Goal: Task Accomplishment & Management: Complete application form

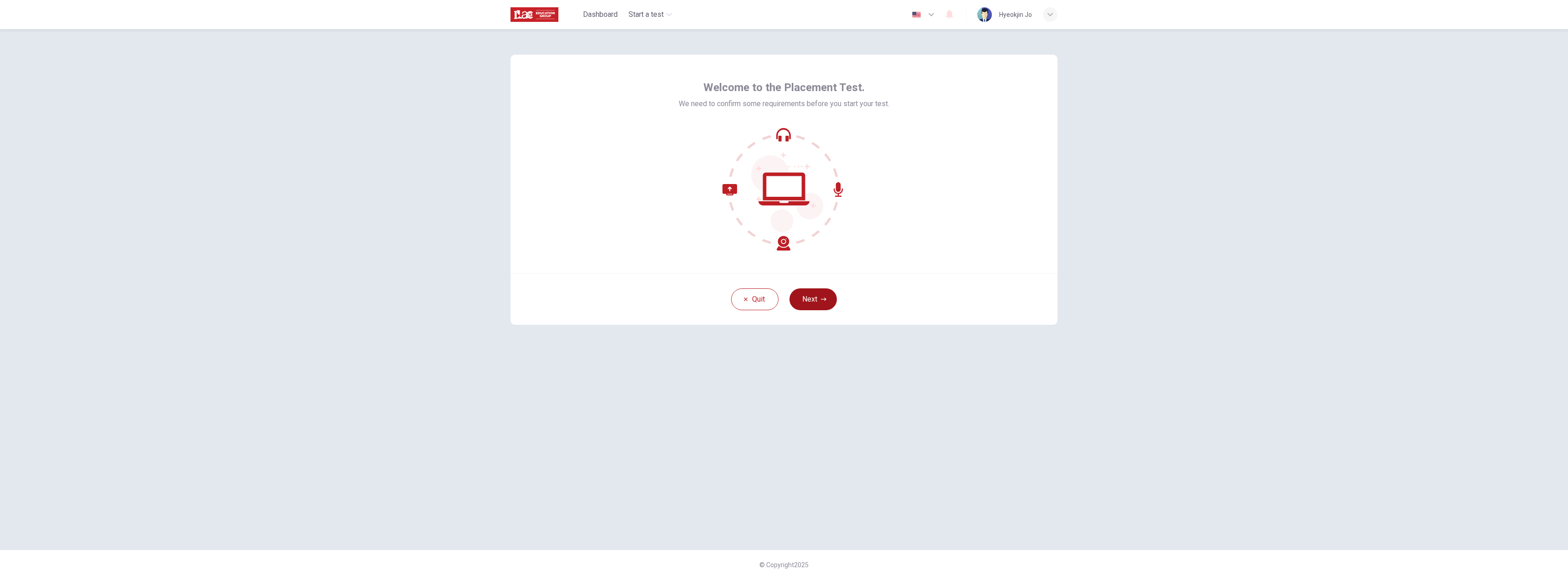
click at [811, 299] on button "Next" at bounding box center [813, 299] width 47 height 22
click at [792, 181] on button "button" at bounding box center [784, 173] width 55 height 54
click at [819, 301] on button "Next" at bounding box center [813, 299] width 47 height 22
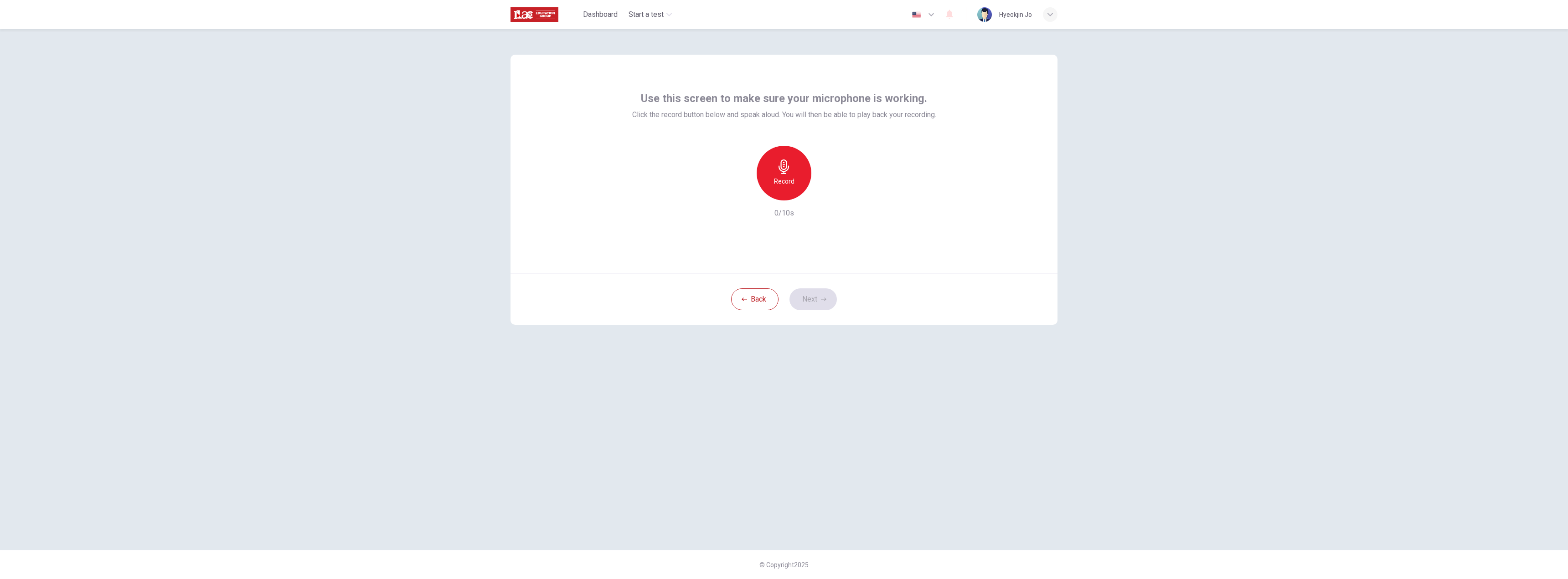
click at [782, 187] on div "Record" at bounding box center [784, 173] width 55 height 54
click at [821, 191] on div "button" at bounding box center [826, 193] width 15 height 15
click at [809, 297] on button "Next" at bounding box center [813, 299] width 47 height 22
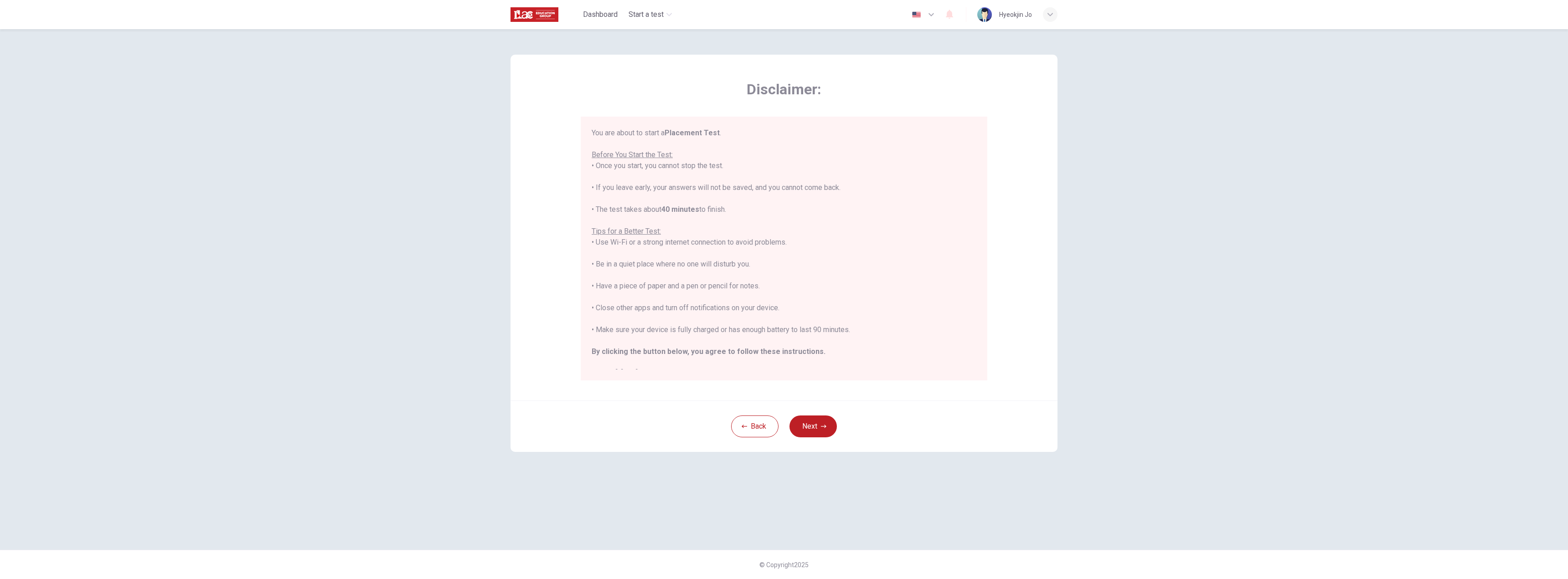
scroll to position [11, 0]
click at [805, 425] on button "Next" at bounding box center [813, 426] width 47 height 22
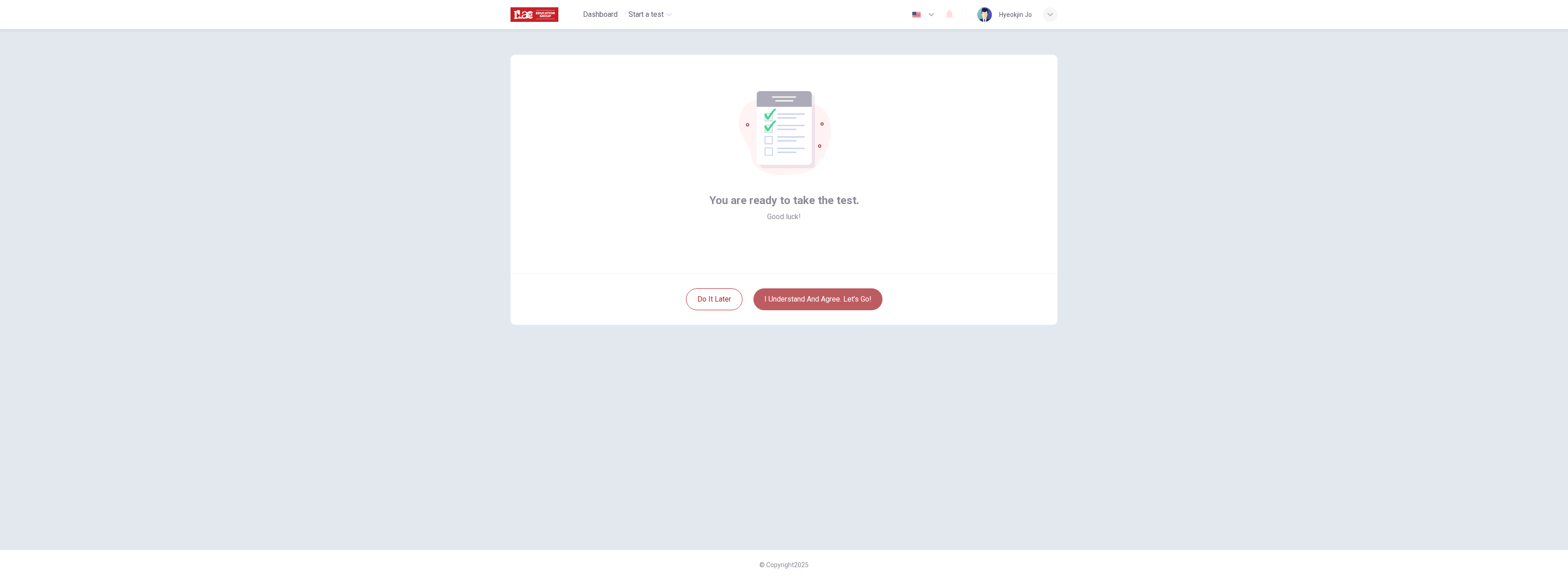
click at [806, 297] on button "I understand and agree. Let’s go!" at bounding box center [818, 299] width 129 height 22
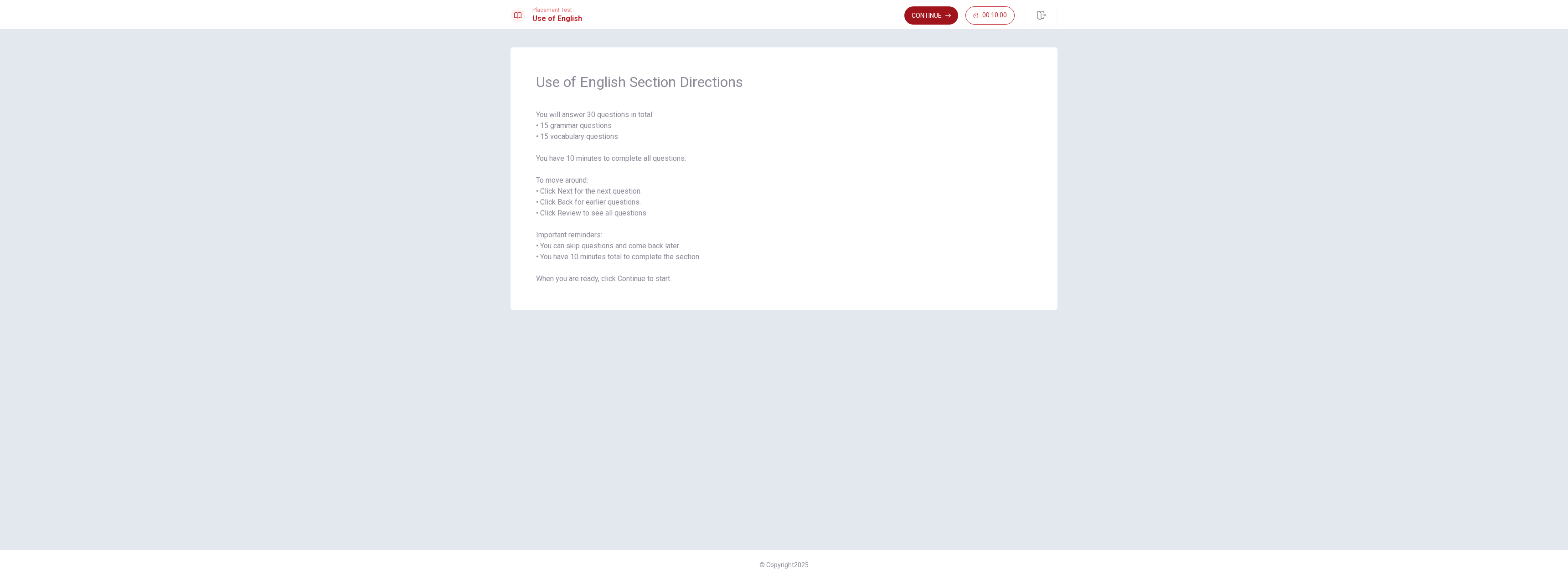
click at [922, 20] on button "Continue" at bounding box center [931, 15] width 54 height 18
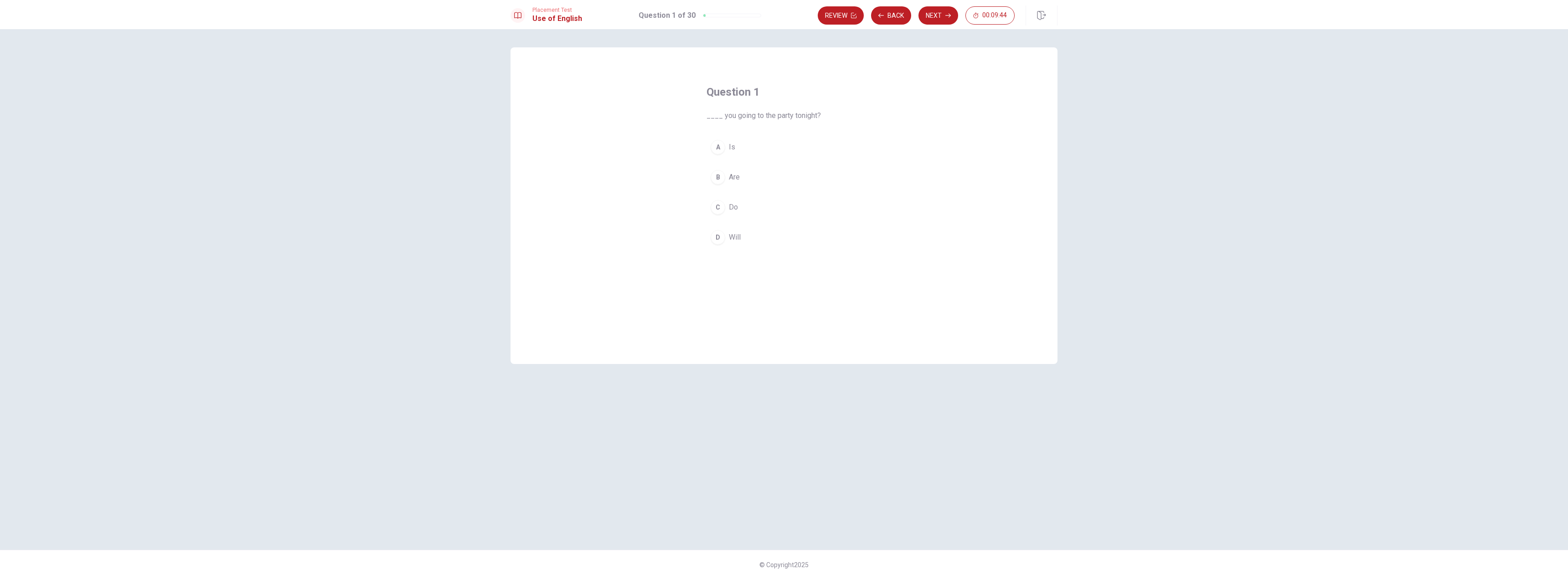
click at [715, 238] on div "D" at bounding box center [718, 237] width 15 height 15
click at [940, 17] on button "Next" at bounding box center [938, 15] width 40 height 18
click at [735, 235] on span "watch" at bounding box center [738, 237] width 19 height 11
click at [930, 15] on button "Next" at bounding box center [938, 15] width 40 height 18
click at [744, 235] on span "were finishing" at bounding box center [751, 237] width 45 height 11
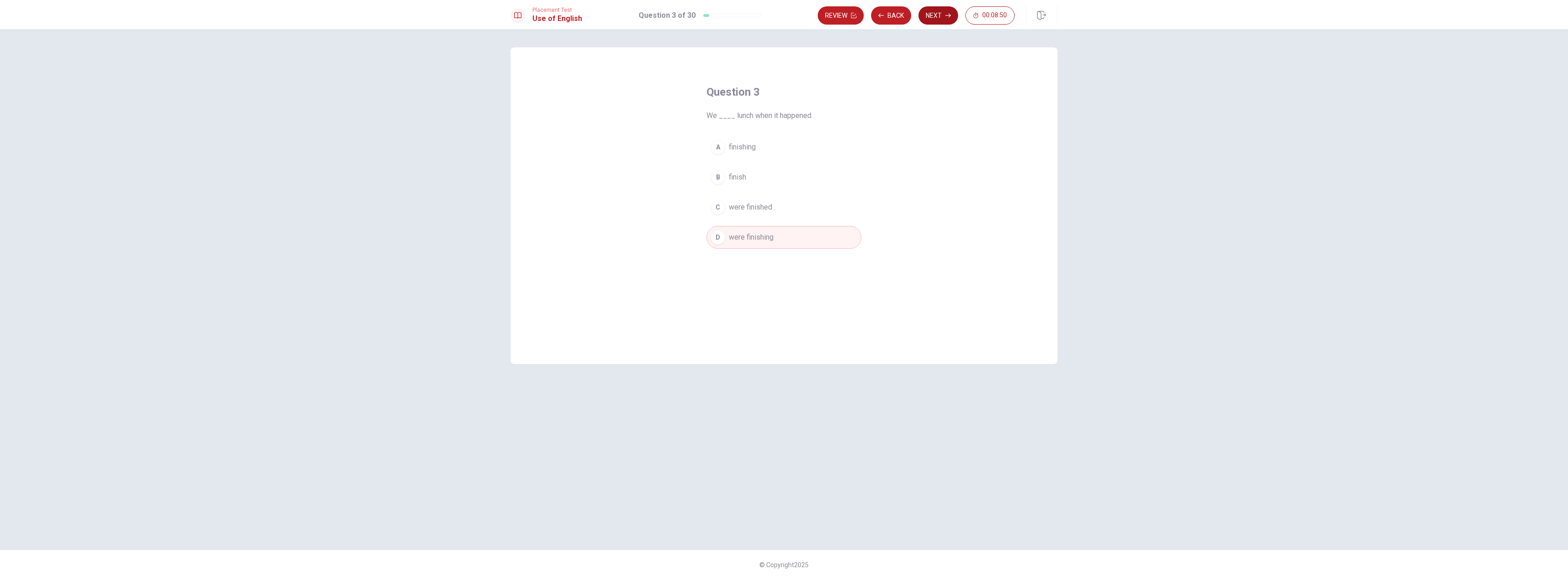
click at [933, 13] on button "Next" at bounding box center [938, 15] width 40 height 18
click at [747, 209] on span "the bus" at bounding box center [741, 207] width 24 height 11
click at [940, 15] on button "Next" at bounding box center [938, 15] width 40 height 18
click at [732, 207] on span "has" at bounding box center [734, 207] width 11 height 11
click at [936, 17] on button "Next" at bounding box center [938, 15] width 40 height 18
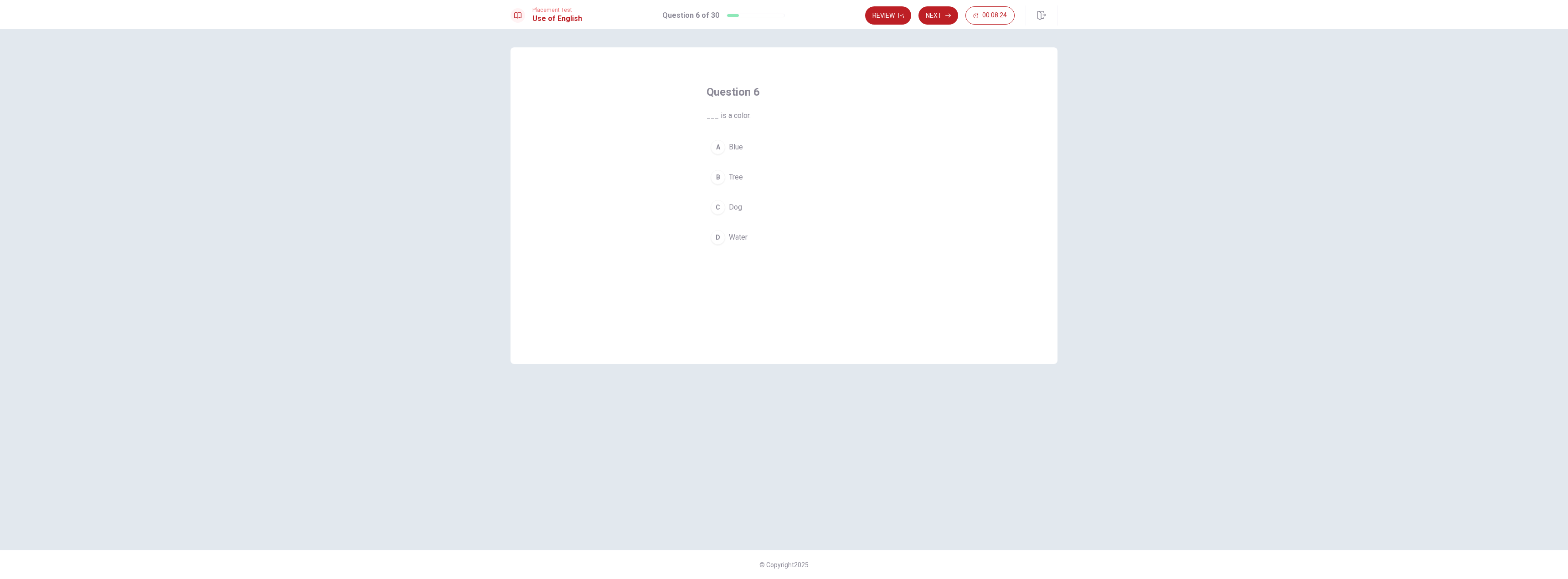
click at [738, 147] on span "Blue" at bounding box center [736, 147] width 14 height 11
click at [940, 20] on button "Next" at bounding box center [938, 15] width 40 height 18
click at [739, 150] on span "went" at bounding box center [736, 147] width 15 height 11
click at [945, 13] on icon "button" at bounding box center [948, 15] width 6 height 6
click at [721, 181] on div "B" at bounding box center [718, 177] width 15 height 15
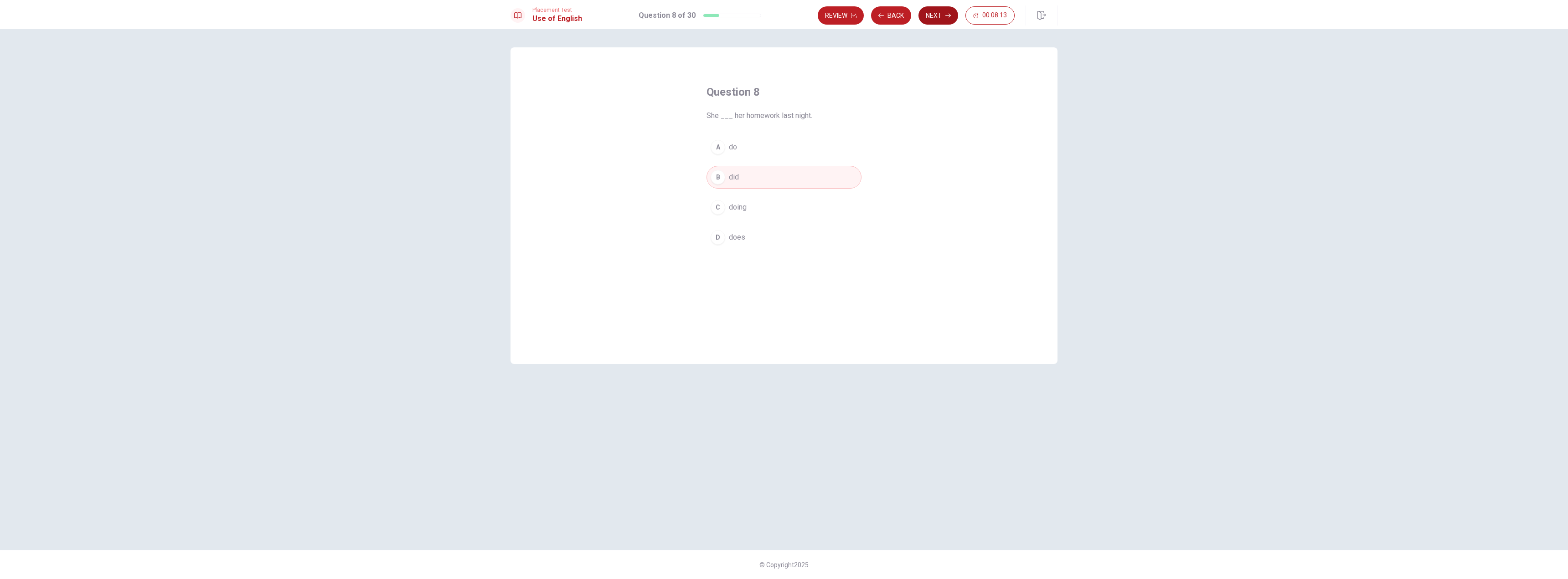
click at [934, 24] on button "Next" at bounding box center [938, 15] width 40 height 18
click at [740, 176] on span "forgot" at bounding box center [739, 177] width 20 height 11
click at [938, 17] on button "Next" at bounding box center [938, 15] width 40 height 18
click at [723, 204] on div "C" at bounding box center [718, 207] width 15 height 15
click at [735, 241] on span "tree" at bounding box center [735, 237] width 13 height 11
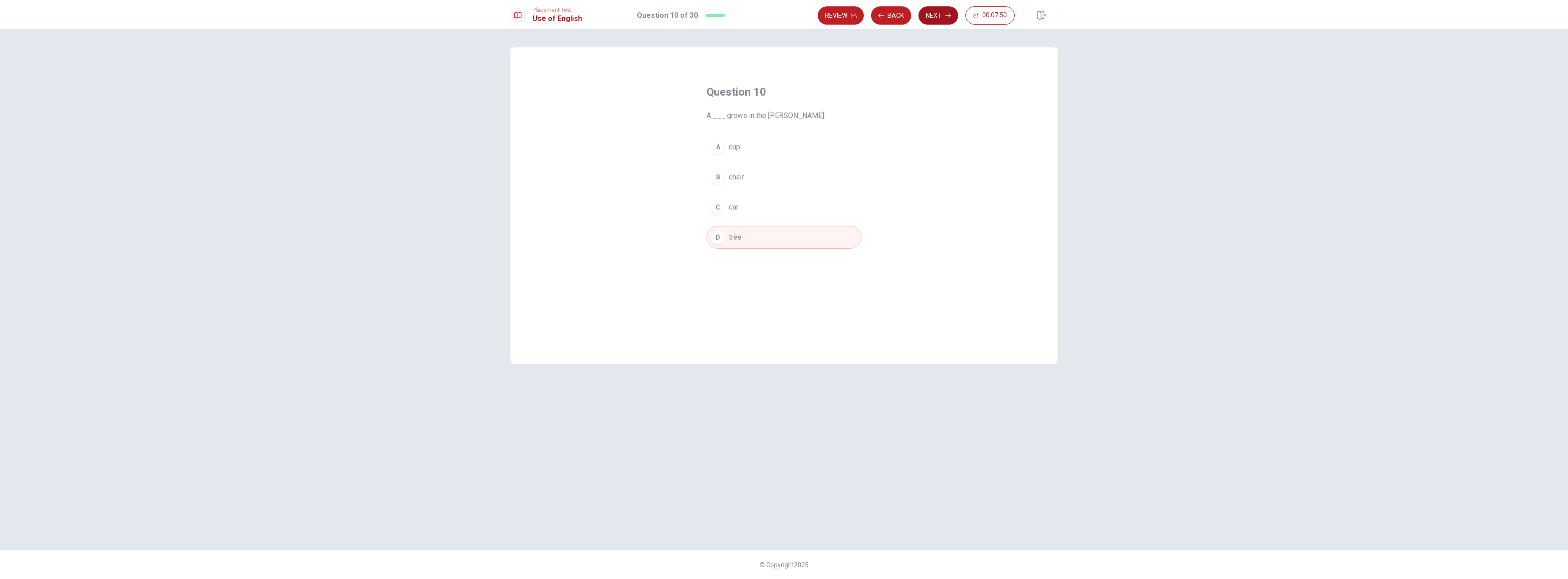
click at [933, 15] on button "Next" at bounding box center [938, 15] width 40 height 18
click at [727, 240] on button "D omit" at bounding box center [784, 237] width 155 height 23
click at [930, 18] on button "Next" at bounding box center [938, 15] width 40 height 18
click at [751, 147] on span "people talking" at bounding box center [751, 147] width 45 height 11
click at [942, 19] on button "Next" at bounding box center [938, 15] width 40 height 18
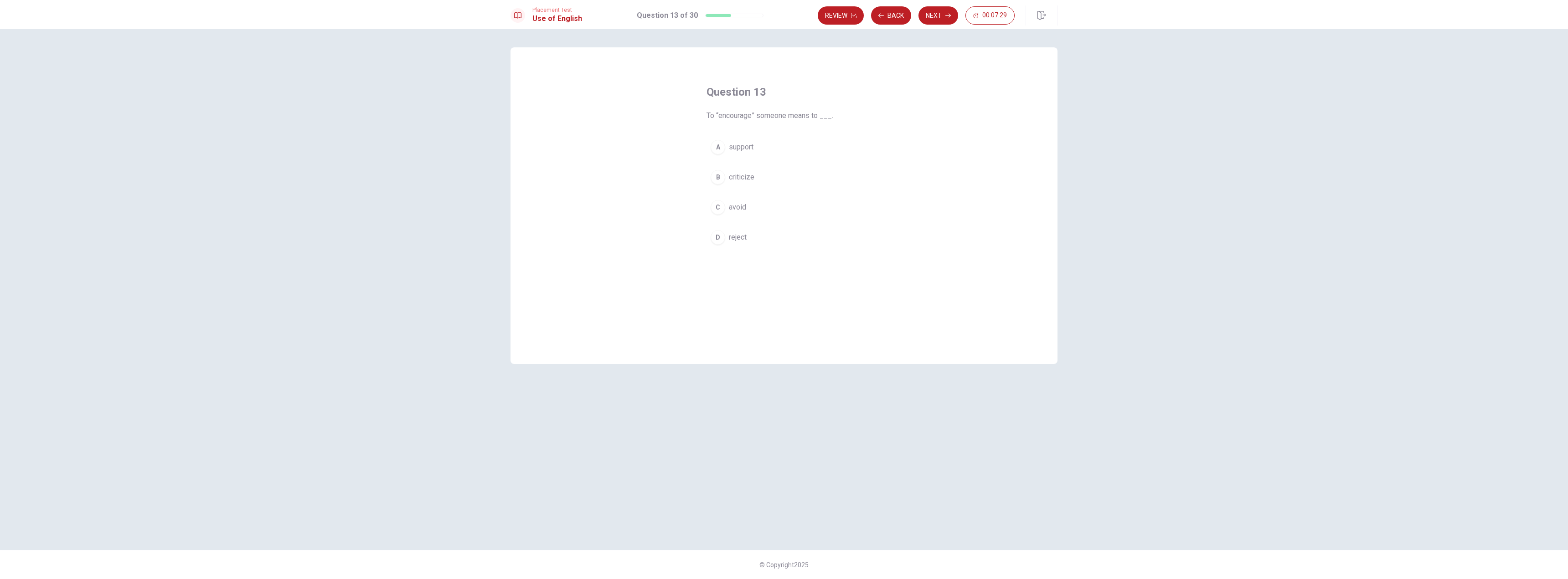
click at [752, 144] on span "support" at bounding box center [741, 147] width 25 height 11
click at [936, 19] on button "Next" at bounding box center [938, 15] width 40 height 18
click at [730, 180] on span "brush" at bounding box center [738, 177] width 18 height 11
click at [929, 23] on button "Next" at bounding box center [938, 15] width 40 height 18
click at [735, 203] on span "cycling" at bounding box center [740, 207] width 22 height 11
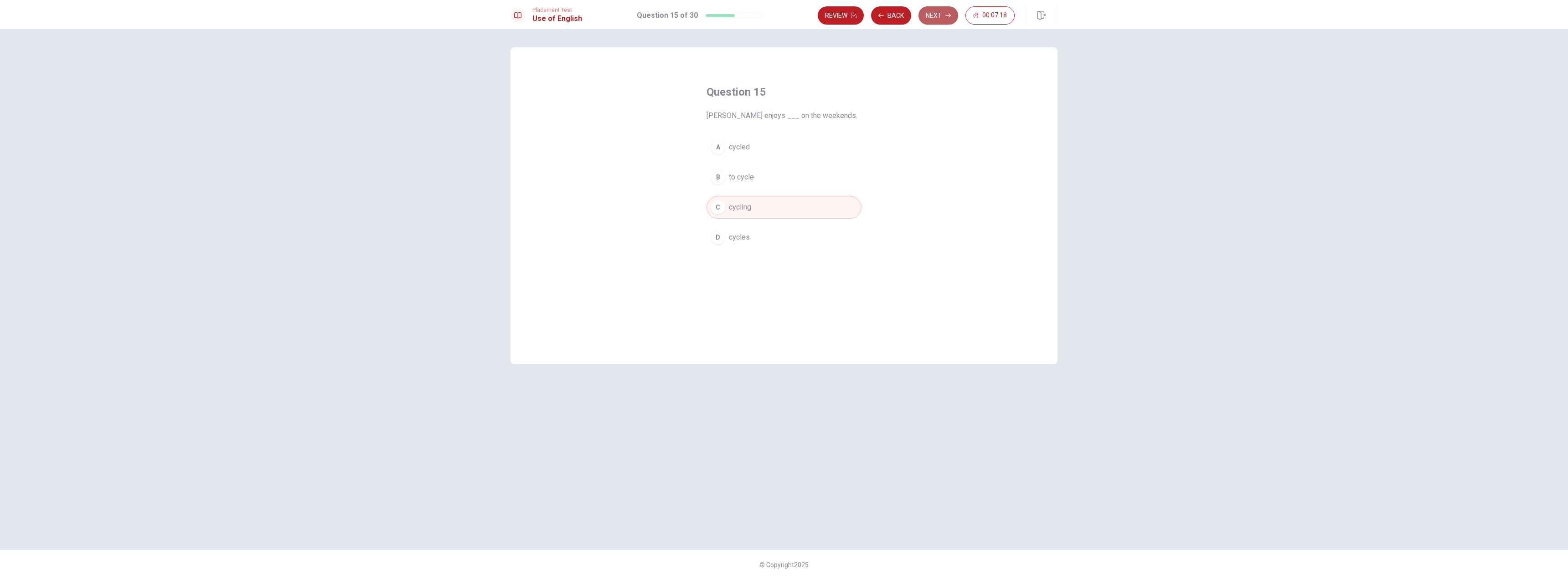
click at [942, 14] on button "Next" at bounding box center [938, 15] width 40 height 18
click at [729, 176] on span "Would" at bounding box center [739, 177] width 20 height 11
click at [950, 16] on icon "button" at bounding box center [948, 15] width 6 height 4
click at [730, 237] on span "had" at bounding box center [734, 237] width 11 height 11
click at [936, 12] on button "Next" at bounding box center [938, 15] width 40 height 18
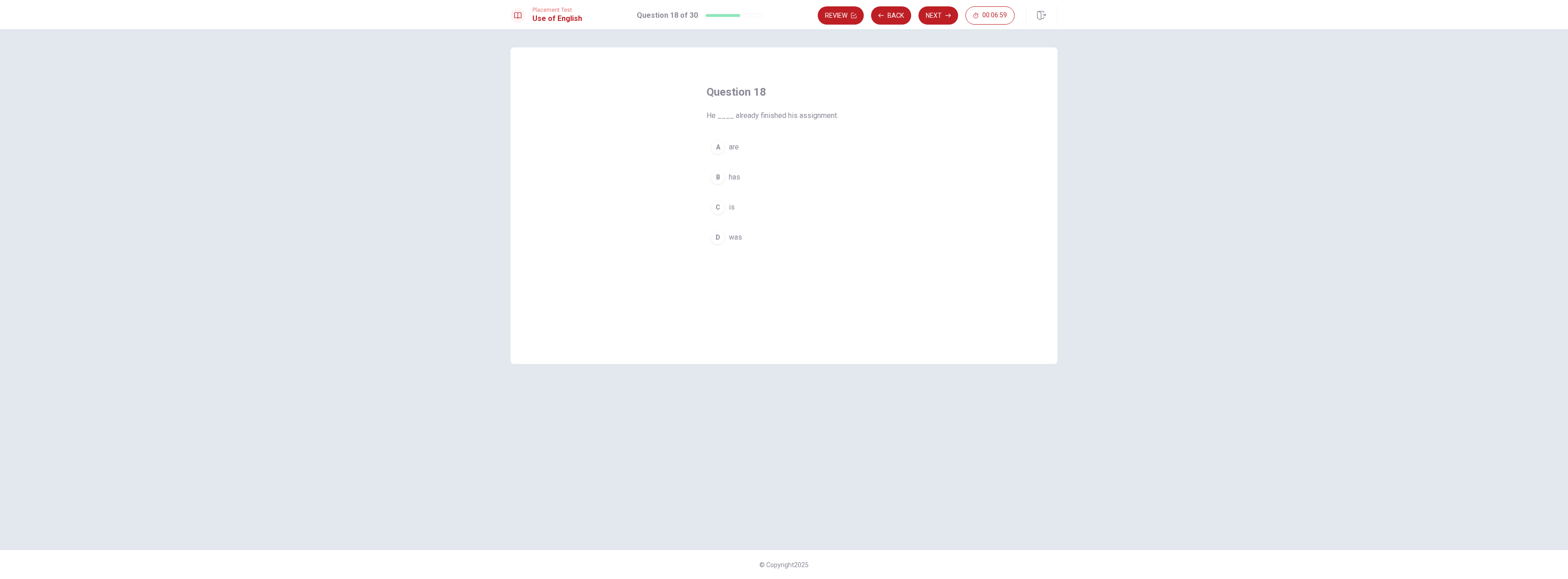
click at [739, 170] on button "B has" at bounding box center [784, 177] width 155 height 23
click at [942, 19] on button "Next" at bounding box center [938, 15] width 40 height 18
click at [741, 149] on span "through" at bounding box center [741, 147] width 24 height 11
click at [744, 236] on span "across" at bounding box center [739, 237] width 22 height 11
click at [756, 151] on button "A through" at bounding box center [784, 147] width 155 height 23
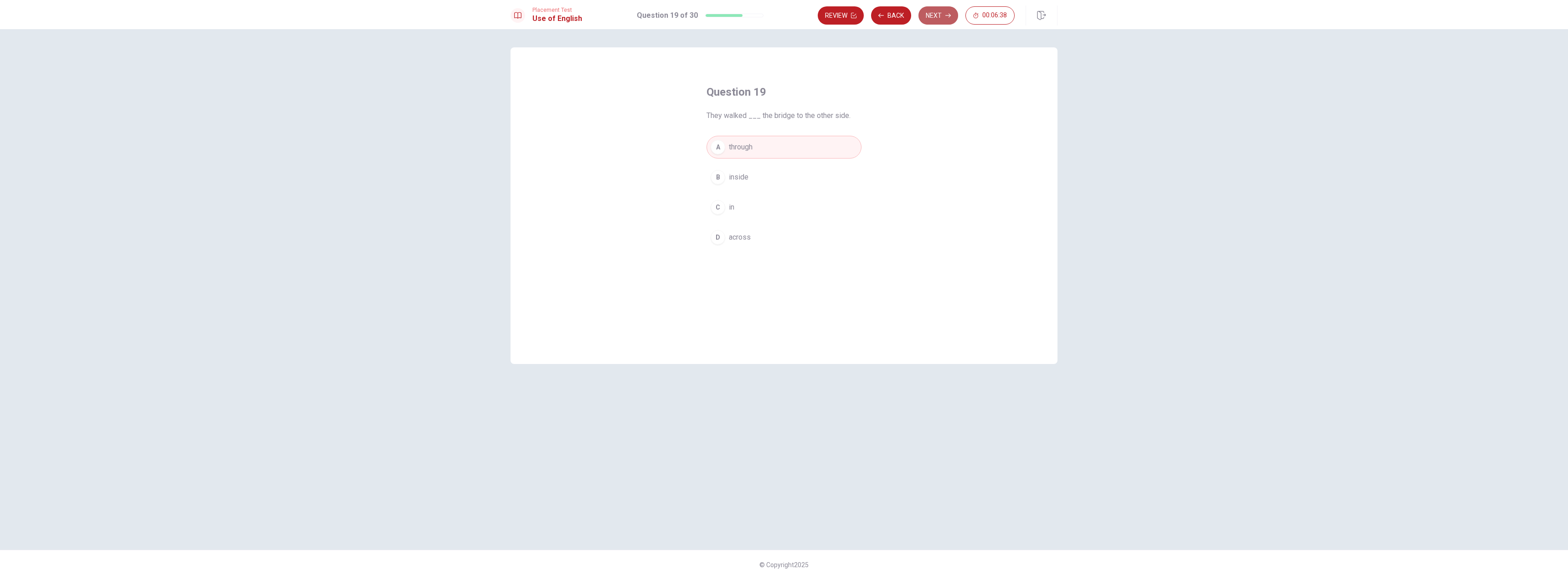
click at [934, 19] on button "Next" at bounding box center [938, 15] width 40 height 18
click at [740, 147] on span "send" at bounding box center [737, 147] width 16 height 11
click at [940, 17] on button "Next" at bounding box center [938, 15] width 40 height 18
click at [744, 211] on span "need" at bounding box center [737, 207] width 16 height 11
click at [938, 11] on button "Next" at bounding box center [938, 15] width 40 height 18
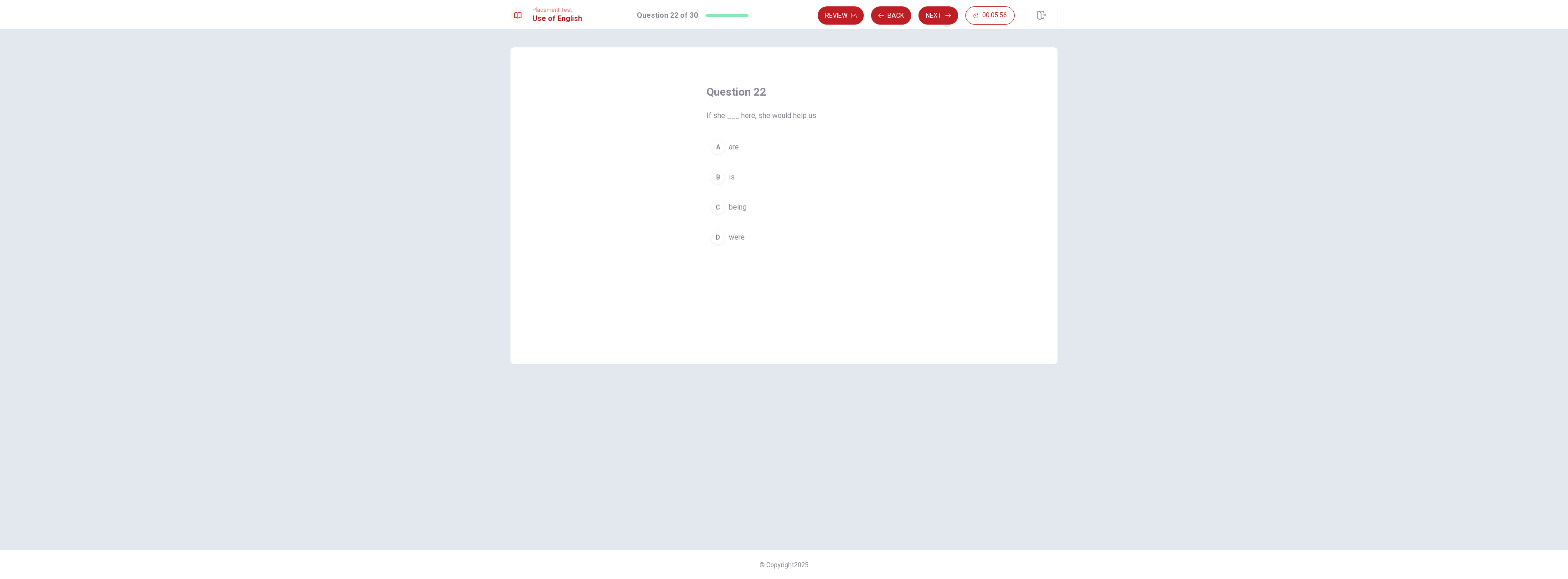
click at [717, 175] on div "B" at bounding box center [718, 177] width 15 height 15
click at [942, 15] on button "Next" at bounding box center [938, 15] width 40 height 18
click at [744, 206] on span "had begun" at bounding box center [745, 207] width 33 height 11
click at [932, 16] on button "Next" at bounding box center [938, 15] width 40 height 18
click at [747, 240] on span "a set of steps" at bounding box center [751, 237] width 45 height 11
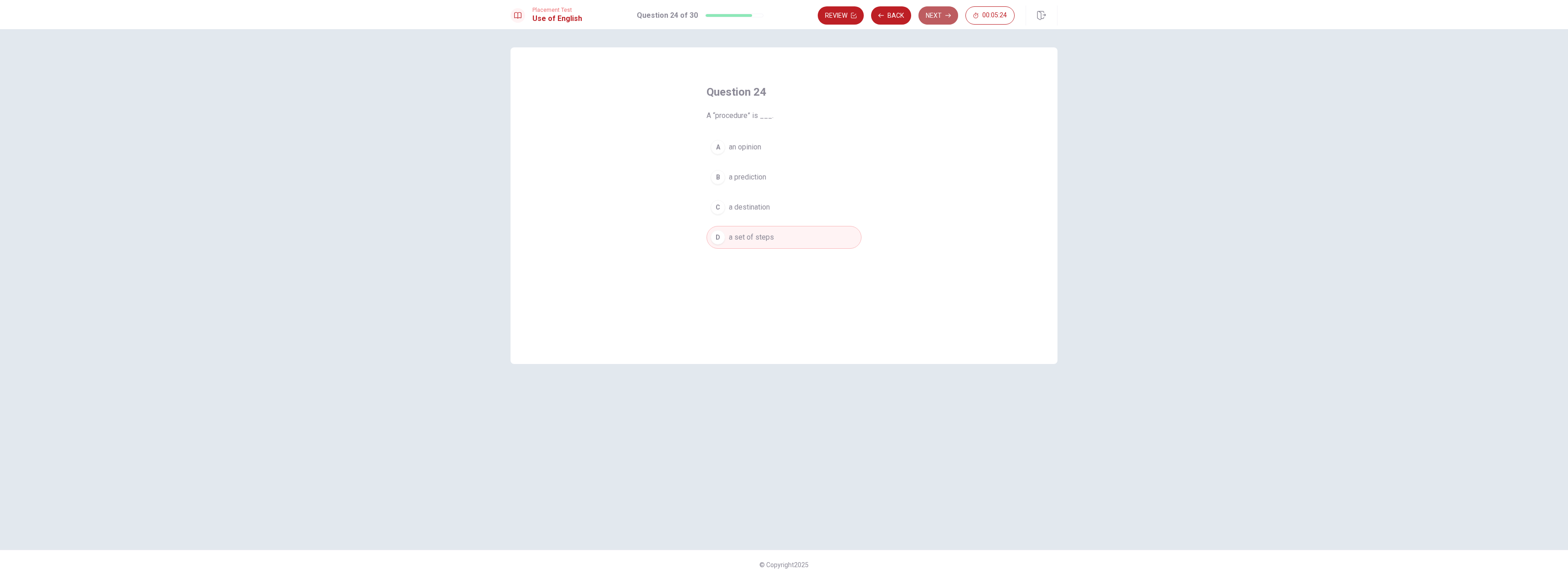
click at [937, 19] on button "Next" at bounding box center [938, 15] width 40 height 18
click at [737, 178] on span "Do" at bounding box center [733, 177] width 9 height 11
click at [748, 144] on button "A Have" at bounding box center [784, 147] width 155 height 23
click at [723, 170] on button "B Do" at bounding box center [784, 177] width 155 height 23
click at [775, 144] on button "A Have" at bounding box center [784, 147] width 155 height 23
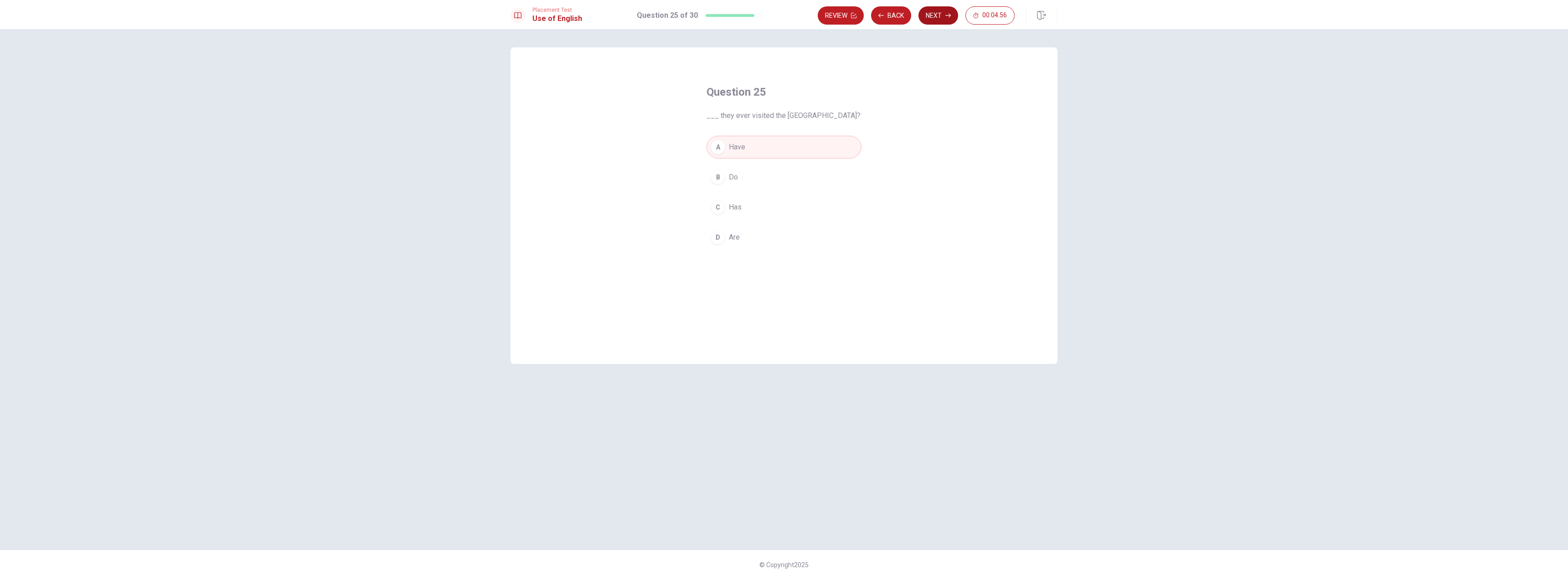
click at [941, 15] on button "Next" at bounding box center [938, 15] width 40 height 18
click at [734, 240] on span "agree" at bounding box center [738, 237] width 18 height 11
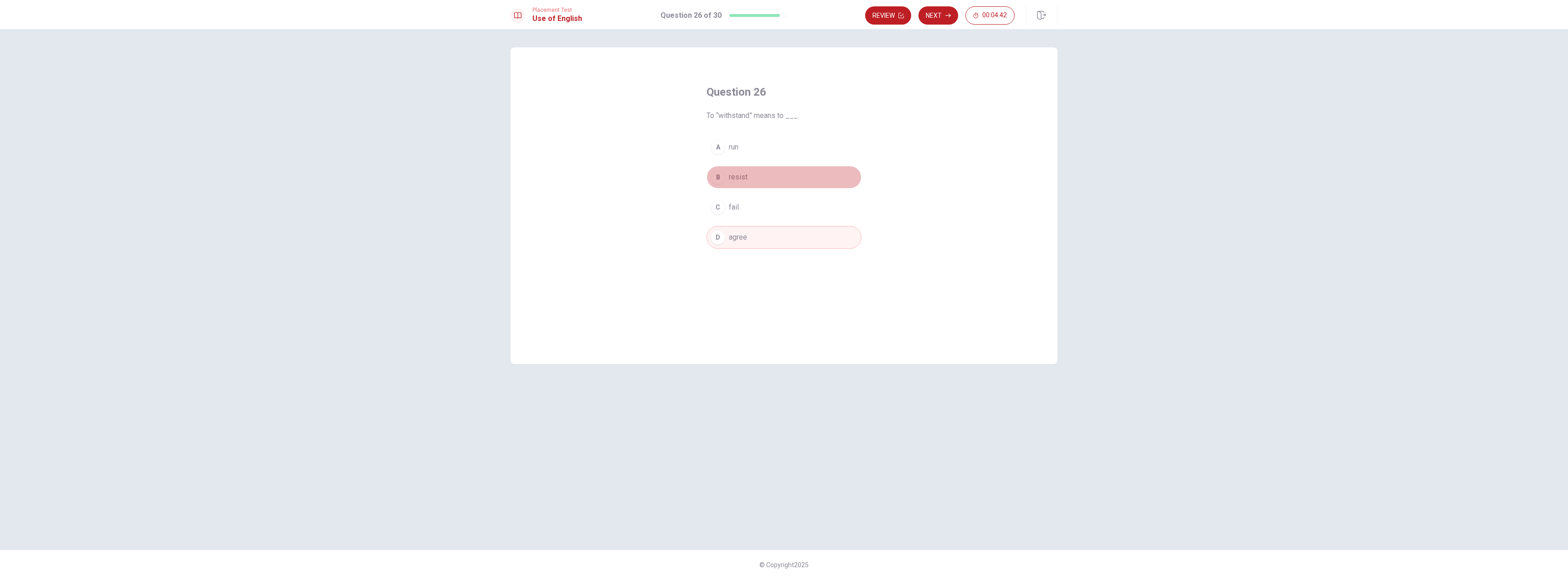
click at [742, 173] on span "resist" at bounding box center [738, 177] width 19 height 11
click at [935, 11] on button "Next" at bounding box center [938, 15] width 40 height 18
click at [733, 181] on span "will come" at bounding box center [744, 177] width 30 height 11
click at [932, 13] on button "Next" at bounding box center [938, 15] width 40 height 18
click at [718, 163] on div "A" at bounding box center [718, 158] width 15 height 15
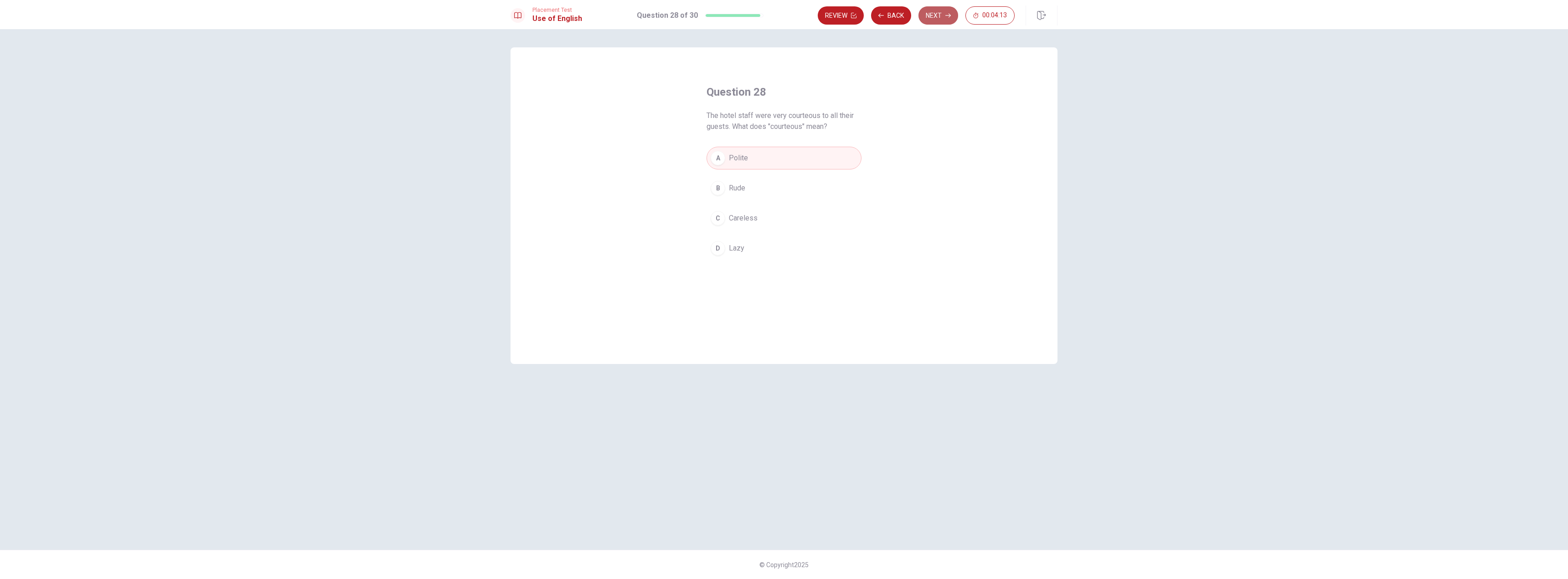
click at [941, 16] on button "Next" at bounding box center [938, 15] width 40 height 18
click at [766, 195] on span "Boring or repetitive" at bounding box center [759, 199] width 61 height 11
click at [940, 17] on button "Next" at bounding box center [938, 15] width 40 height 18
click at [754, 162] on span "following" at bounding box center [744, 158] width 30 height 11
click at [733, 185] on span "follow" at bounding box center [739, 188] width 20 height 11
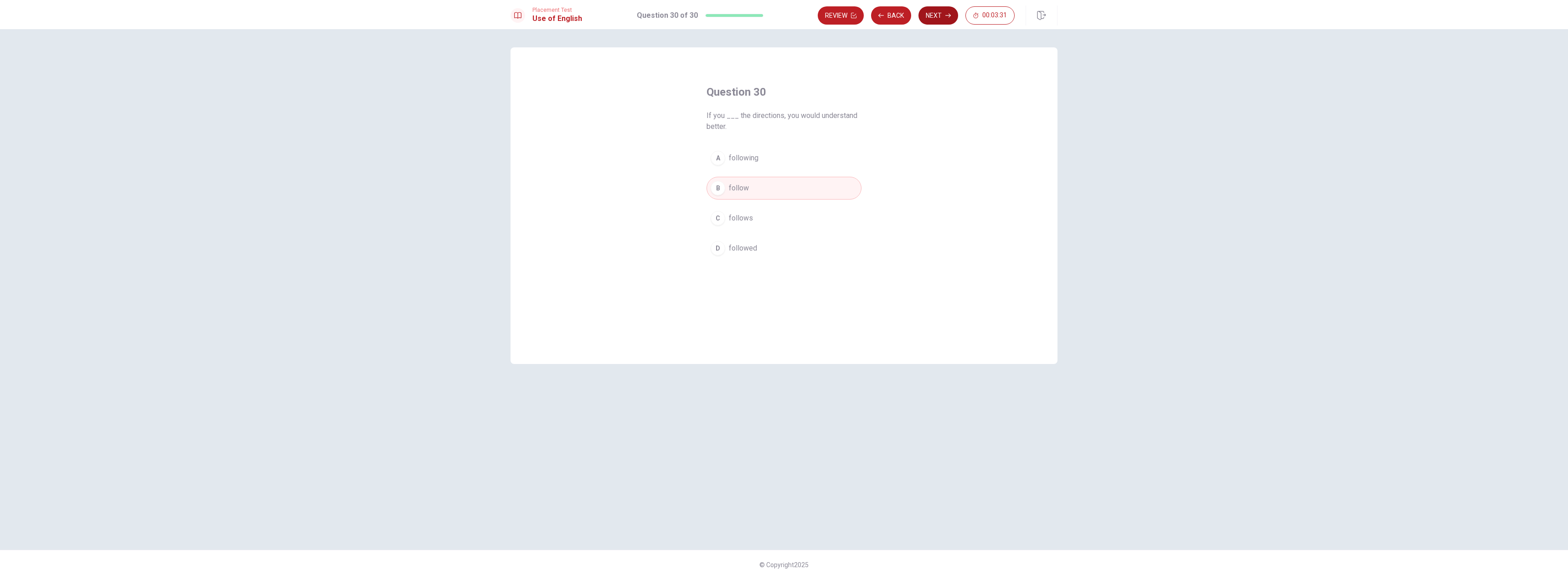
click at [928, 13] on button "Next" at bounding box center [938, 15] width 40 height 18
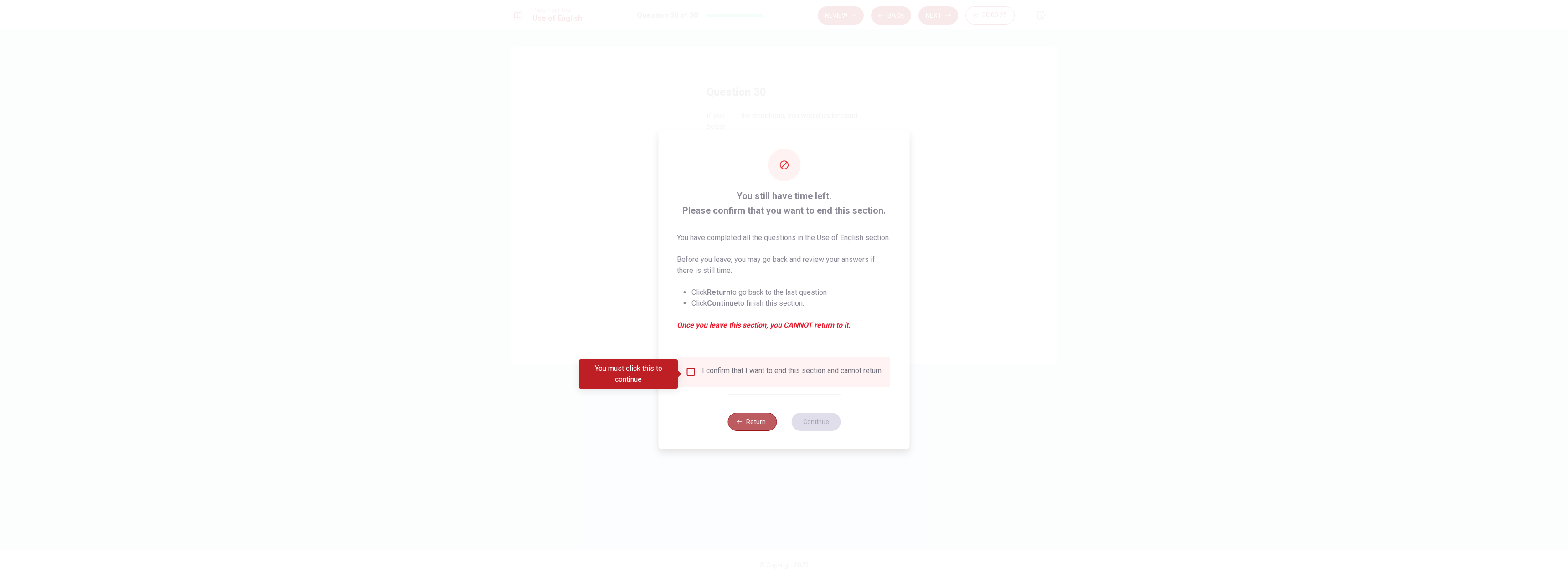
click at [756, 431] on button "Return" at bounding box center [752, 421] width 49 height 18
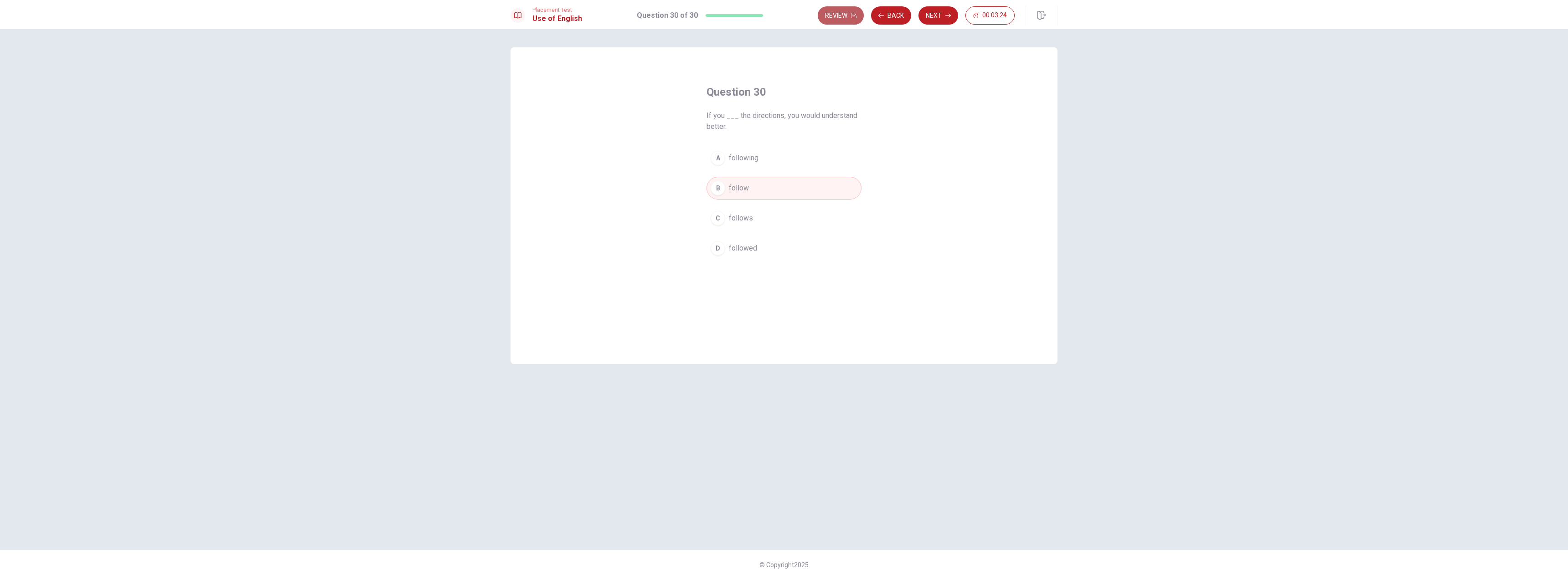
click at [846, 19] on button "Review" at bounding box center [841, 15] width 46 height 18
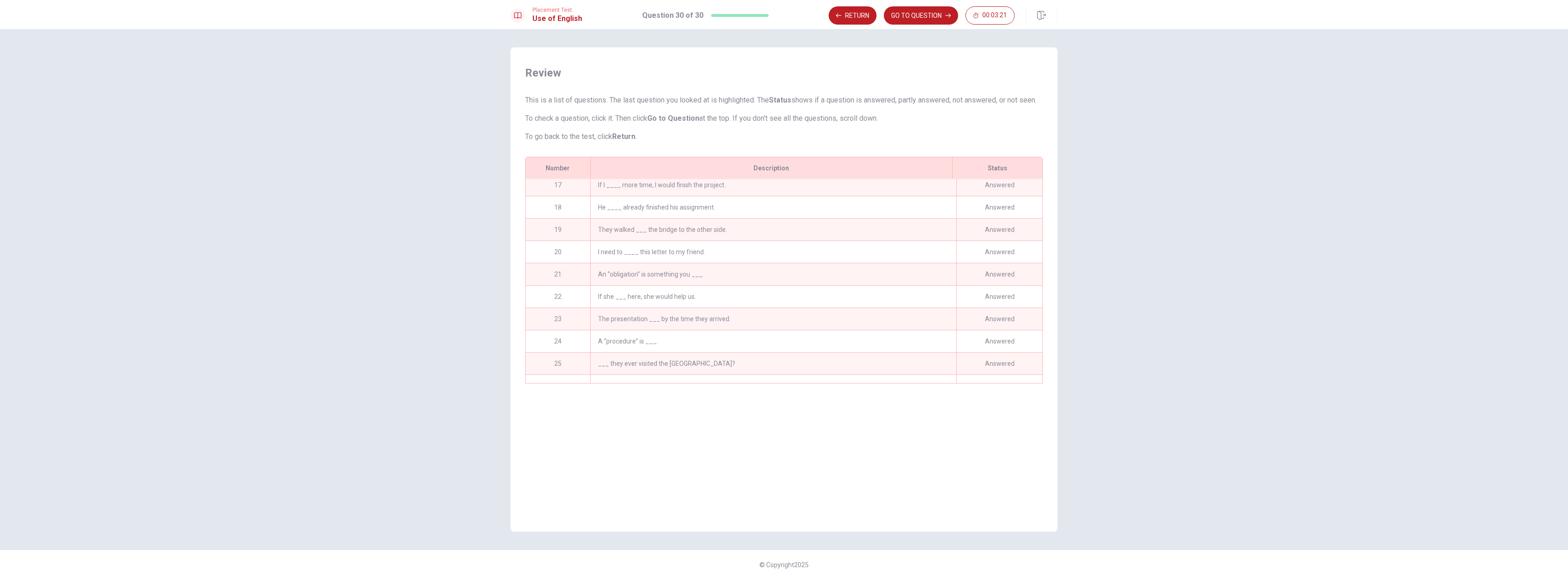
scroll to position [378, 0]
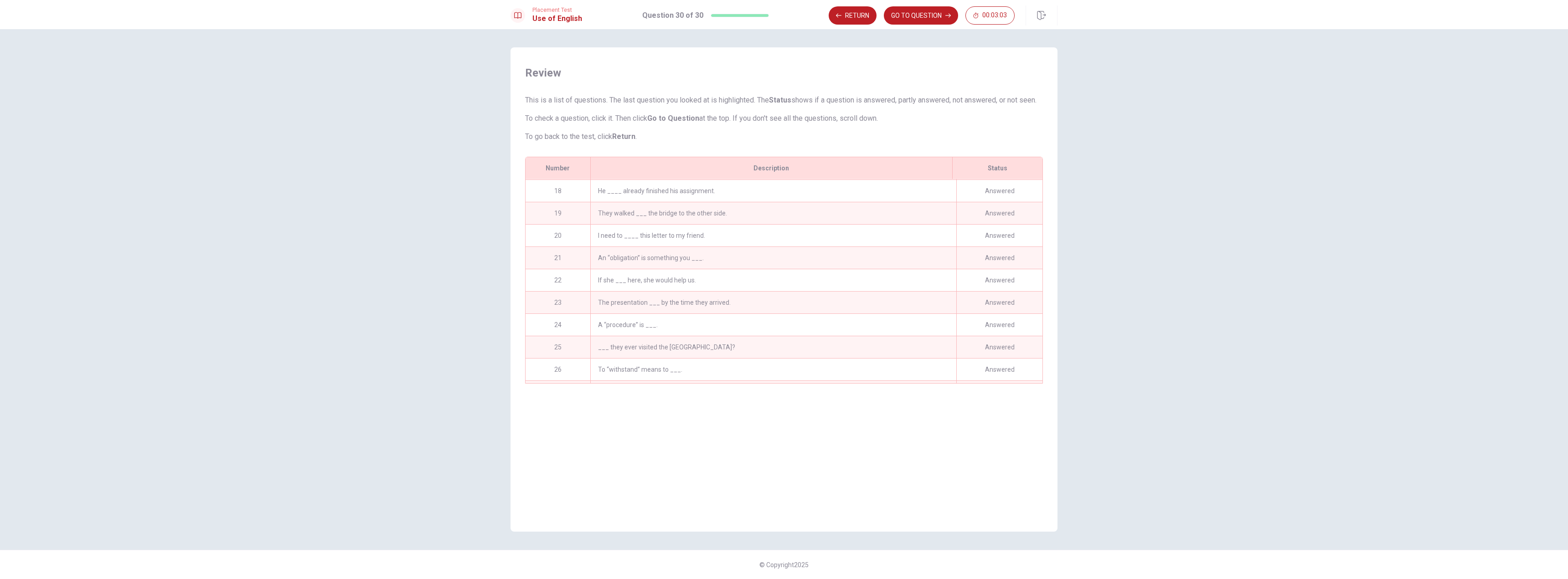
click at [696, 269] on div "An “obligation” is something you ___." at bounding box center [773, 258] width 366 height 22
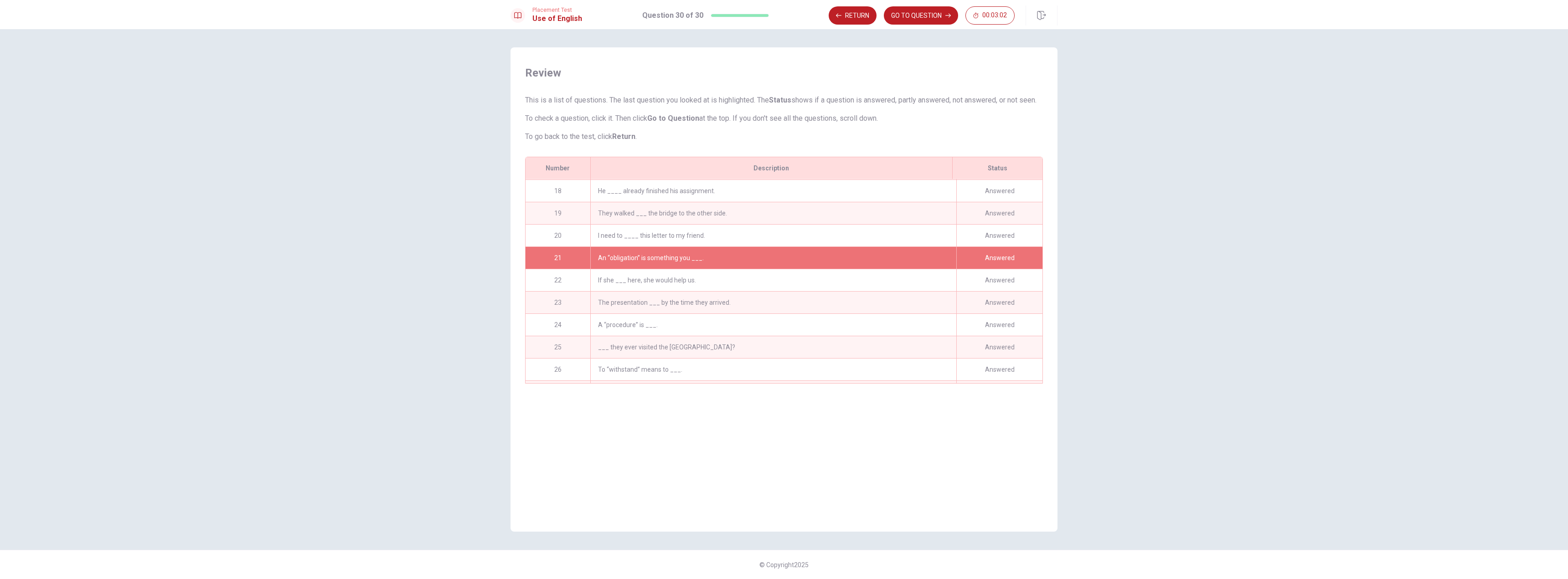
click at [984, 269] on div "Answered" at bounding box center [999, 258] width 86 height 22
click at [563, 268] on div "21" at bounding box center [558, 258] width 64 height 22
click at [984, 269] on div "Answered" at bounding box center [999, 258] width 86 height 22
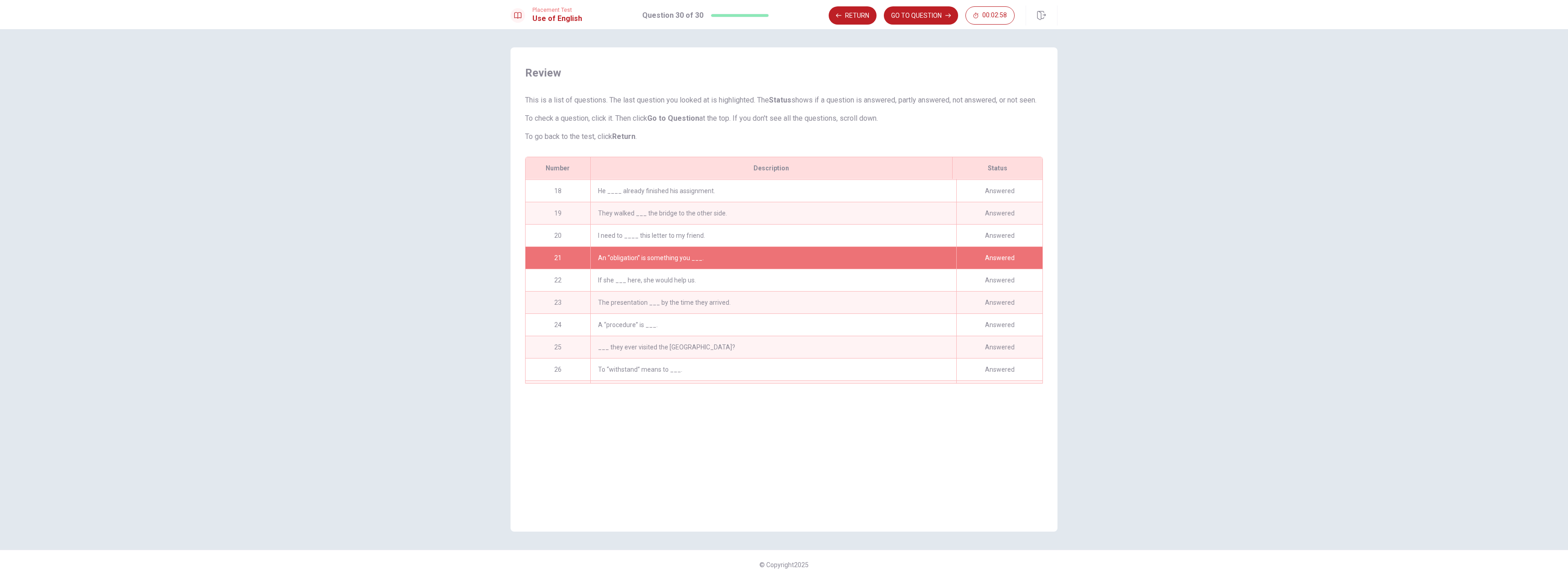
click at [984, 269] on div "Answered" at bounding box center [999, 258] width 86 height 22
click at [905, 20] on button "GO TO QUESTION" at bounding box center [921, 15] width 74 height 18
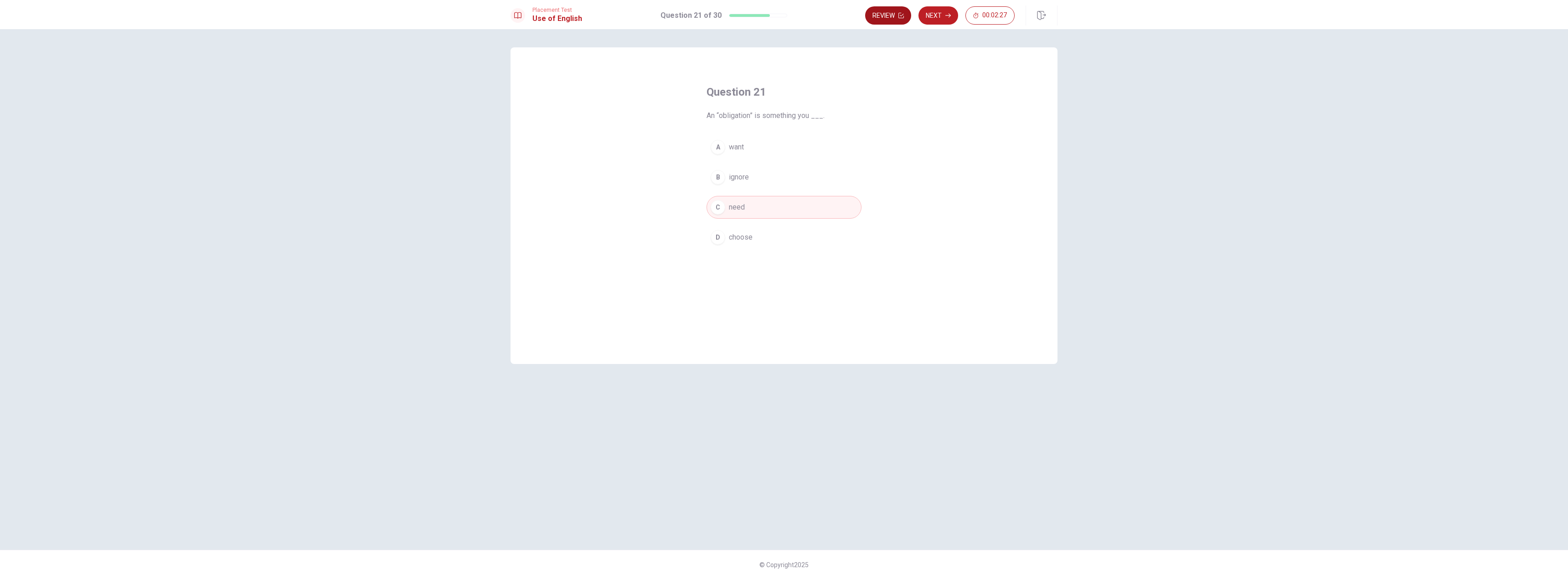
click at [905, 18] on button "Review" at bounding box center [888, 15] width 46 height 18
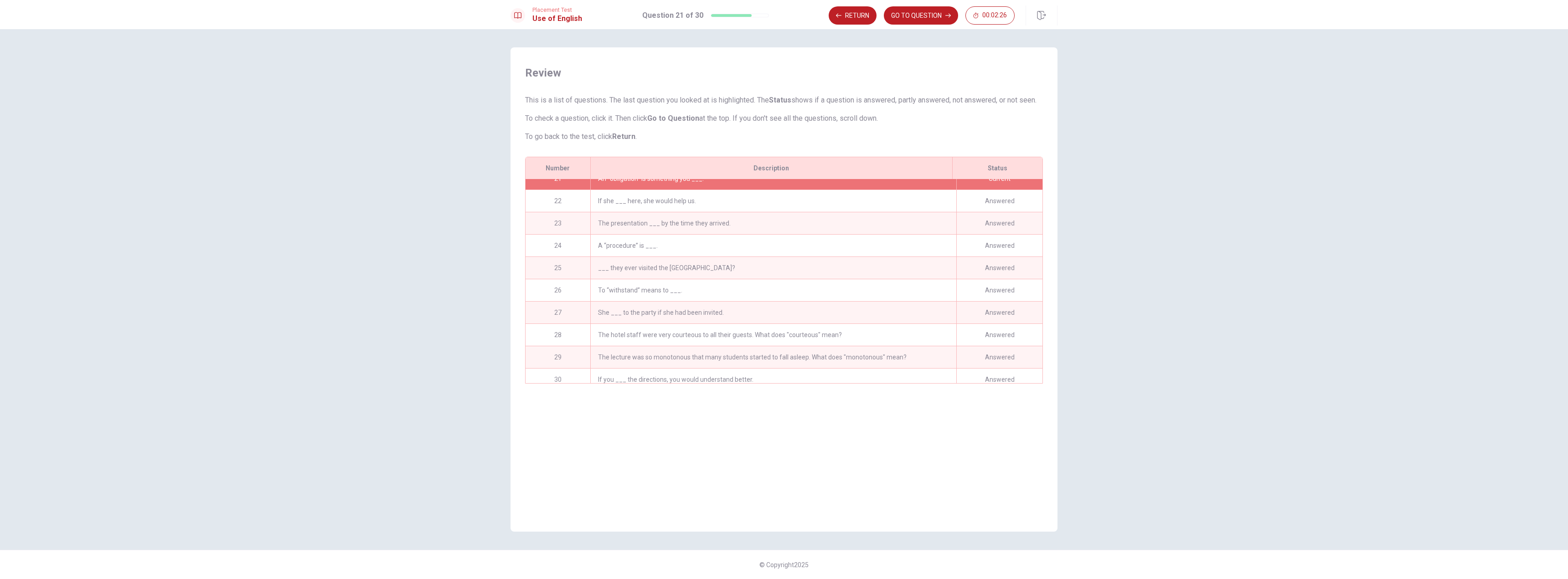
scroll to position [469, 0]
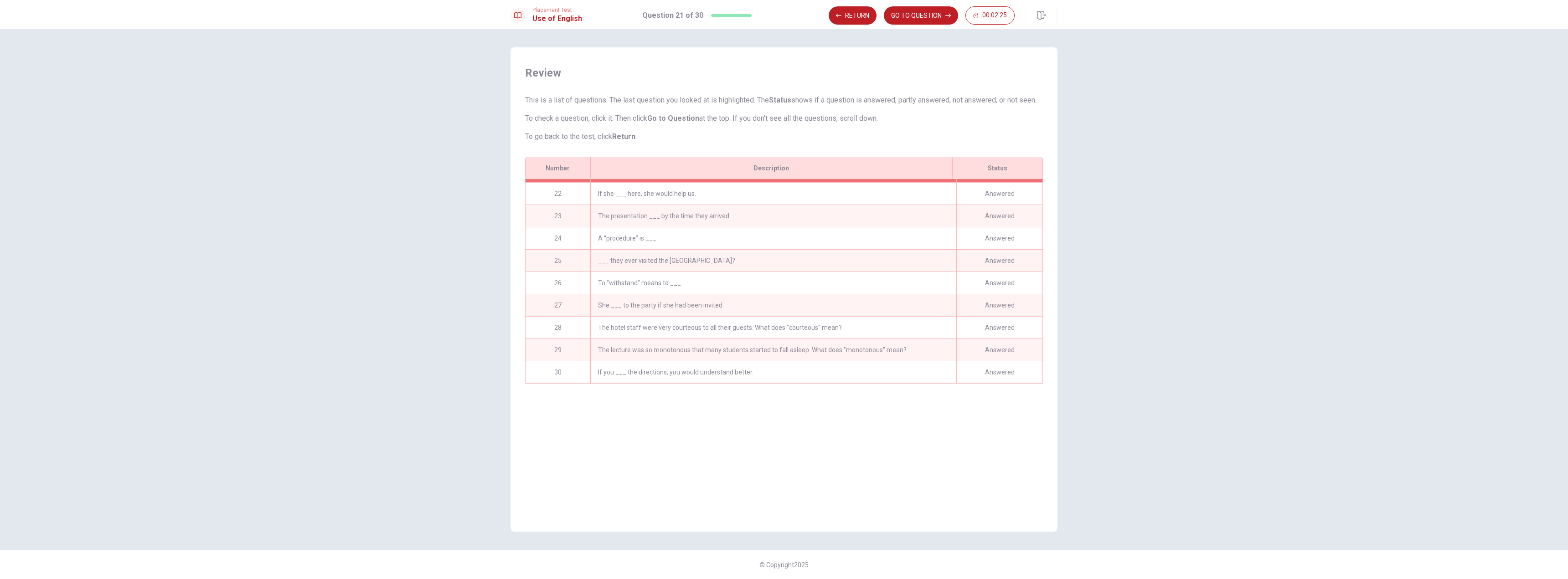
click at [679, 383] on div "If you ___ the directions, you would understand better." at bounding box center [773, 372] width 366 height 22
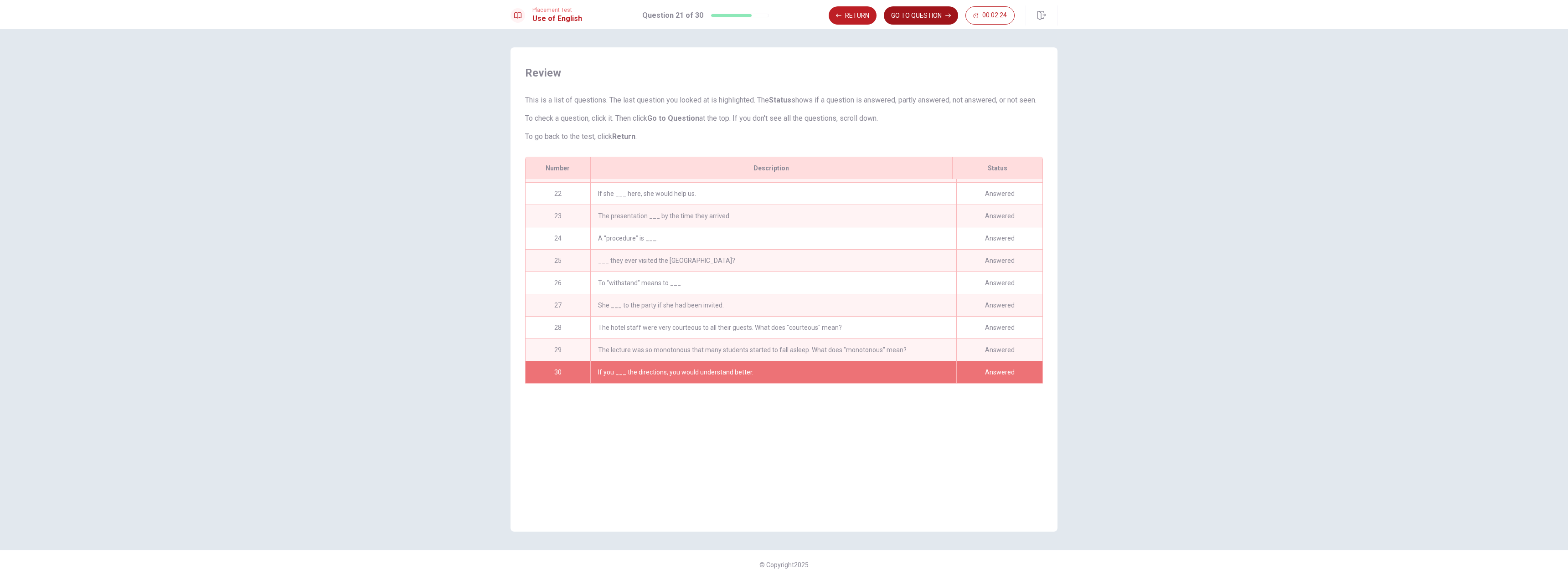
click at [933, 17] on button "GO TO QUESTION" at bounding box center [921, 15] width 74 height 18
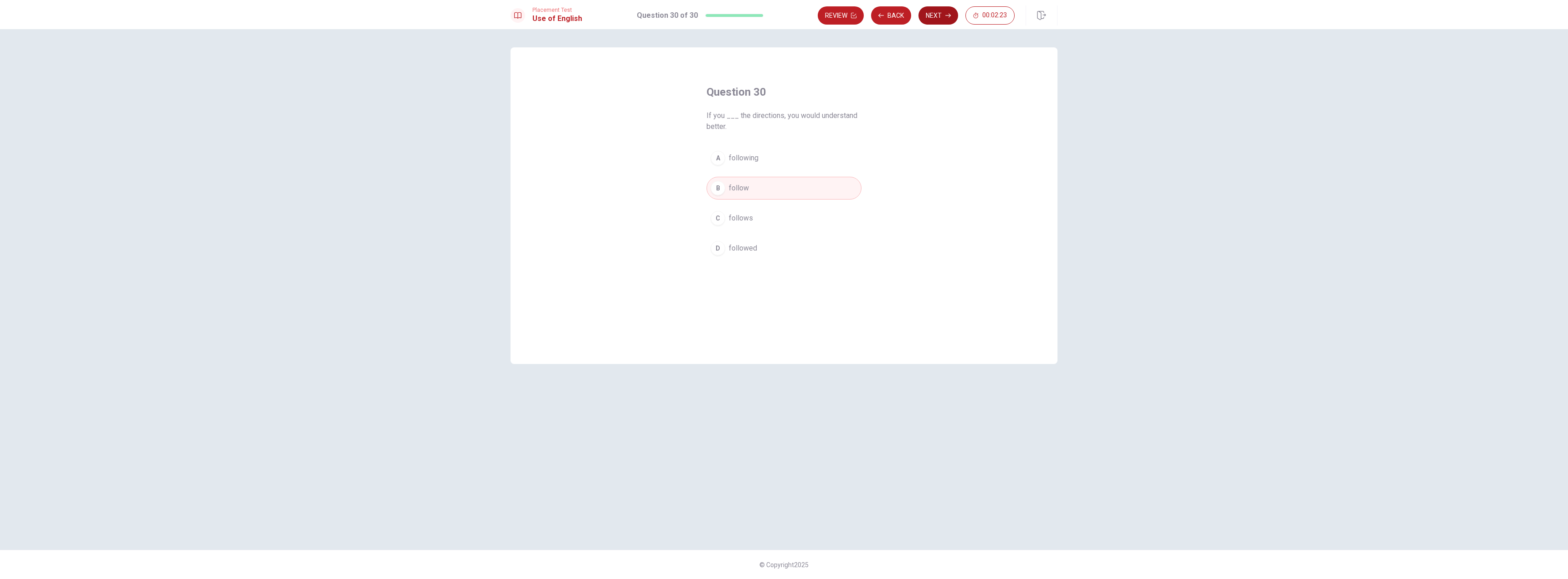
click at [933, 14] on button "Next" at bounding box center [938, 15] width 40 height 18
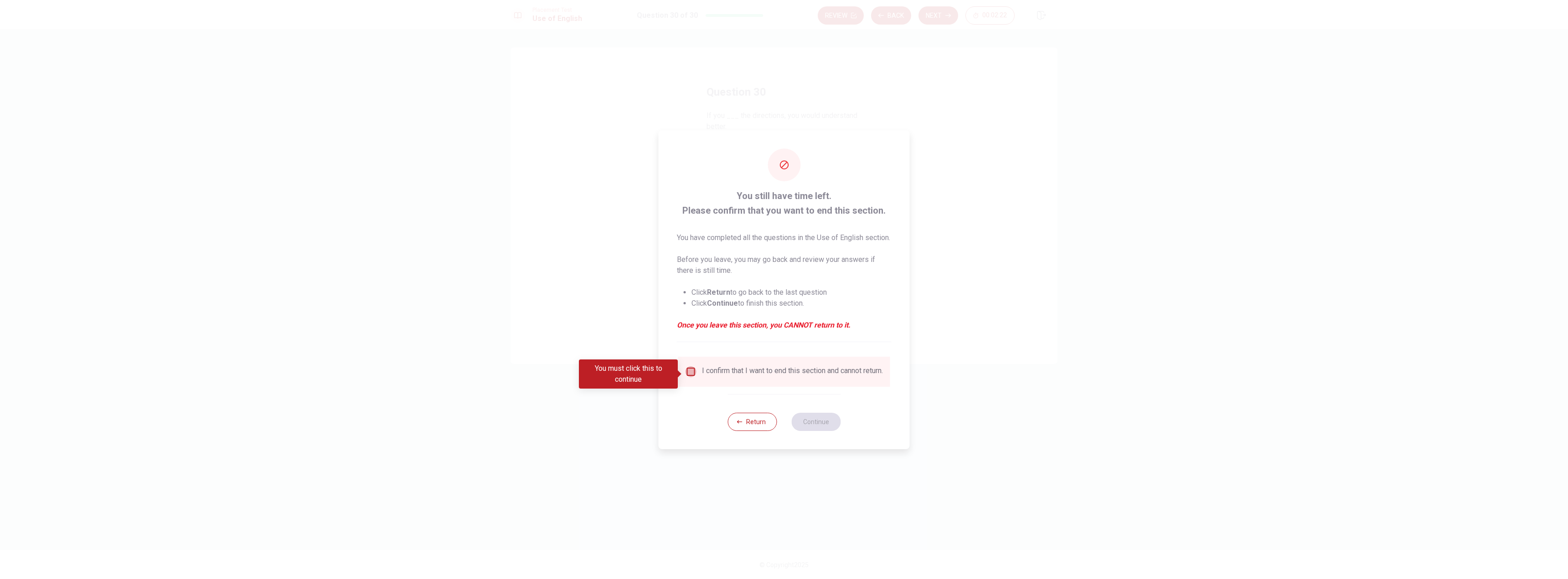
click at [689, 373] on input "You must click this to continue" at bounding box center [691, 372] width 11 height 11
click at [808, 430] on button "Continue" at bounding box center [816, 421] width 49 height 18
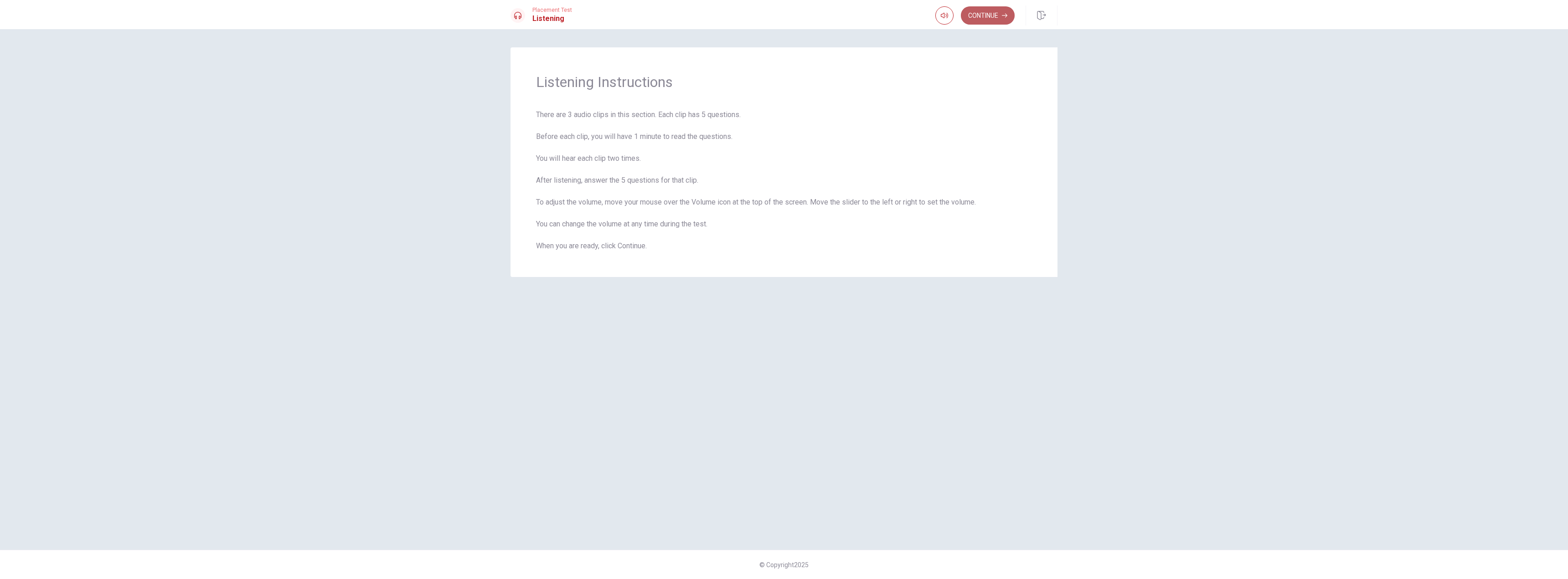
click at [975, 23] on button "Continue" at bounding box center [987, 15] width 54 height 18
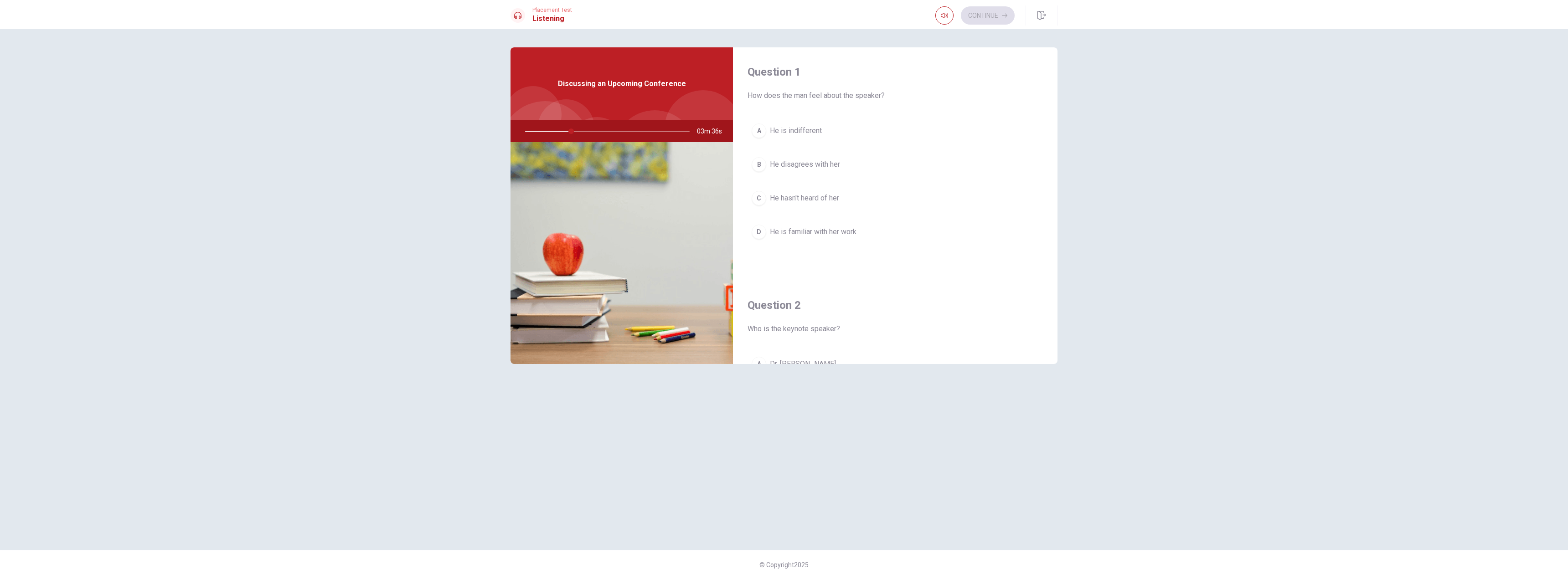
scroll to position [0, 0]
click at [1199, 274] on div "Question 1 How does the man feel about the speaker? A He is indifferent B He di…" at bounding box center [784, 304] width 1568 height 550
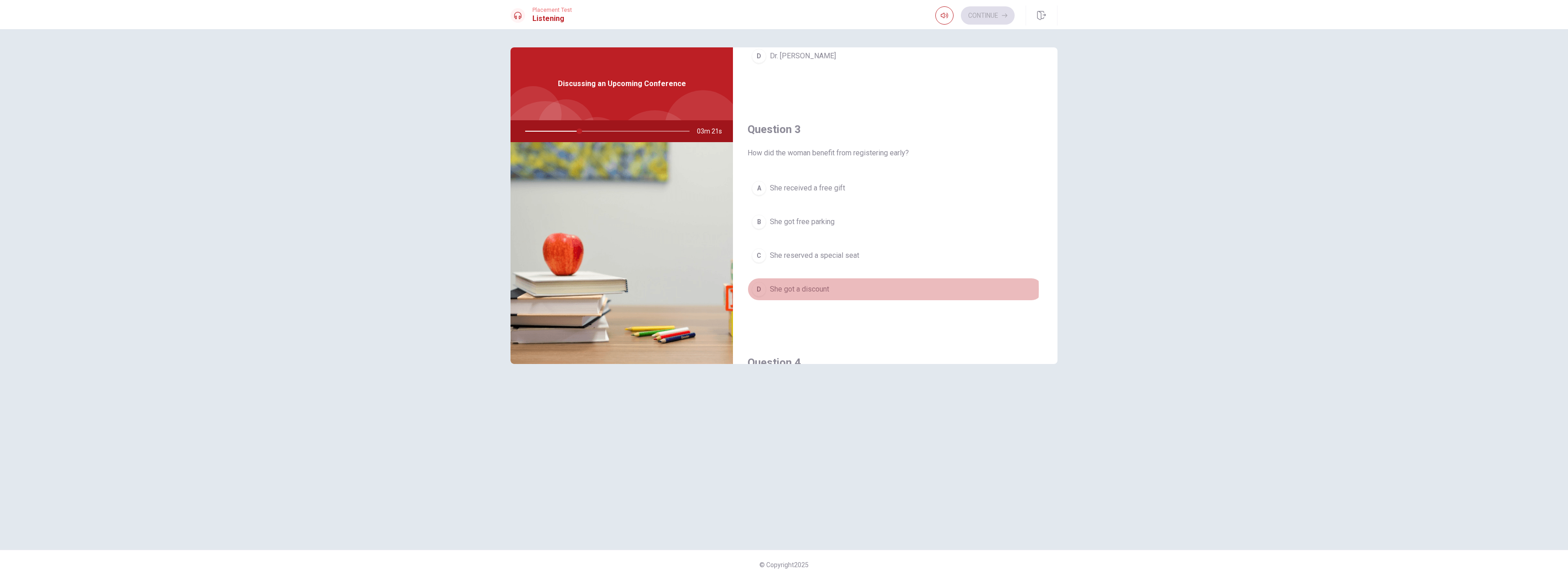
click at [814, 289] on span "She got a discount" at bounding box center [799, 289] width 59 height 11
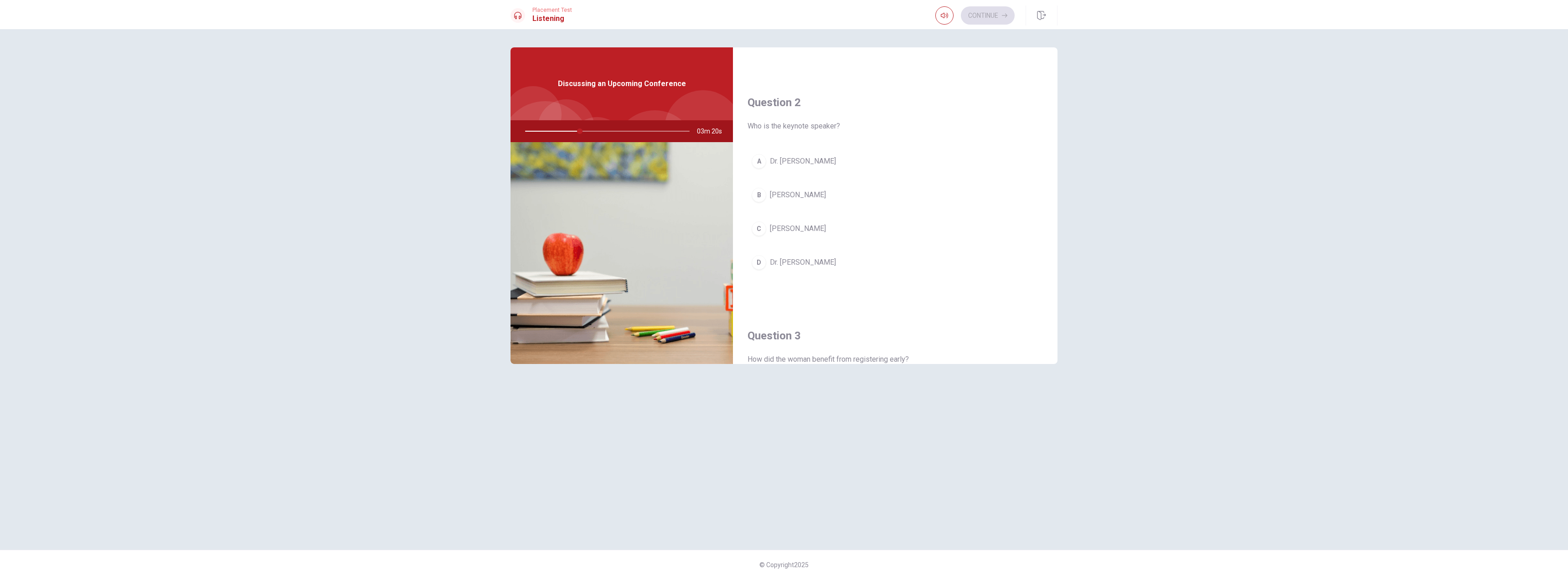
scroll to position [182, 0]
click at [799, 256] on button "C [PERSON_NAME]" at bounding box center [895, 250] width 296 height 23
click at [813, 215] on span "A tech conference" at bounding box center [798, 215] width 58 height 11
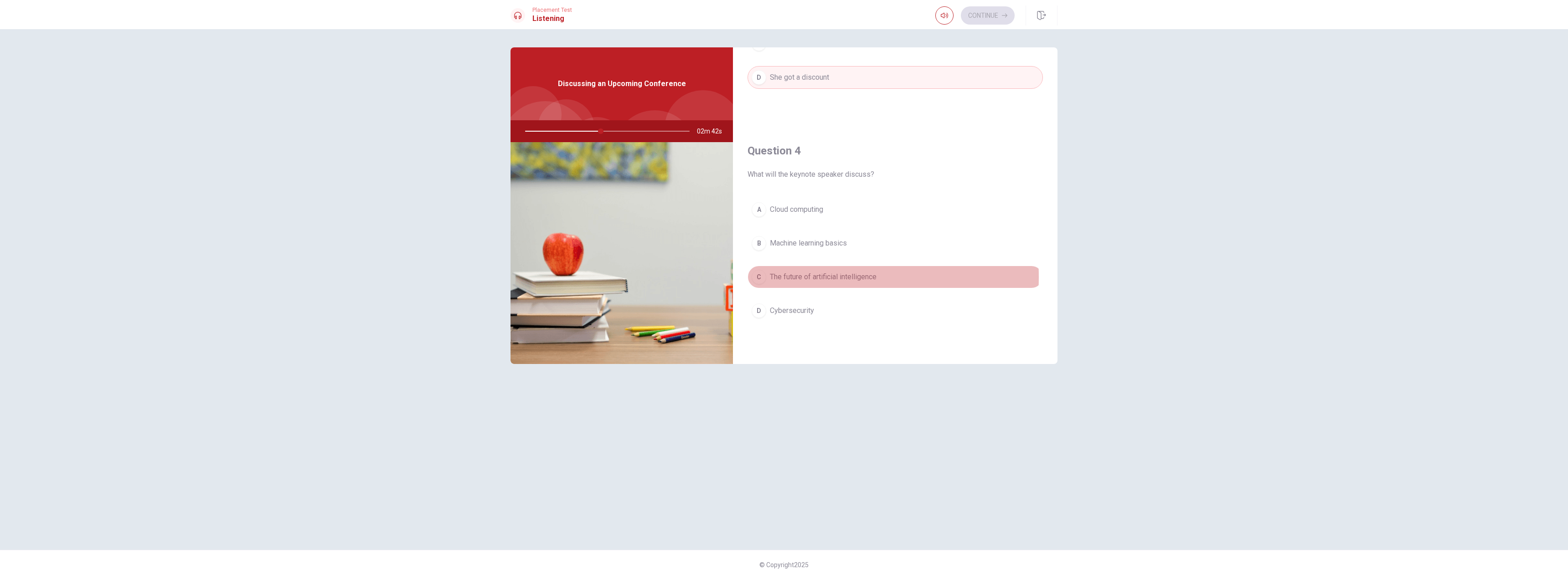
click at [788, 277] on span "The future of artificial intelligence" at bounding box center [823, 277] width 107 height 11
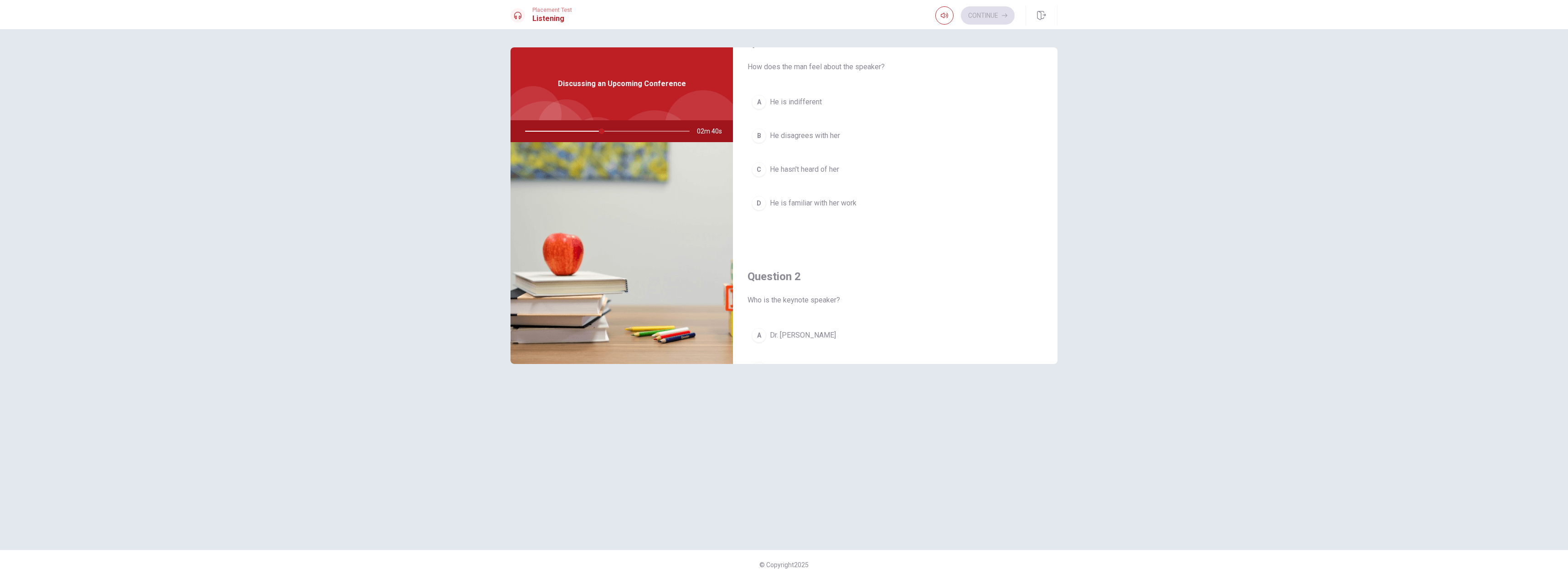
scroll to position [0, 0]
click at [800, 131] on span "He is indifferent" at bounding box center [796, 132] width 52 height 11
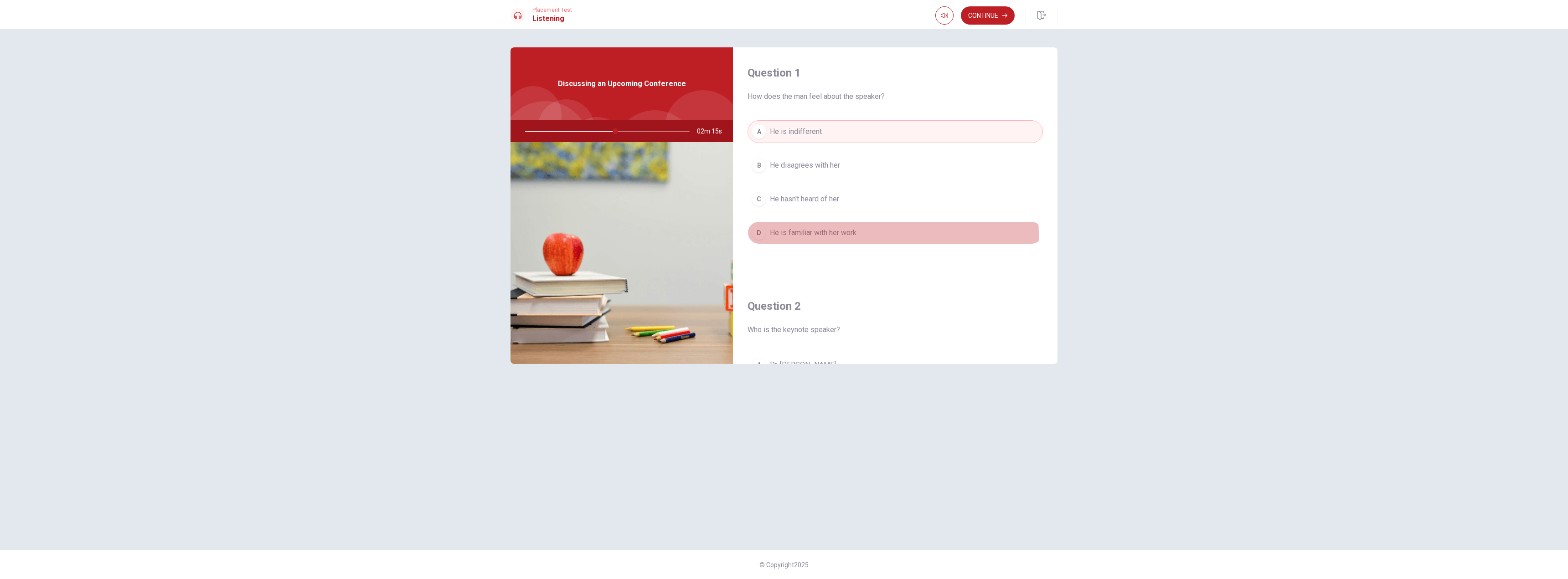
click at [822, 236] on span "He is familiar with her work" at bounding box center [813, 233] width 87 height 11
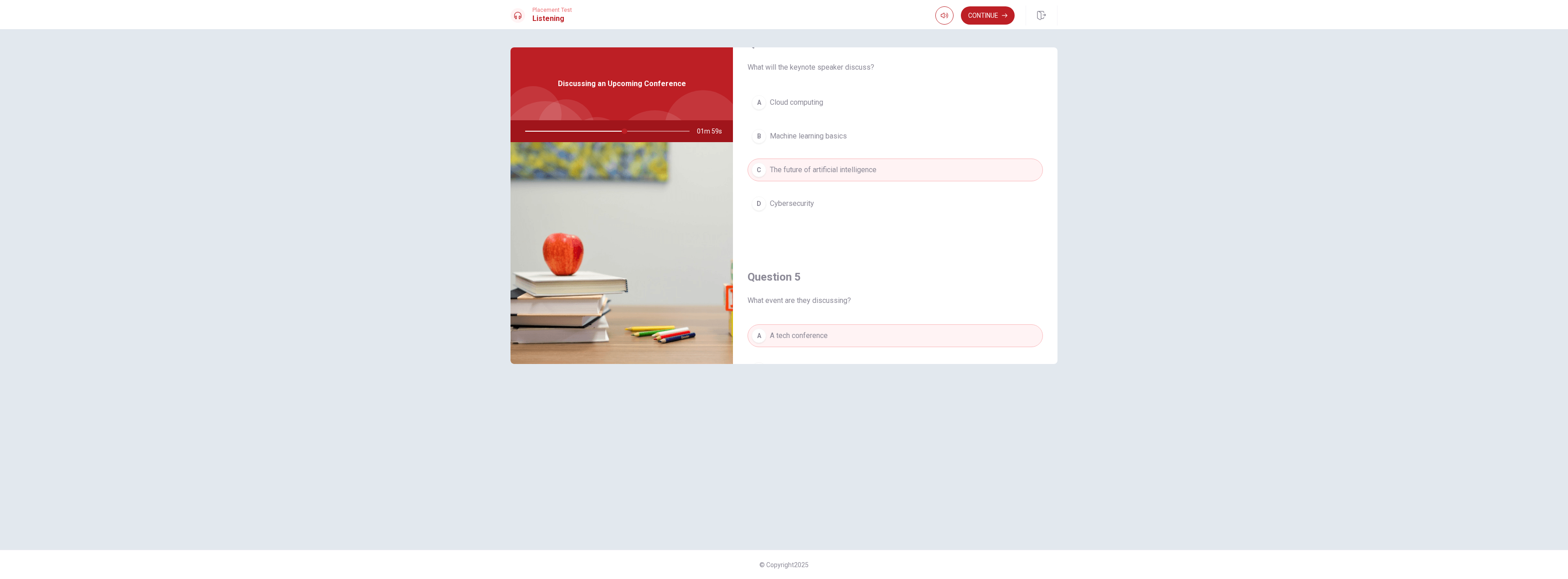
scroll to position [850, 0]
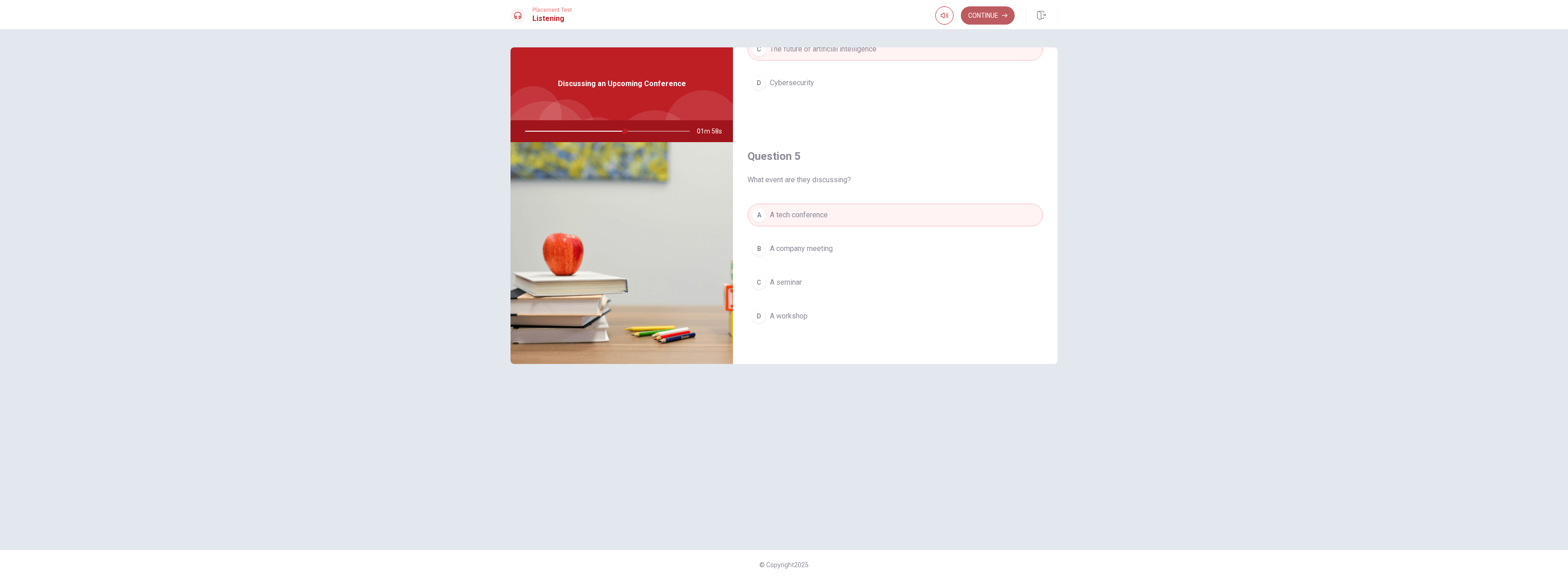
click at [987, 18] on button "Continue" at bounding box center [987, 15] width 54 height 18
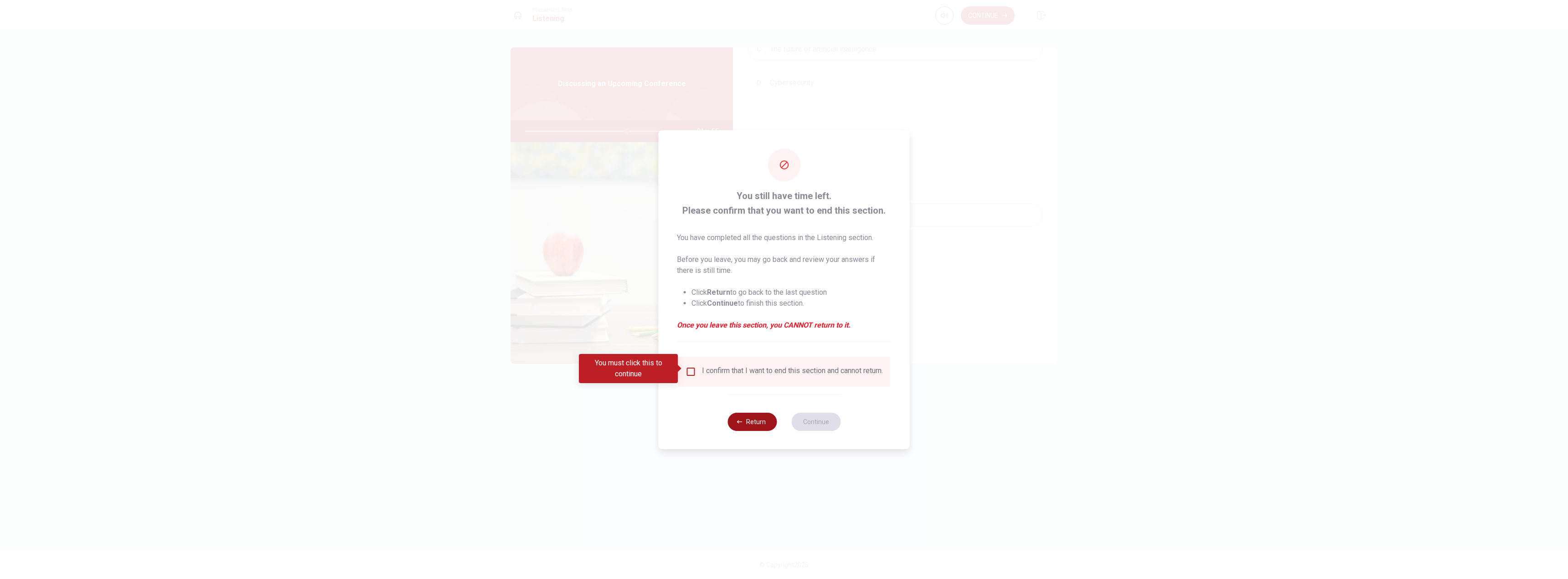
click at [751, 425] on button "Return" at bounding box center [752, 421] width 49 height 18
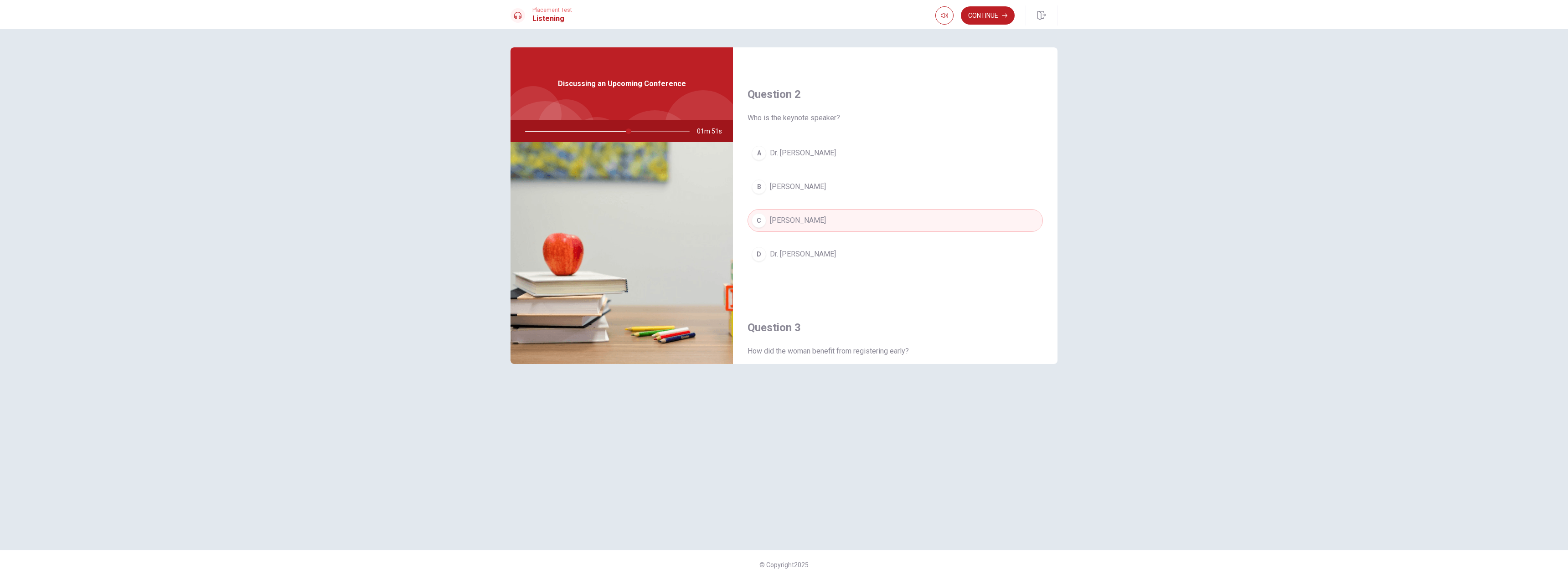
scroll to position [0, 0]
click at [997, 15] on button "Continue" at bounding box center [987, 15] width 54 height 18
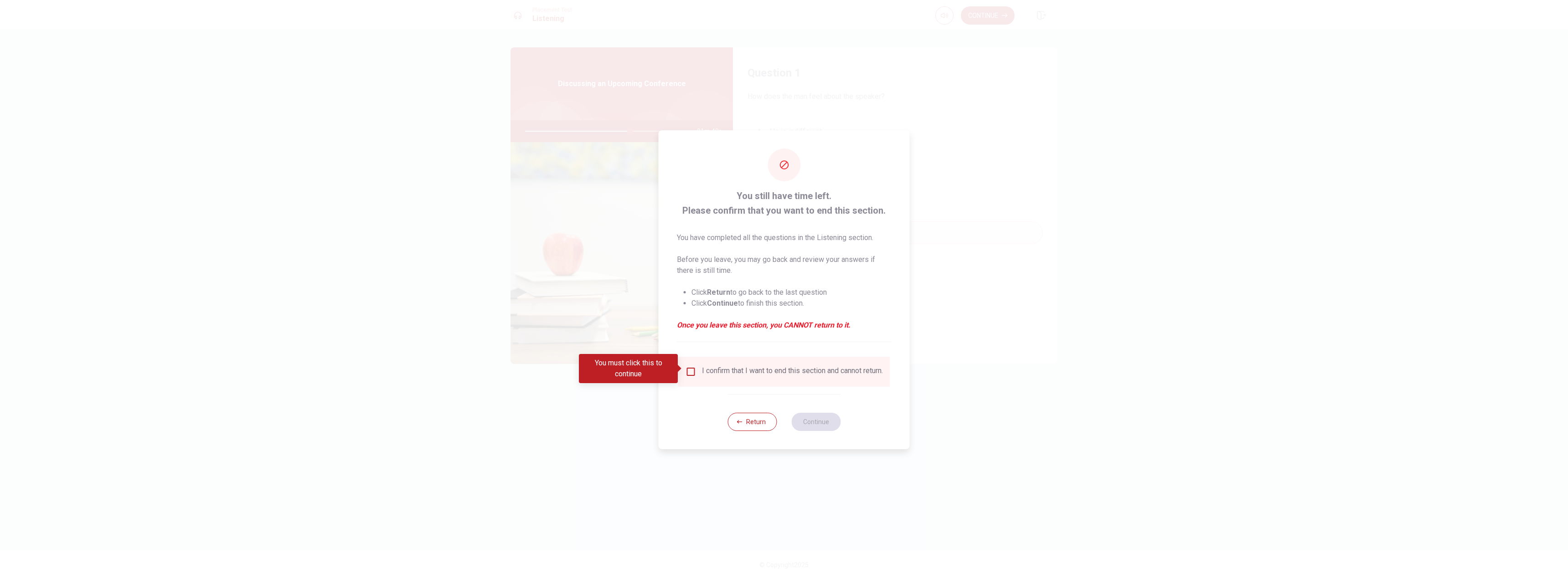
click at [690, 368] on input "You must click this to continue" at bounding box center [691, 372] width 11 height 11
click at [804, 423] on button "Continue" at bounding box center [816, 421] width 49 height 18
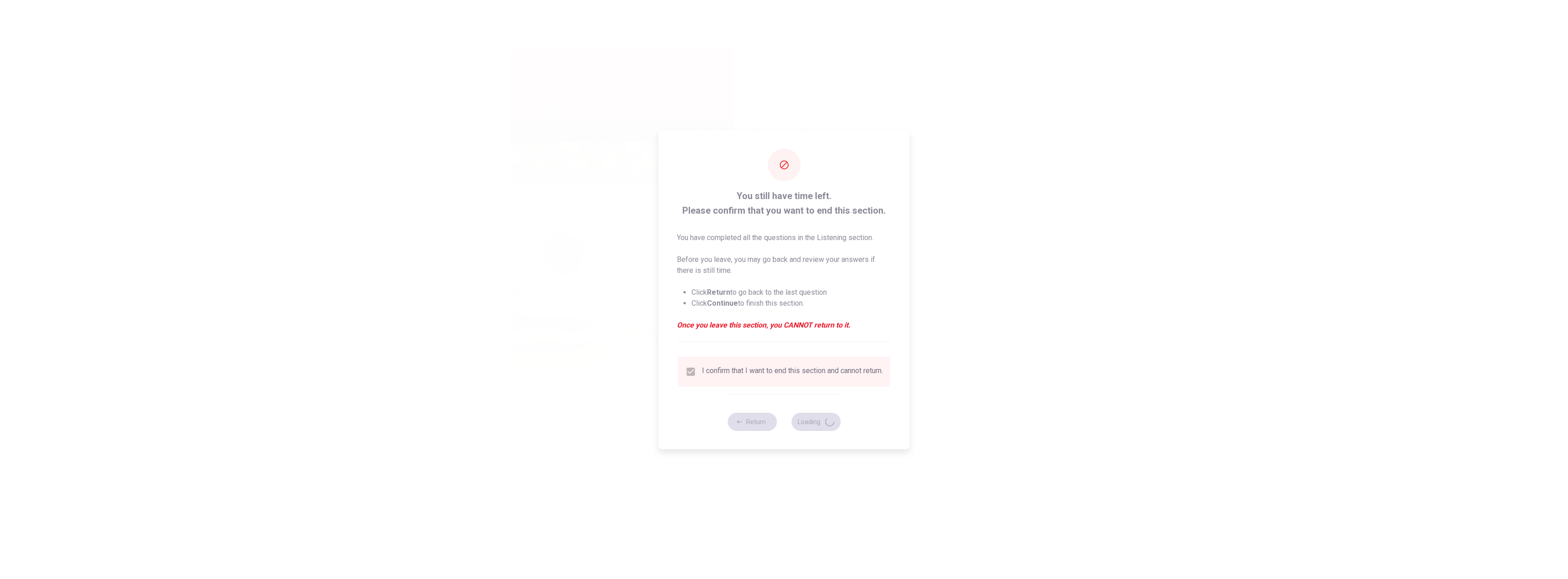
type input "65"
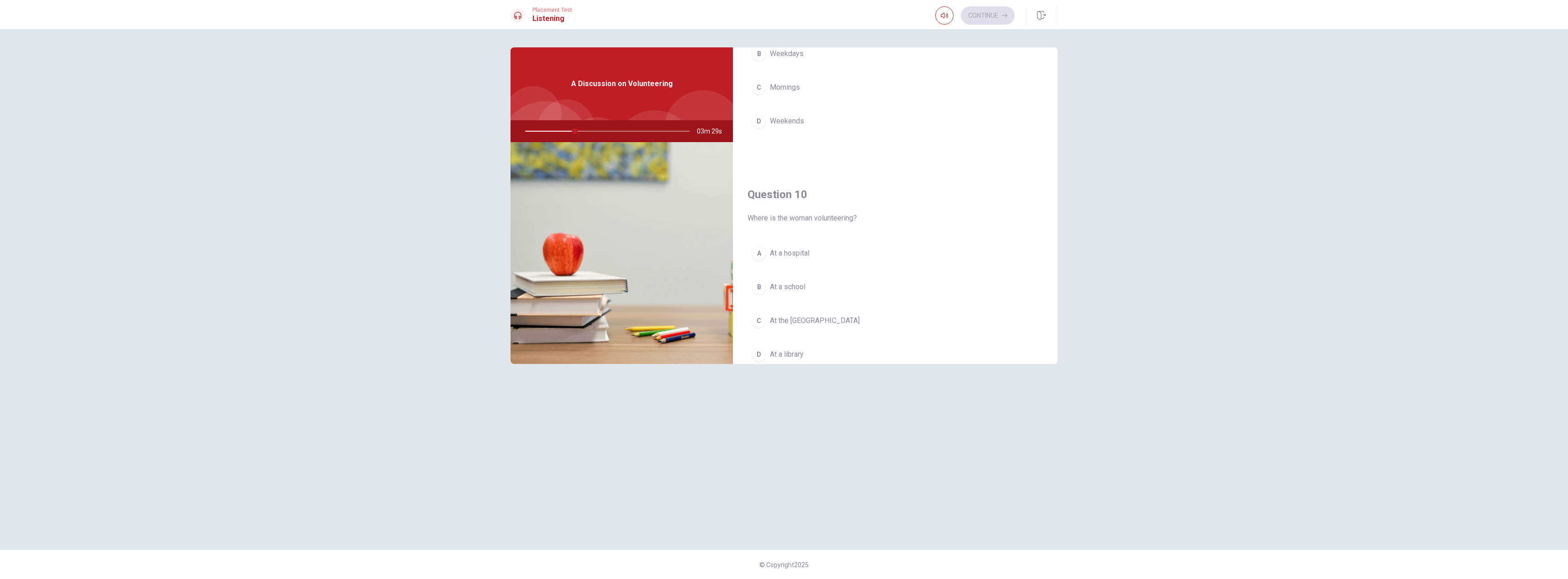
scroll to position [759, 0]
click at [789, 178] on span "Weekends" at bounding box center [786, 174] width 34 height 11
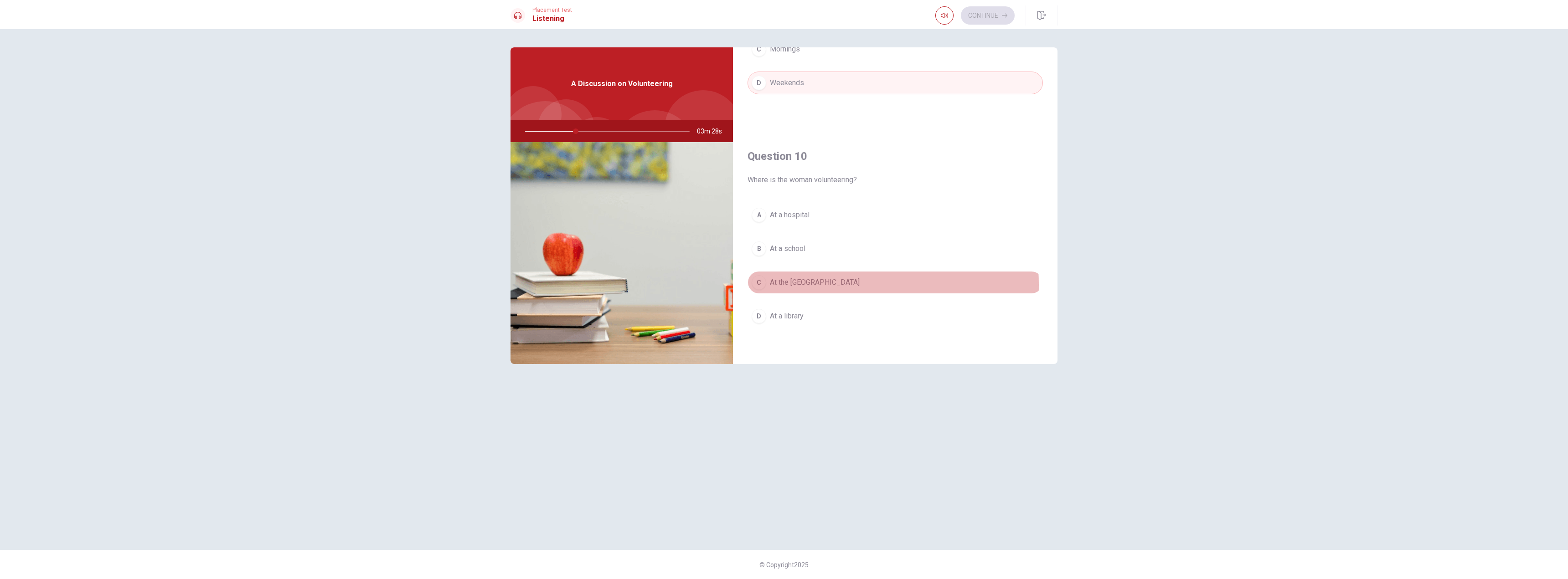
click at [800, 285] on span "At the [GEOGRAPHIC_DATA]" at bounding box center [814, 282] width 90 height 11
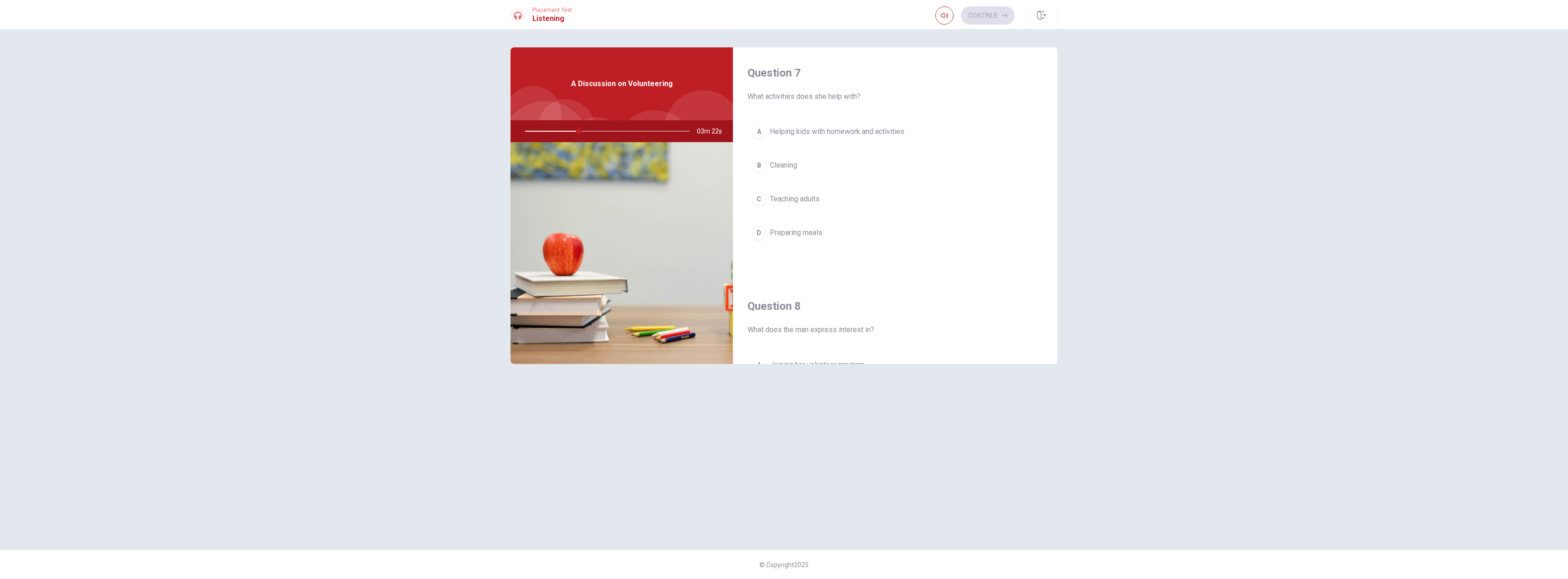
scroll to position [212, 0]
click at [830, 154] on span "Helping kids with homework and activities" at bounding box center [837, 153] width 134 height 11
click at [775, 190] on span "Online" at bounding box center [780, 187] width 20 height 11
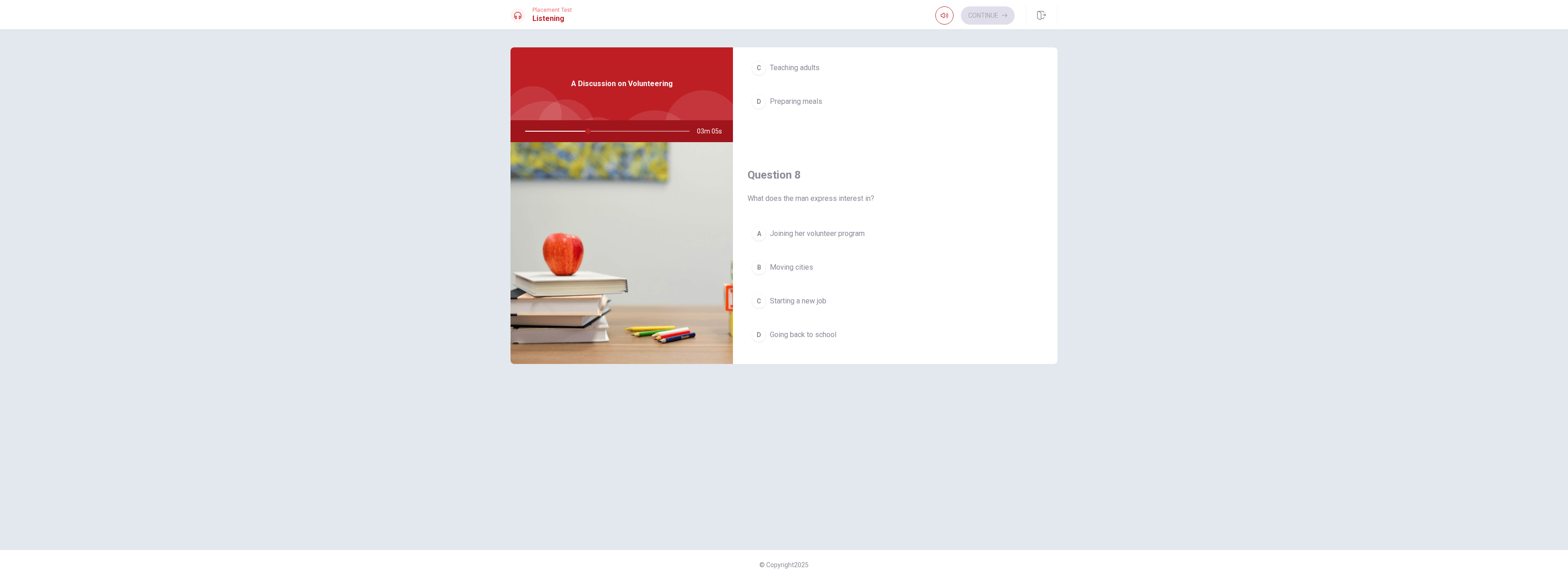
click at [809, 235] on span "Joining her volunteer program" at bounding box center [817, 233] width 95 height 11
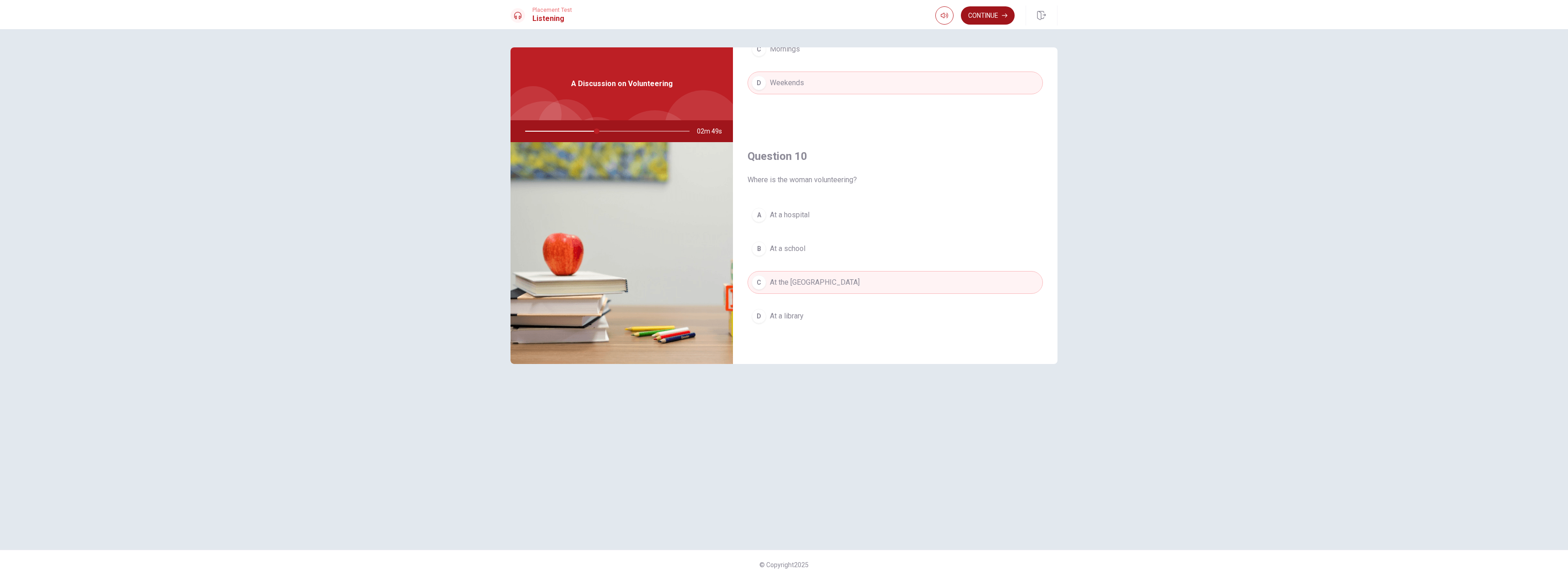
click at [1002, 16] on icon "button" at bounding box center [1005, 15] width 6 height 6
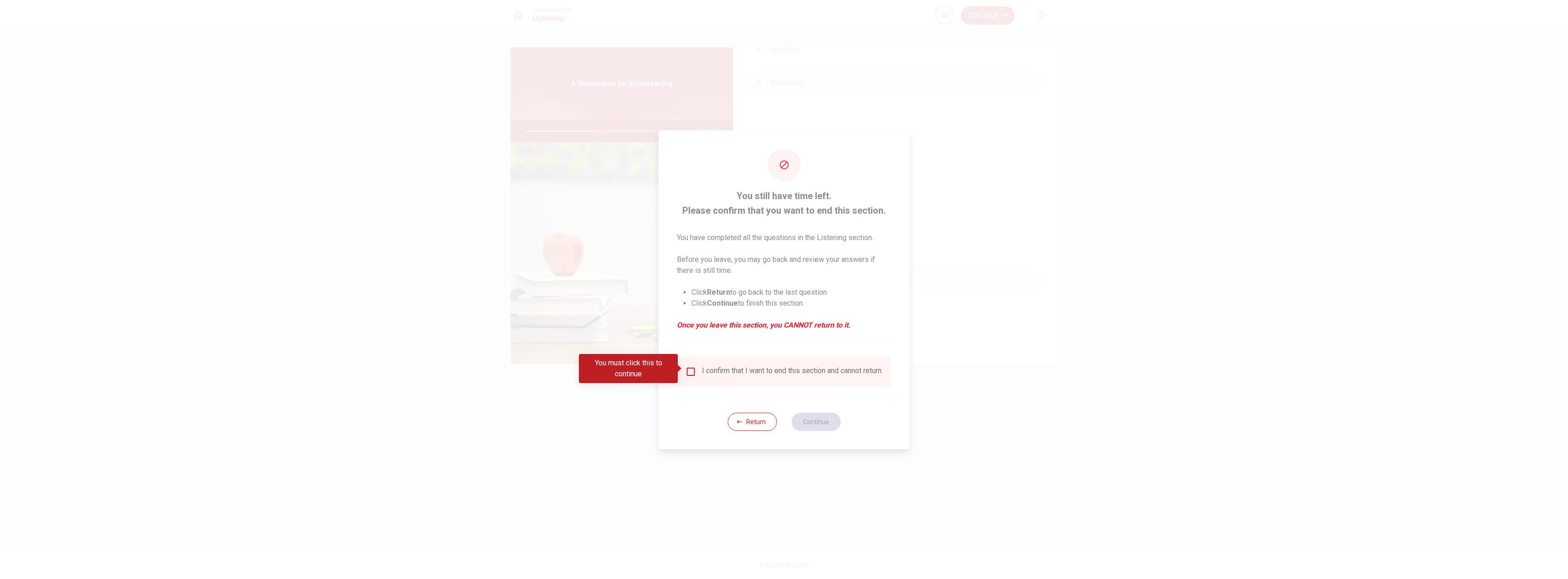
click at [690, 369] on input "You must click this to continue" at bounding box center [691, 372] width 11 height 11
click at [809, 423] on button "Continue" at bounding box center [816, 421] width 49 height 18
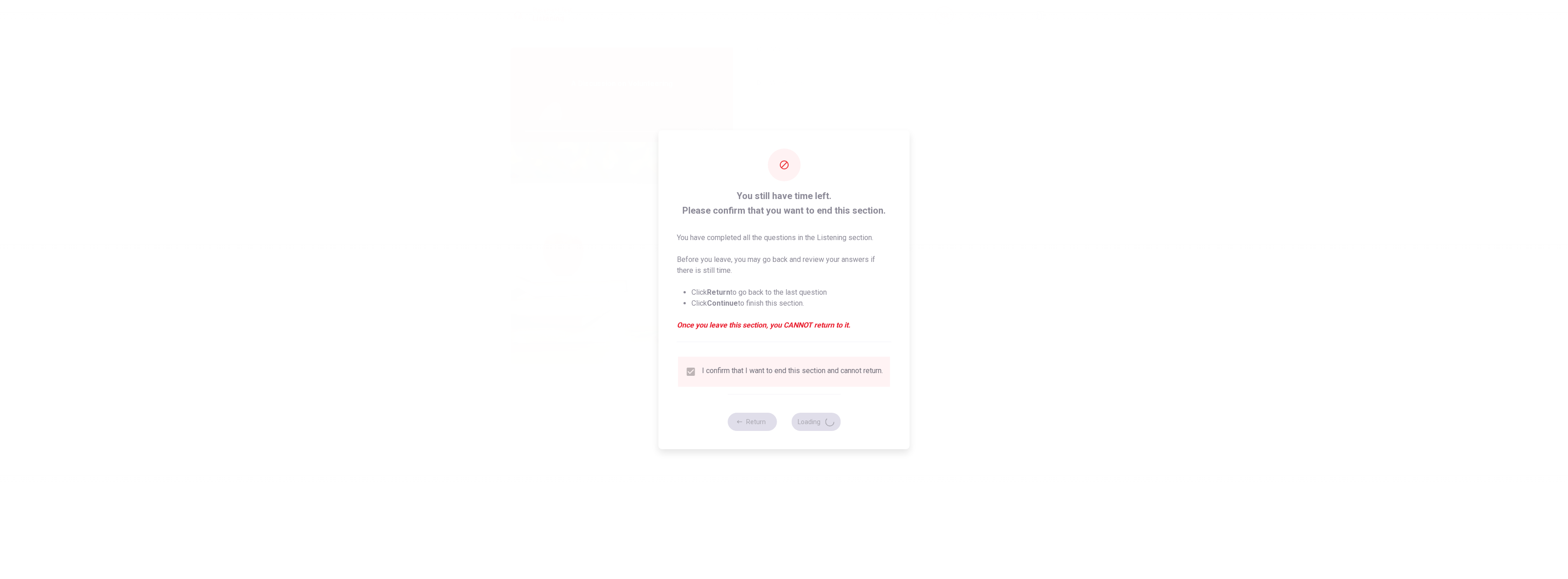
type input "45"
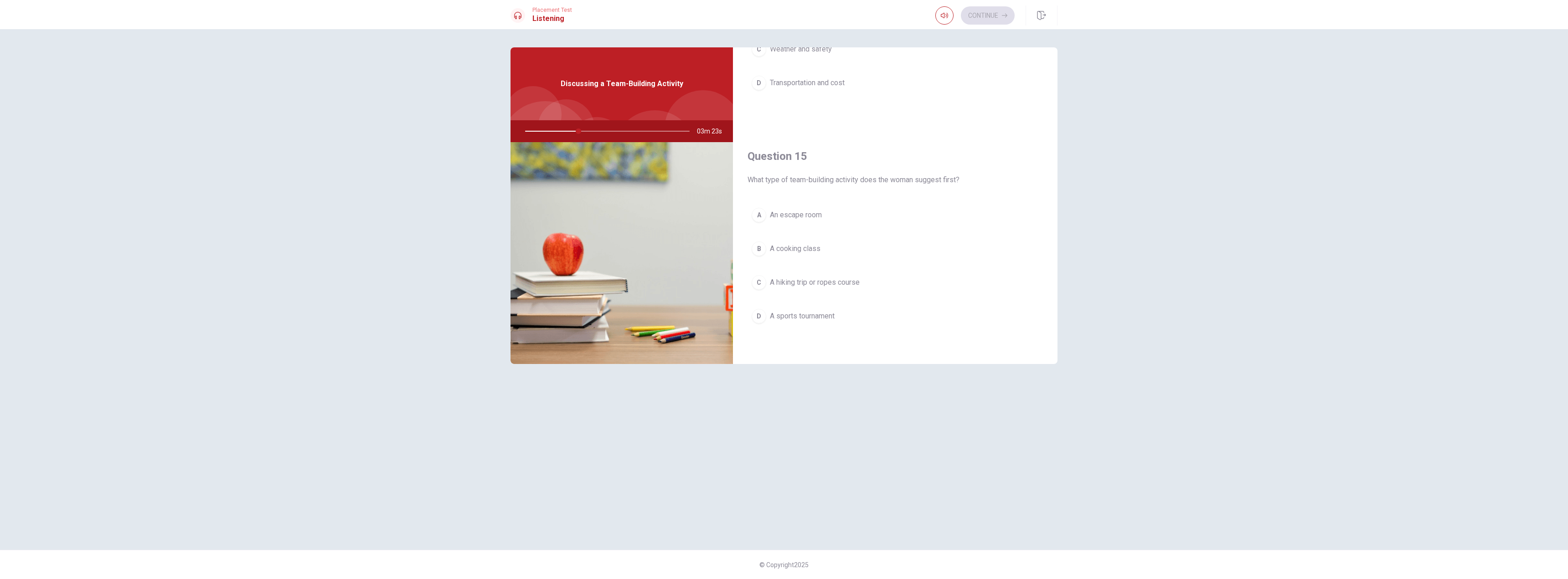
click at [813, 284] on span "A hiking trip or ropes course" at bounding box center [814, 282] width 90 height 11
click at [812, 313] on span "Transportation and cost" at bounding box center [807, 311] width 75 height 11
click at [843, 250] on button "D A cooking class or escape room" at bounding box center [895, 243] width 296 height 23
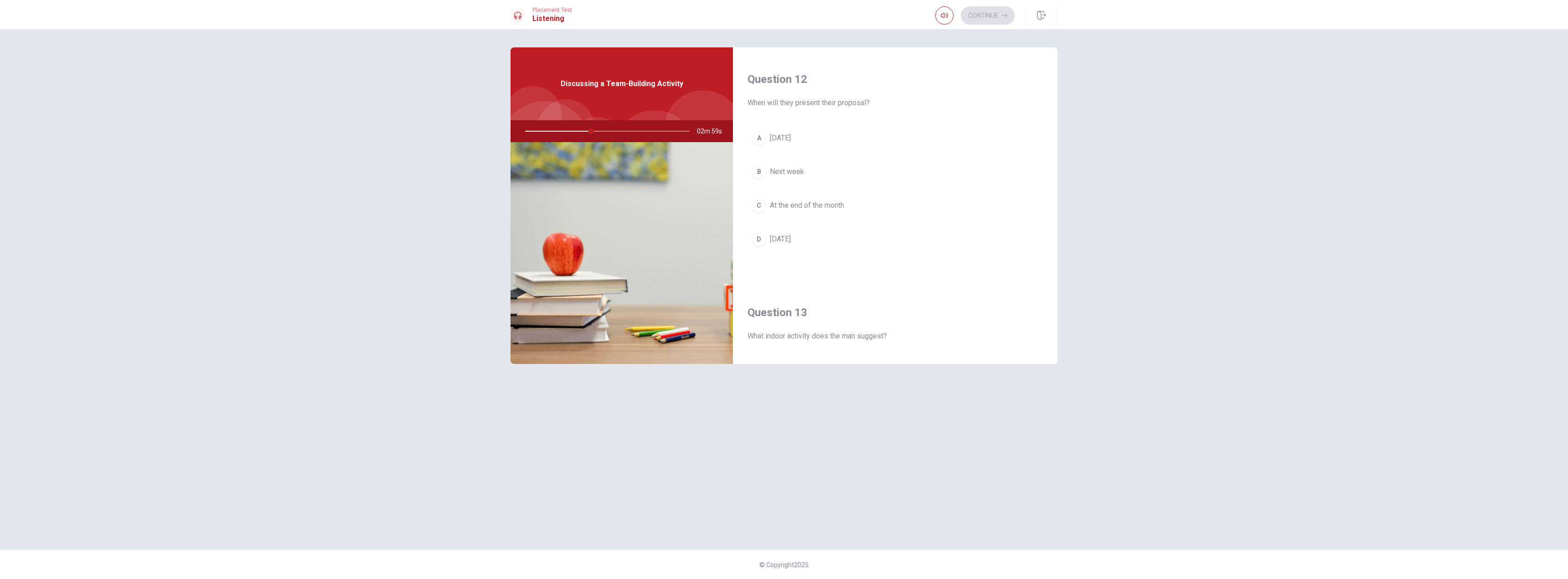
scroll to position [182, 0]
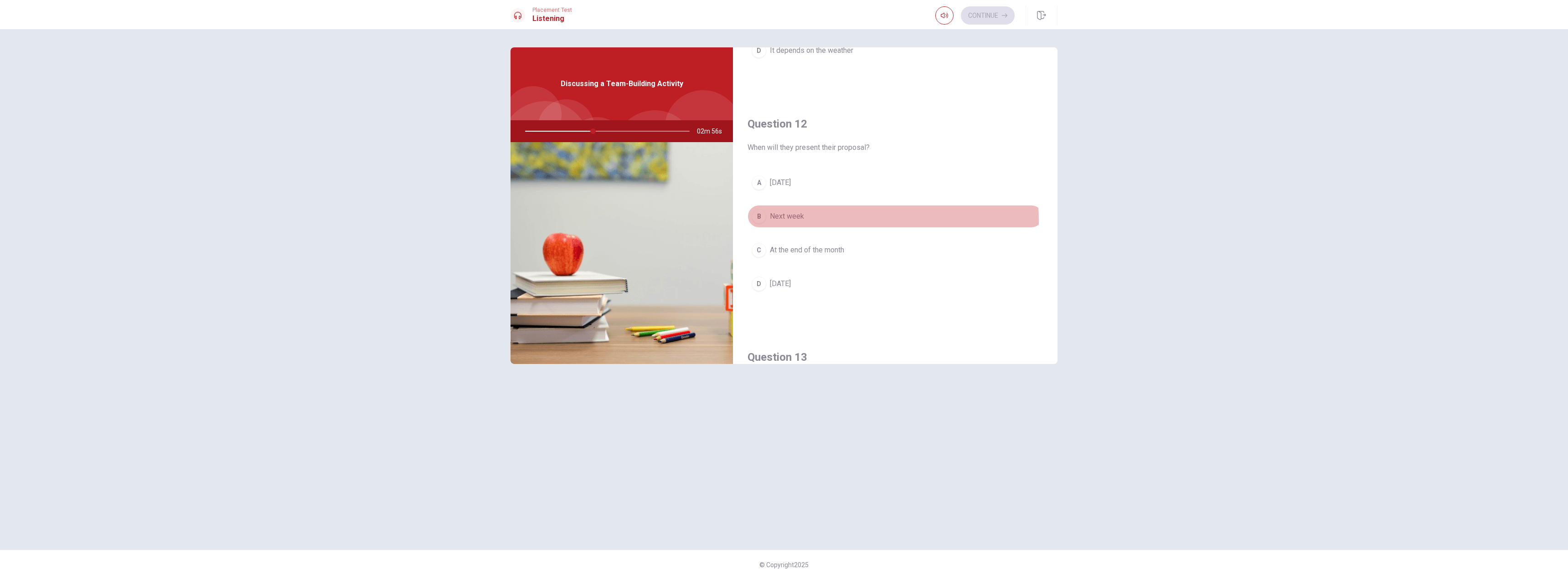
click at [798, 221] on span "Next week" at bounding box center [786, 217] width 34 height 11
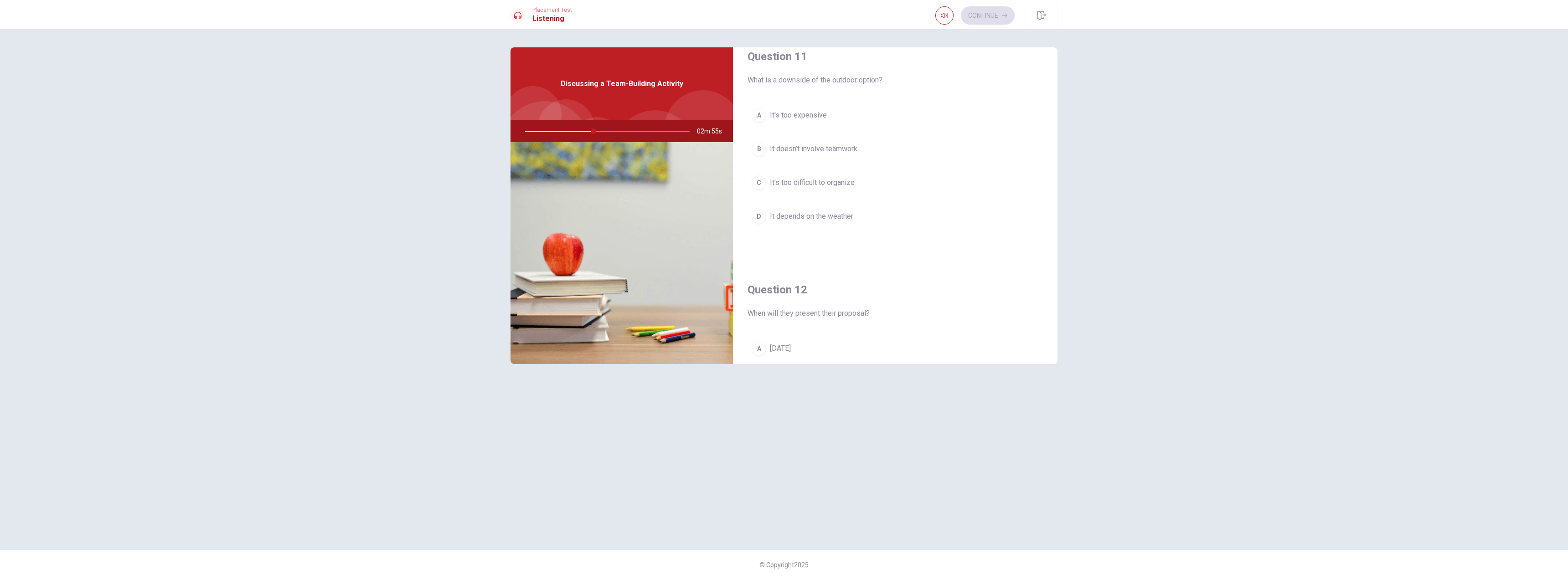
scroll to position [0, 0]
click at [818, 228] on span "It depends on the weather" at bounding box center [811, 233] width 84 height 11
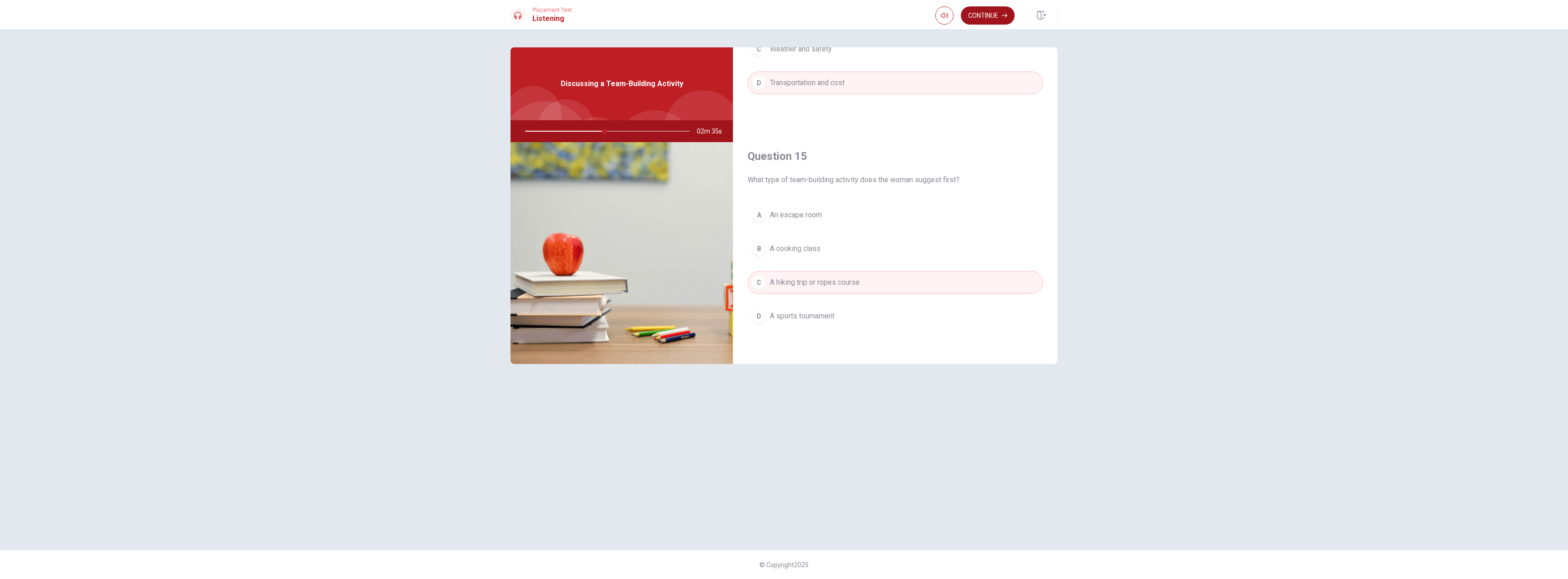
click at [998, 12] on button "Continue" at bounding box center [987, 15] width 54 height 18
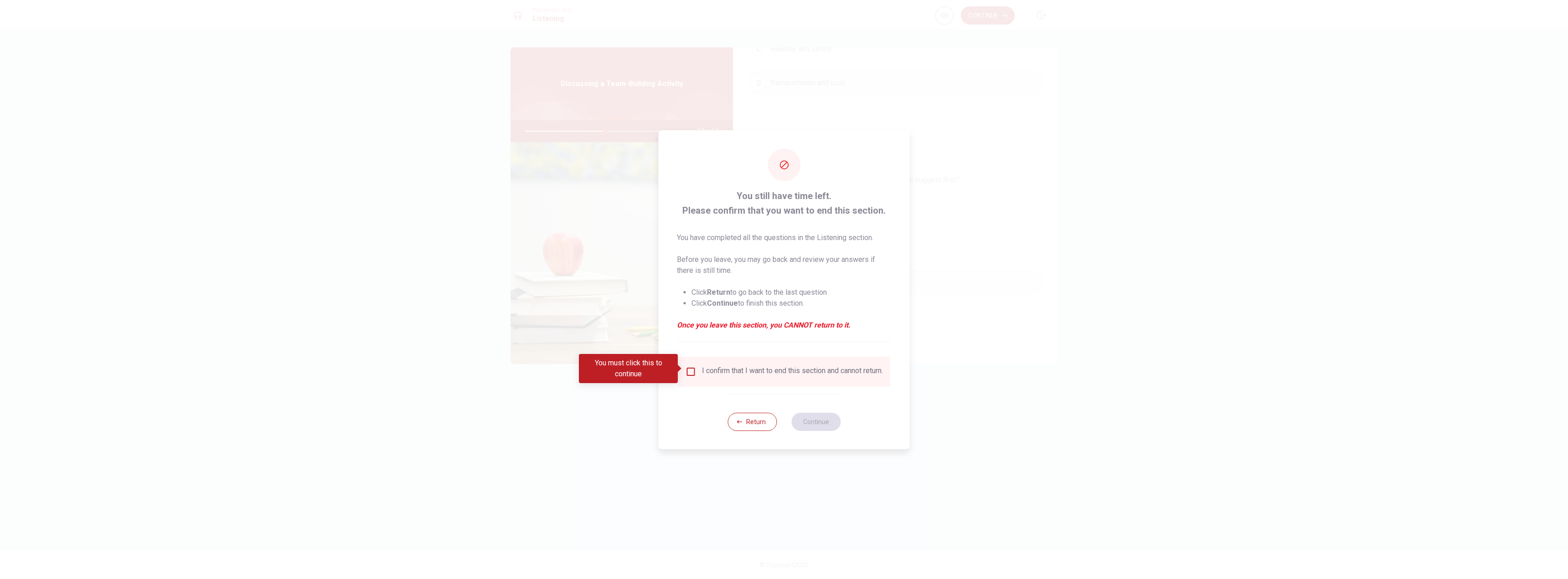
click at [694, 366] on input "You must click this to continue" at bounding box center [691, 372] width 11 height 11
click at [803, 420] on button "Continue" at bounding box center [816, 421] width 49 height 18
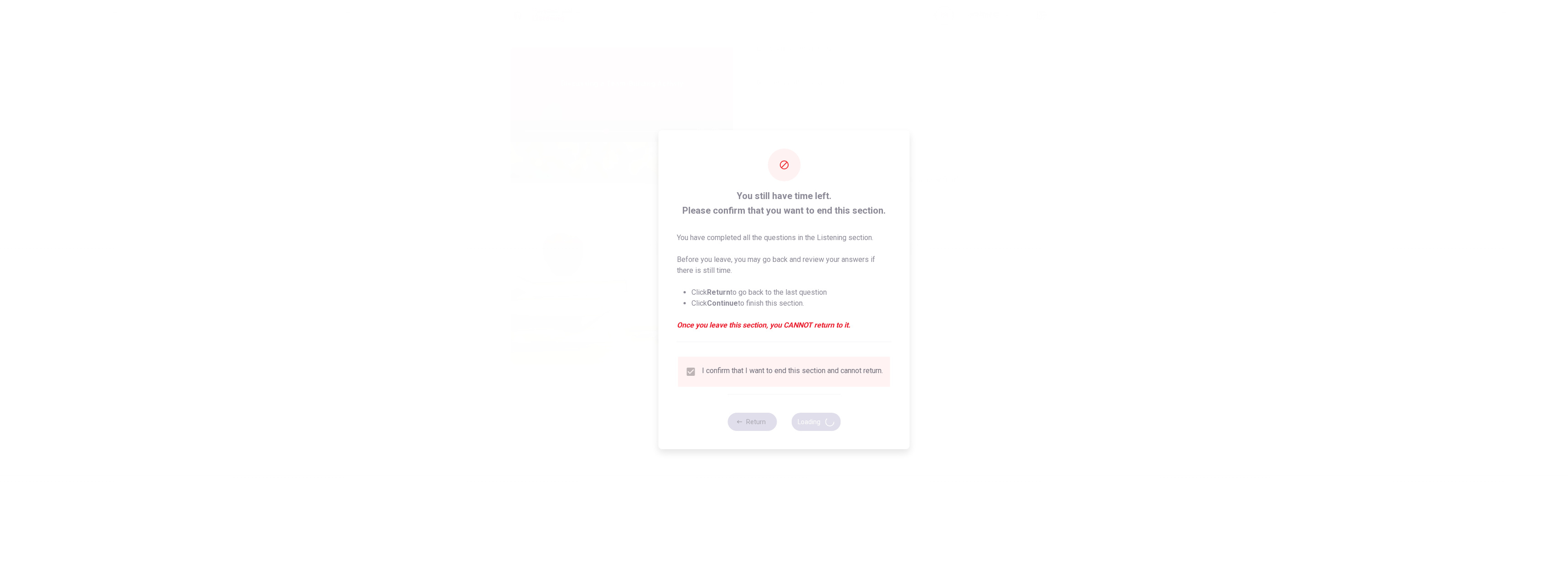
type input "50"
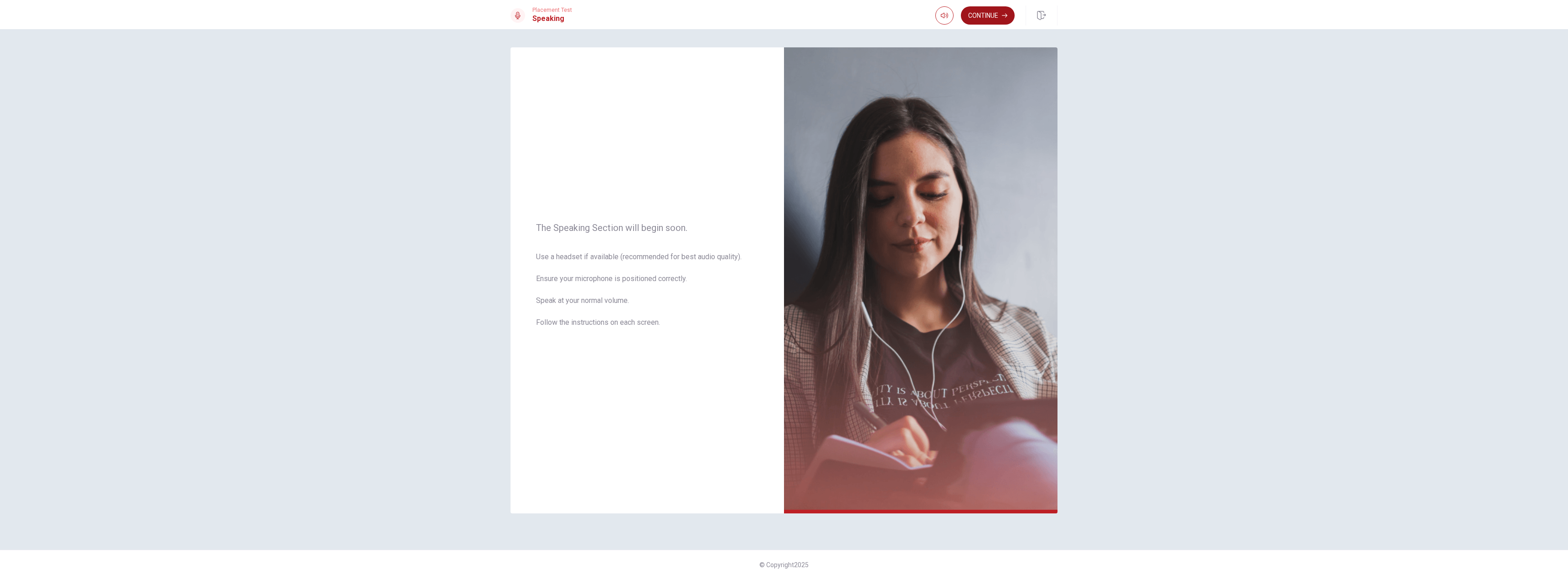
click at [999, 18] on button "Continue" at bounding box center [987, 15] width 54 height 18
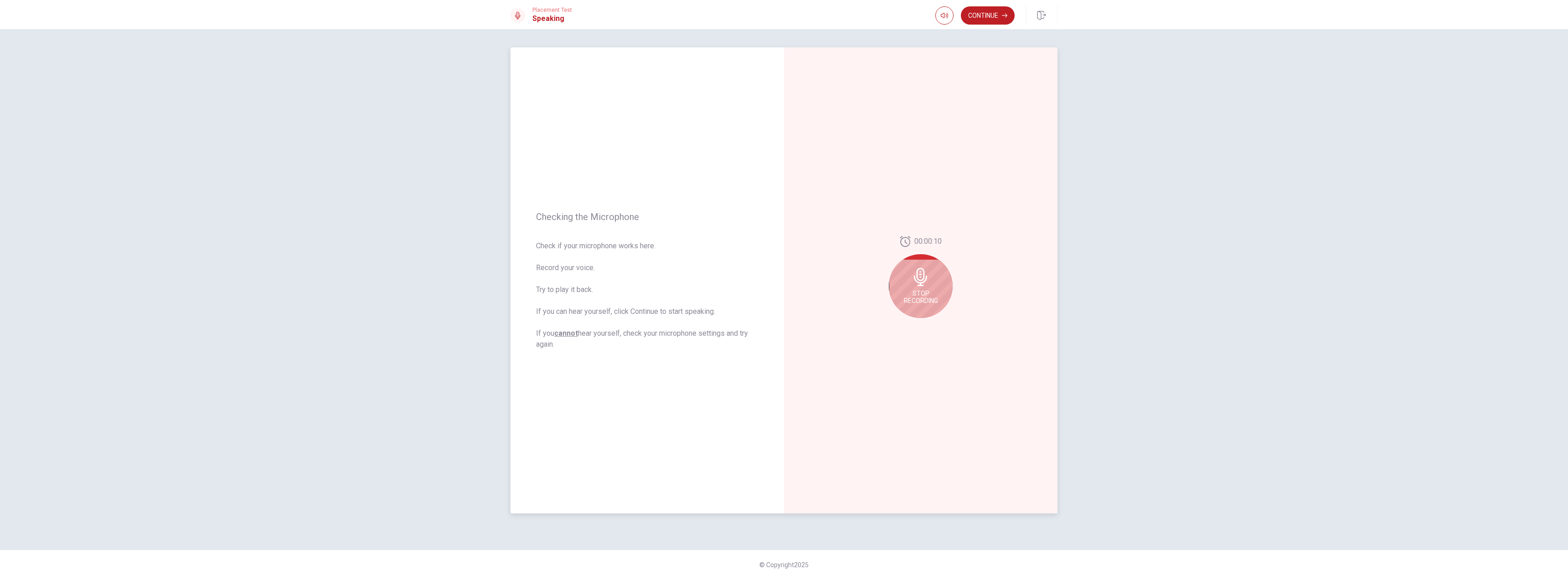
click at [927, 282] on icon at bounding box center [920, 276] width 18 height 18
click at [925, 326] on button "Play Audio" at bounding box center [931, 325] width 13 height 13
click at [911, 324] on icon "Record Again" at bounding box center [910, 325] width 6 height 6
click at [921, 294] on span "Stop Recording" at bounding box center [921, 297] width 34 height 15
click at [935, 326] on button "Play Audio" at bounding box center [931, 325] width 13 height 13
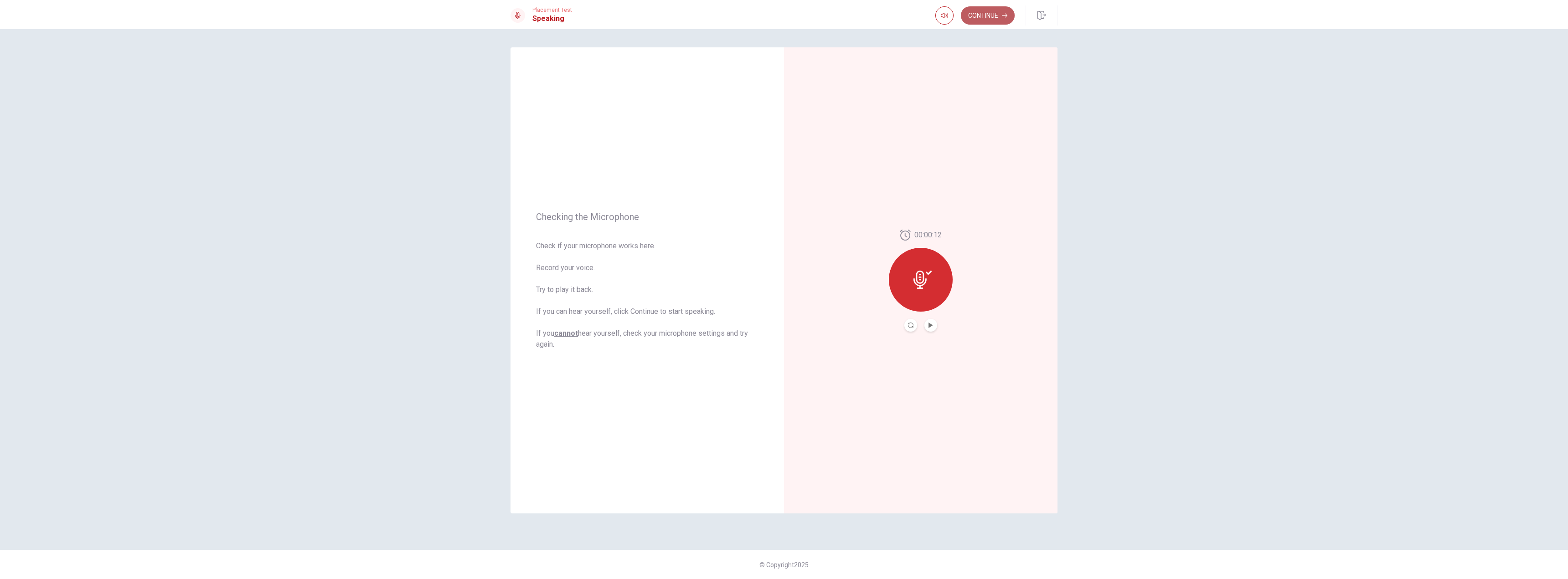
click at [991, 20] on button "Continue" at bounding box center [987, 15] width 54 height 18
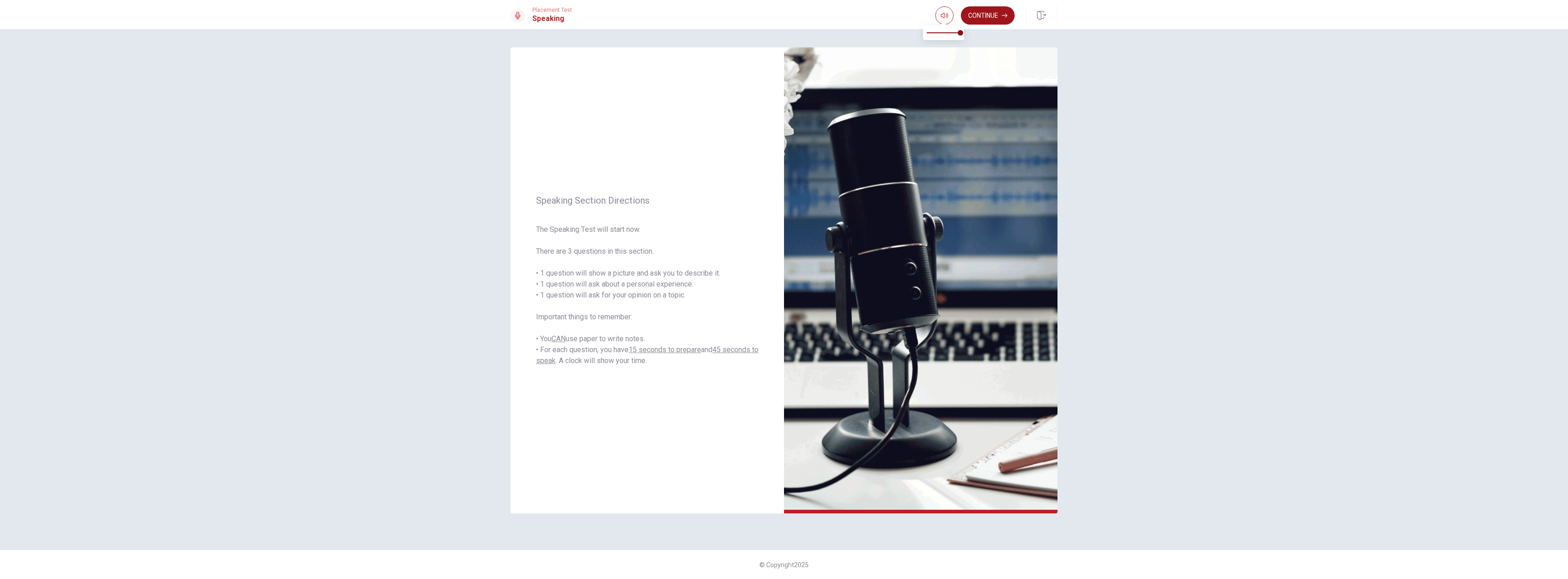
click at [987, 15] on button "Continue" at bounding box center [987, 15] width 54 height 18
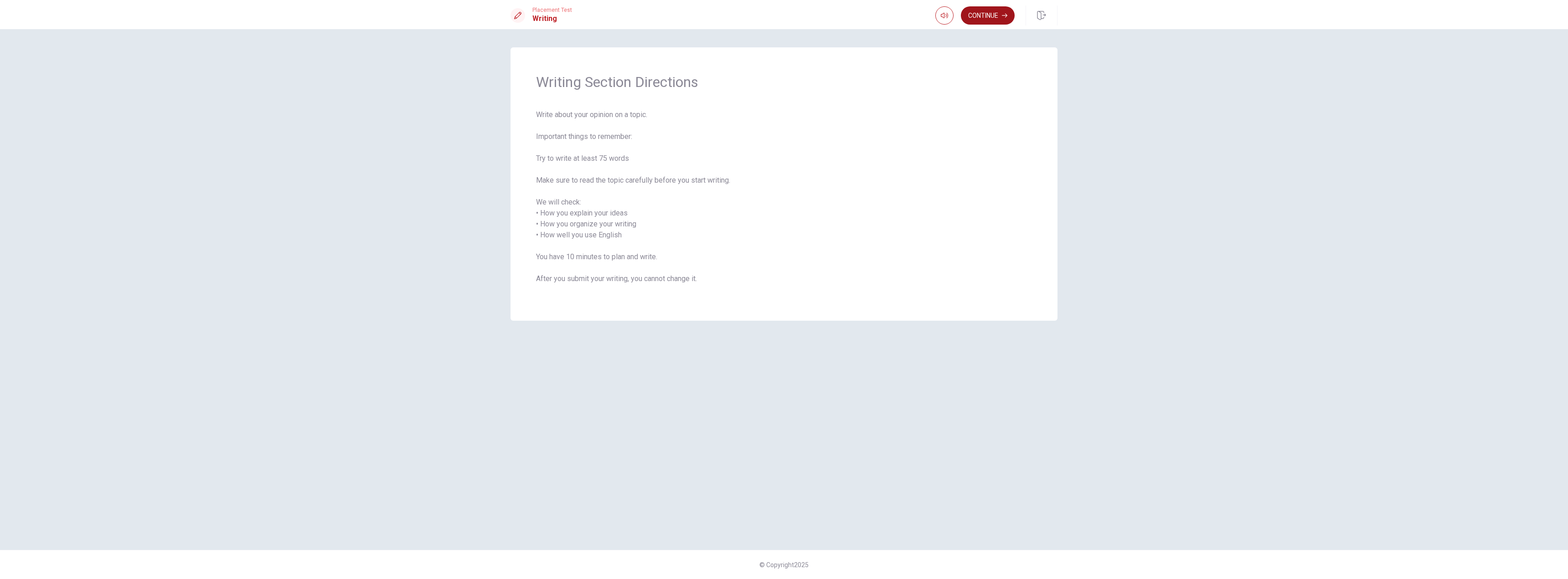
click at [980, 14] on button "Continue" at bounding box center [987, 15] width 54 height 18
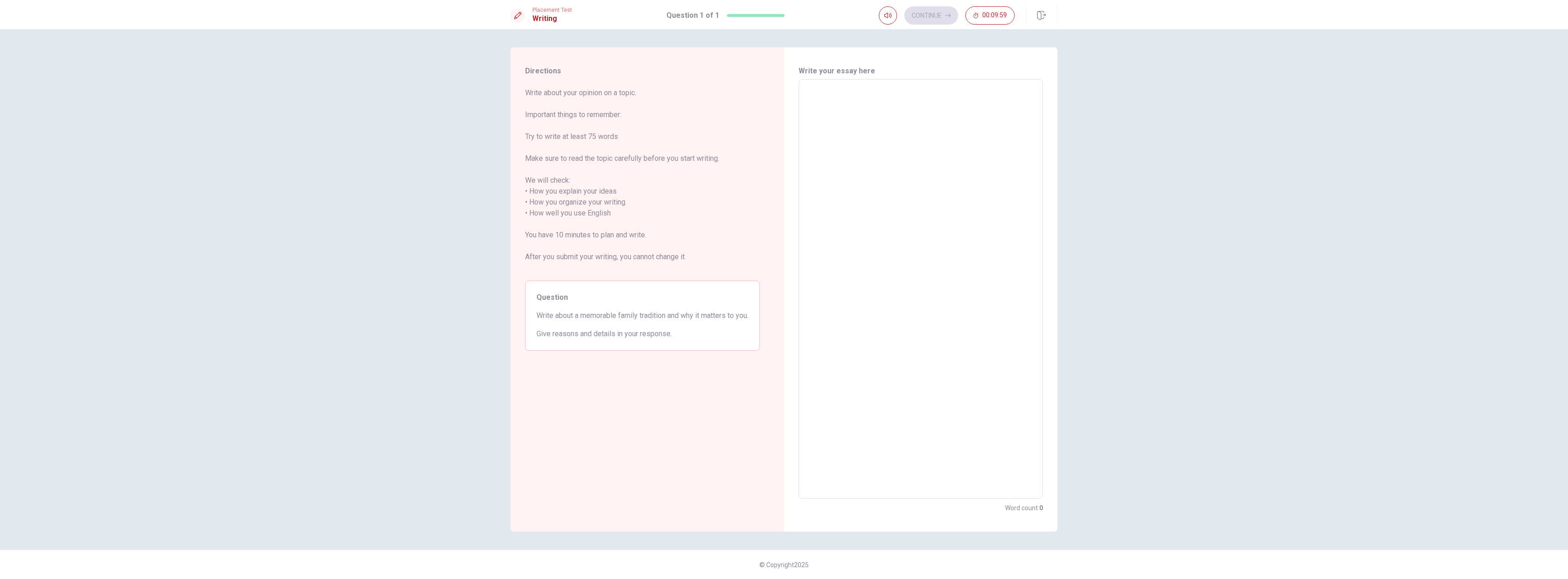
click at [887, 124] on textarea at bounding box center [921, 289] width 232 height 404
type textarea "s"
type textarea "x"
type textarea "o"
type textarea "x"
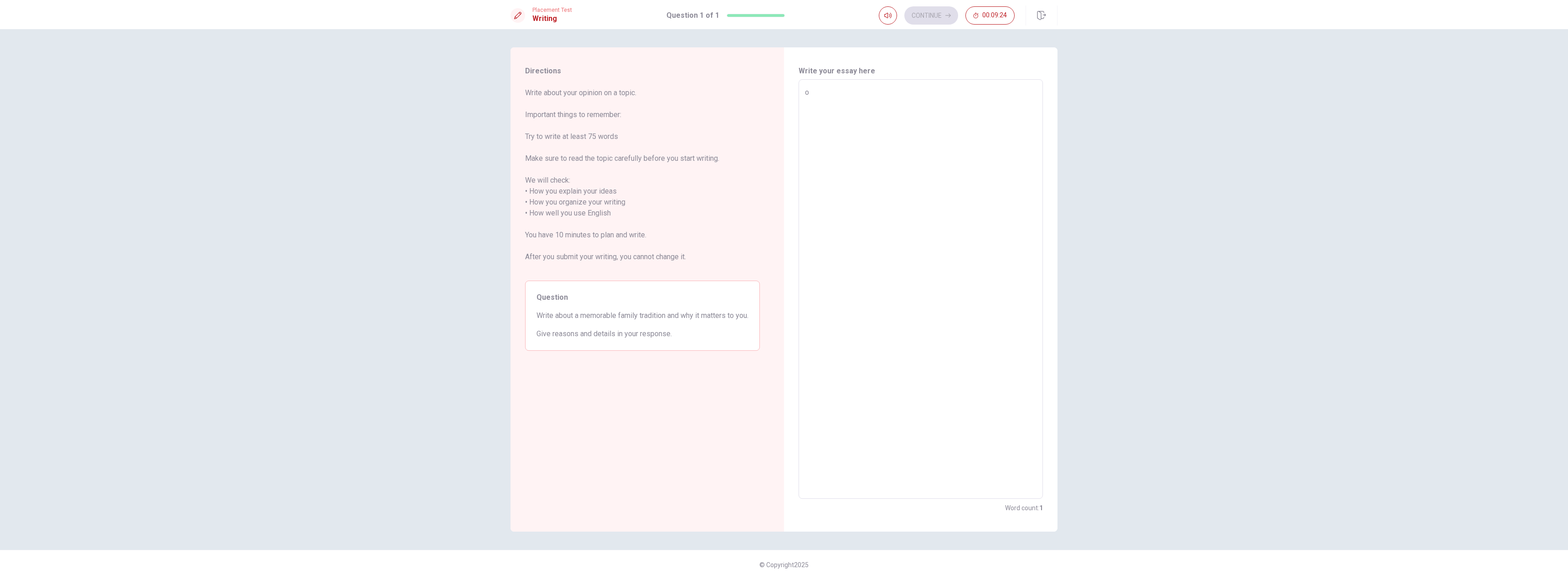
type textarea "ou"
type textarea "x"
type textarea "our"
type textarea "x"
type textarea "ou"
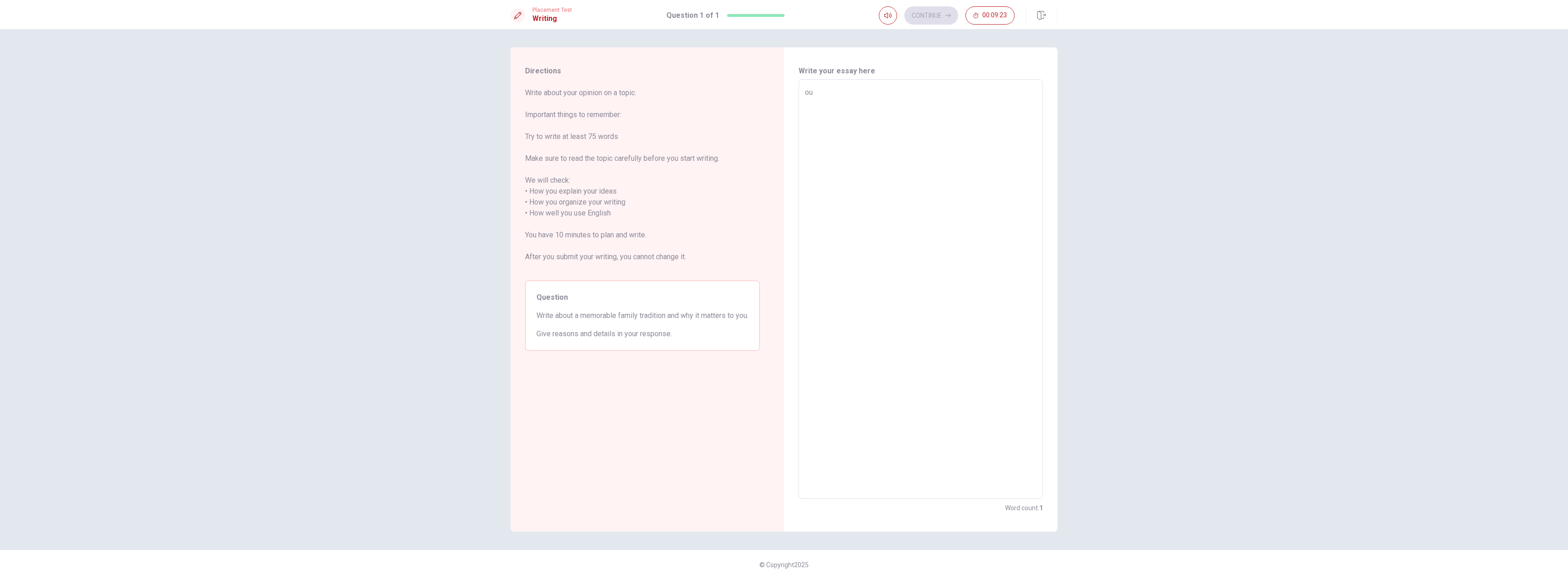
type textarea "x"
type textarea "o"
type textarea "x"
type textarea "O"
type textarea "x"
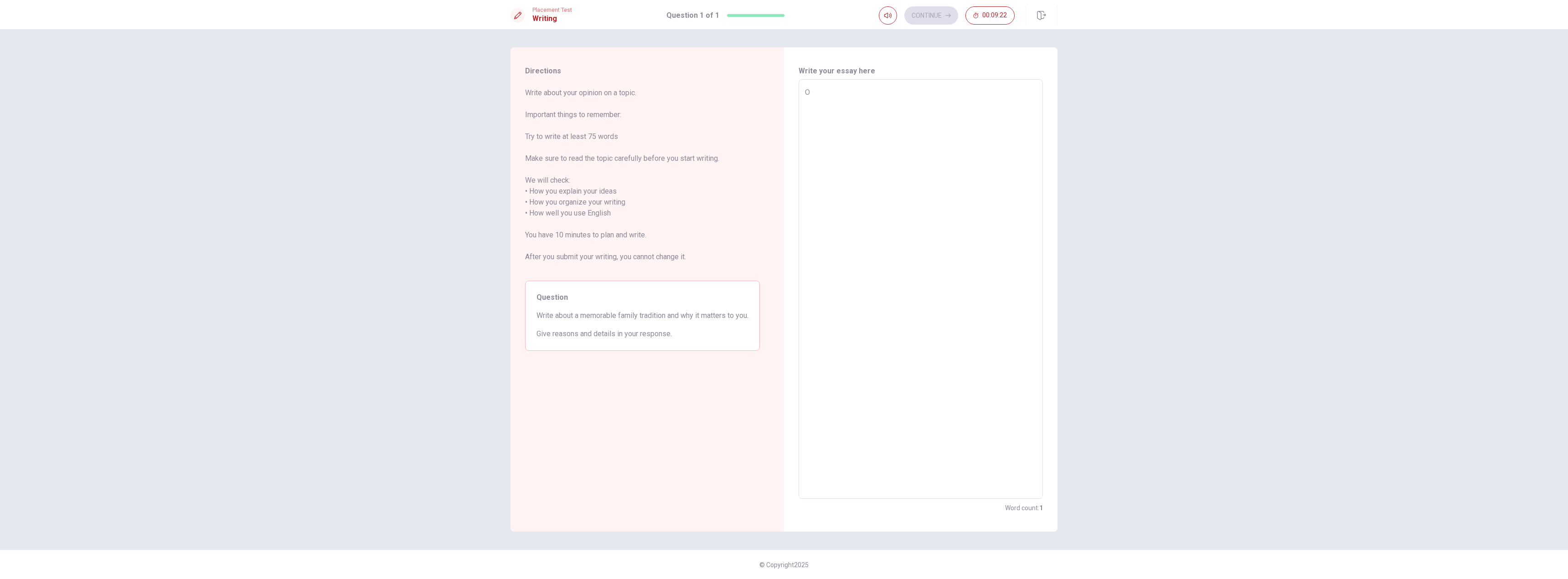
type textarea "Ou"
type textarea "x"
type textarea "Our"
type textarea "x"
type textarea "Ou"
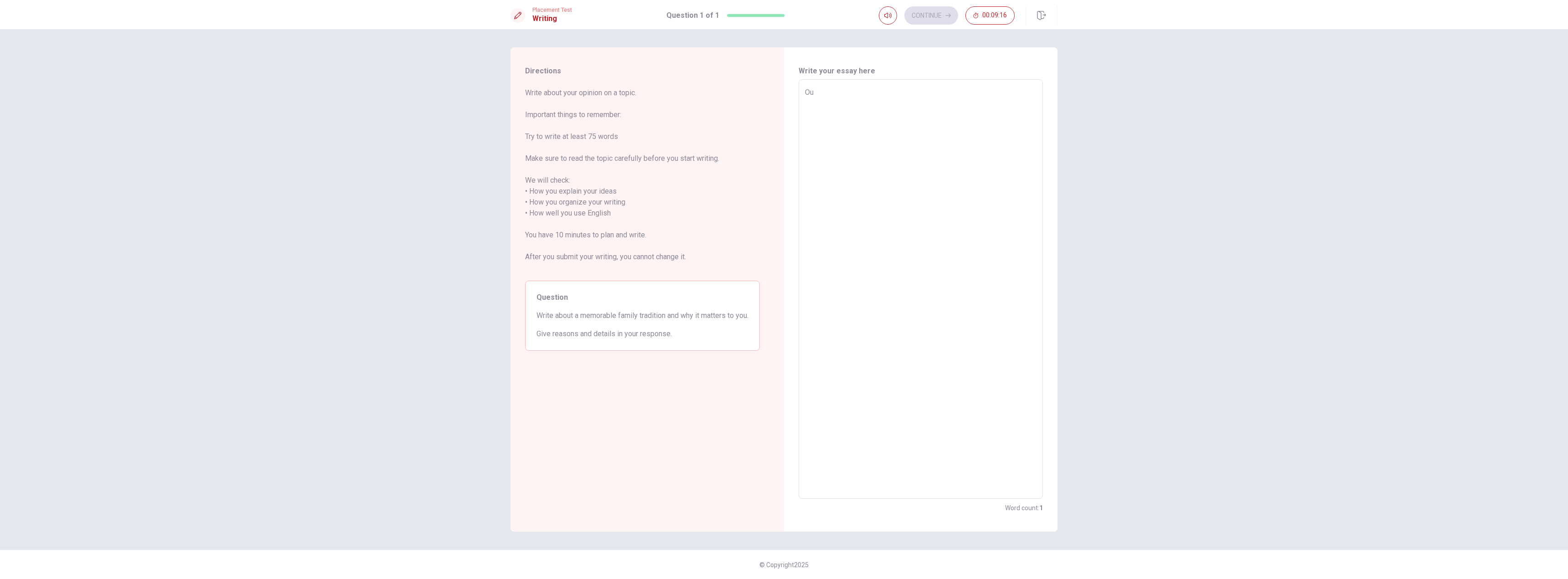
type textarea "x"
type textarea "O"
type textarea "x"
type textarea "O"
type textarea "x"
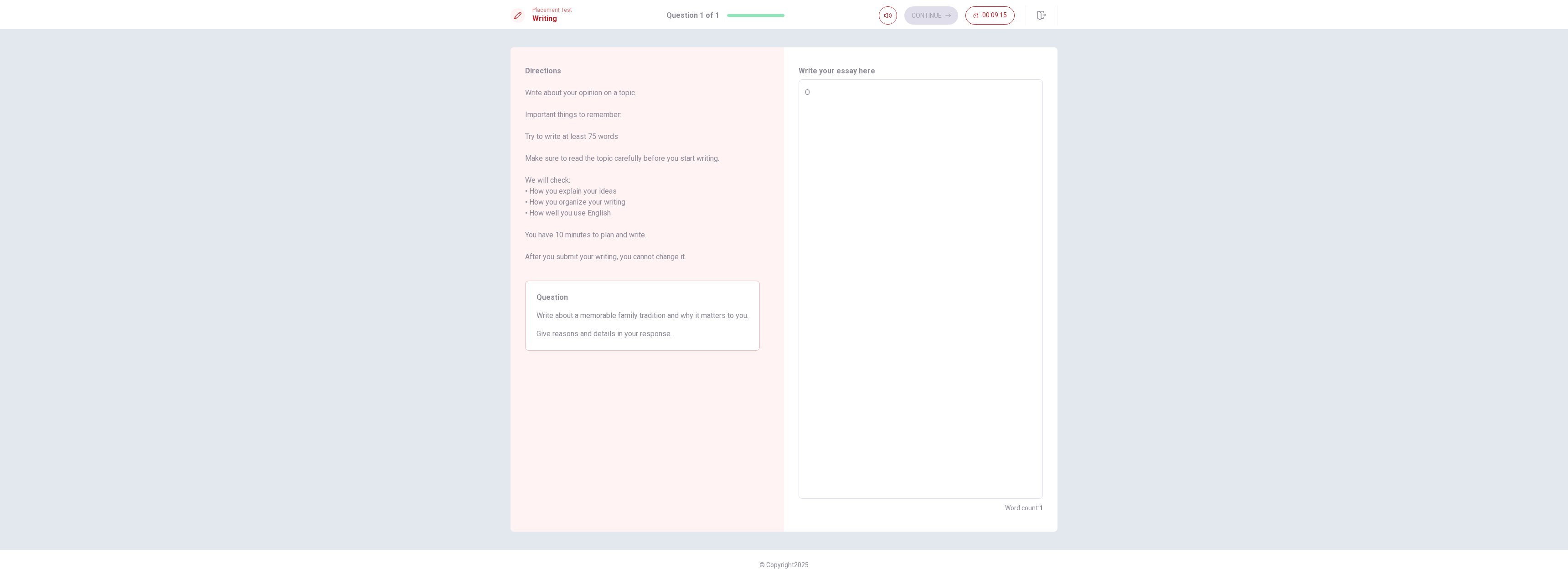
type textarea "On"
type textarea "x"
type textarea "One"
type textarea "x"
type textarea "One"
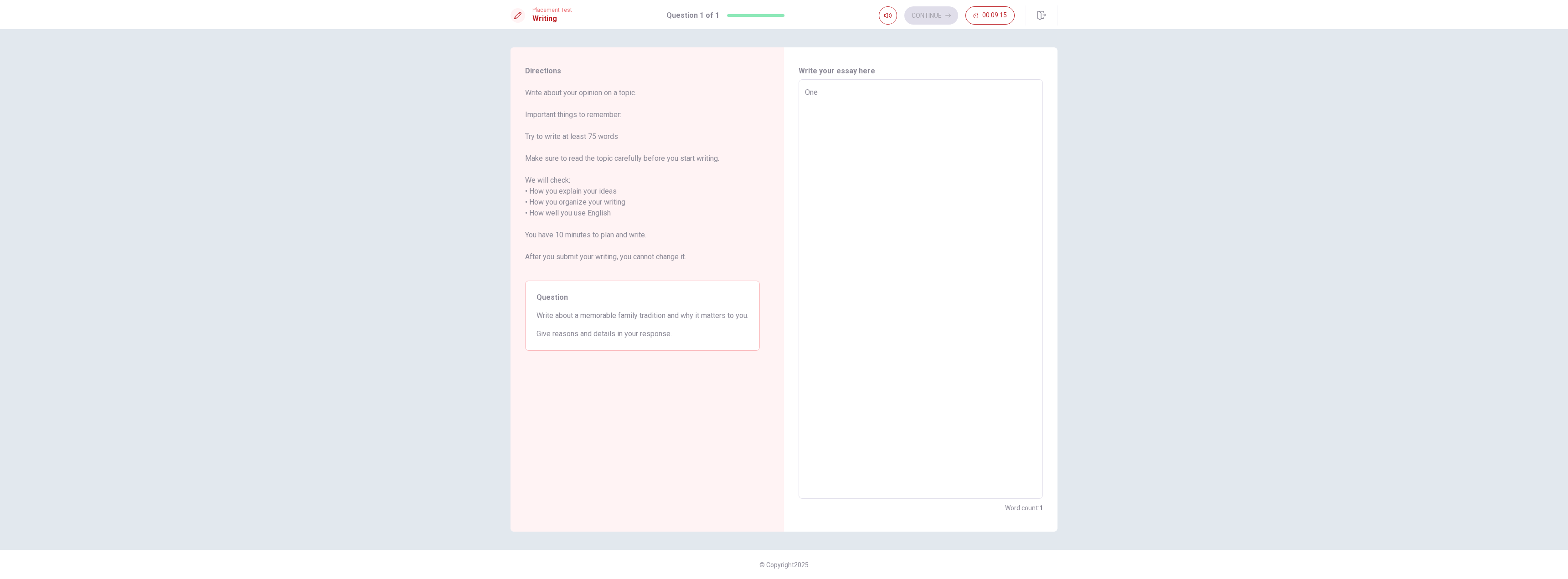
type textarea "x"
type textarea "One o"
type textarea "x"
type textarea "One of"
type textarea "x"
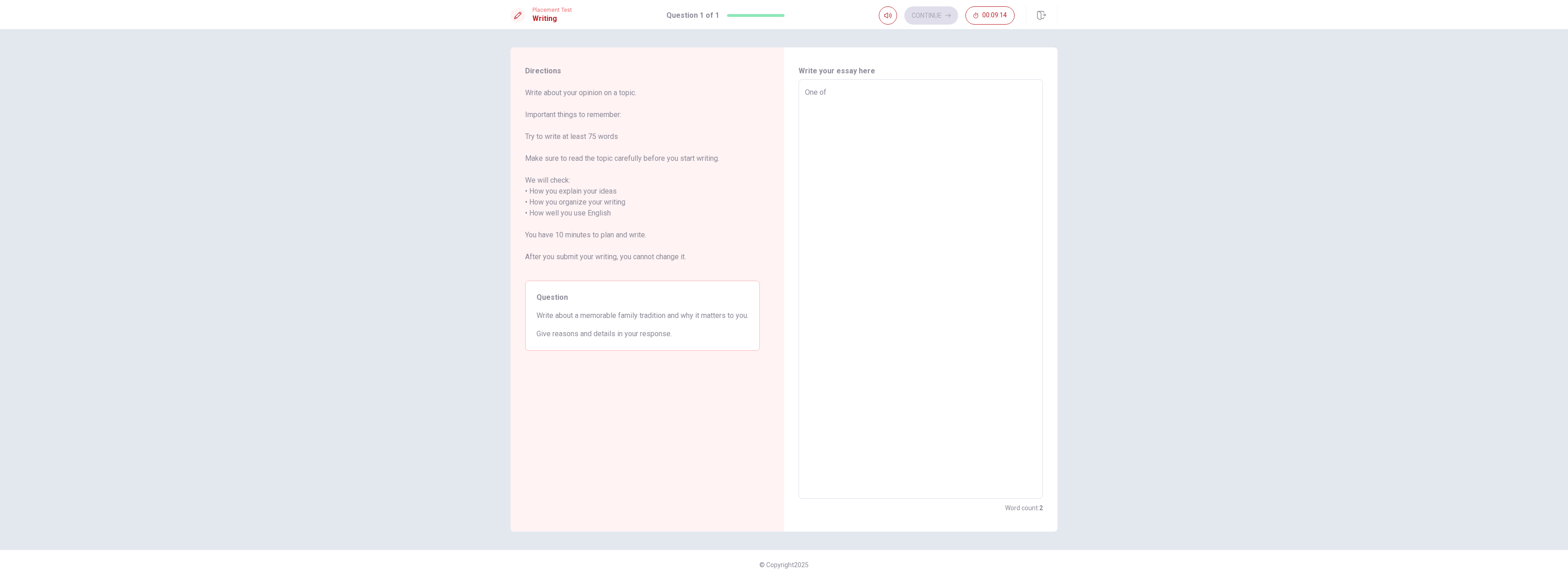
type textarea "One of"
type textarea "x"
type textarea "One of m"
type textarea "x"
type textarea "One of my"
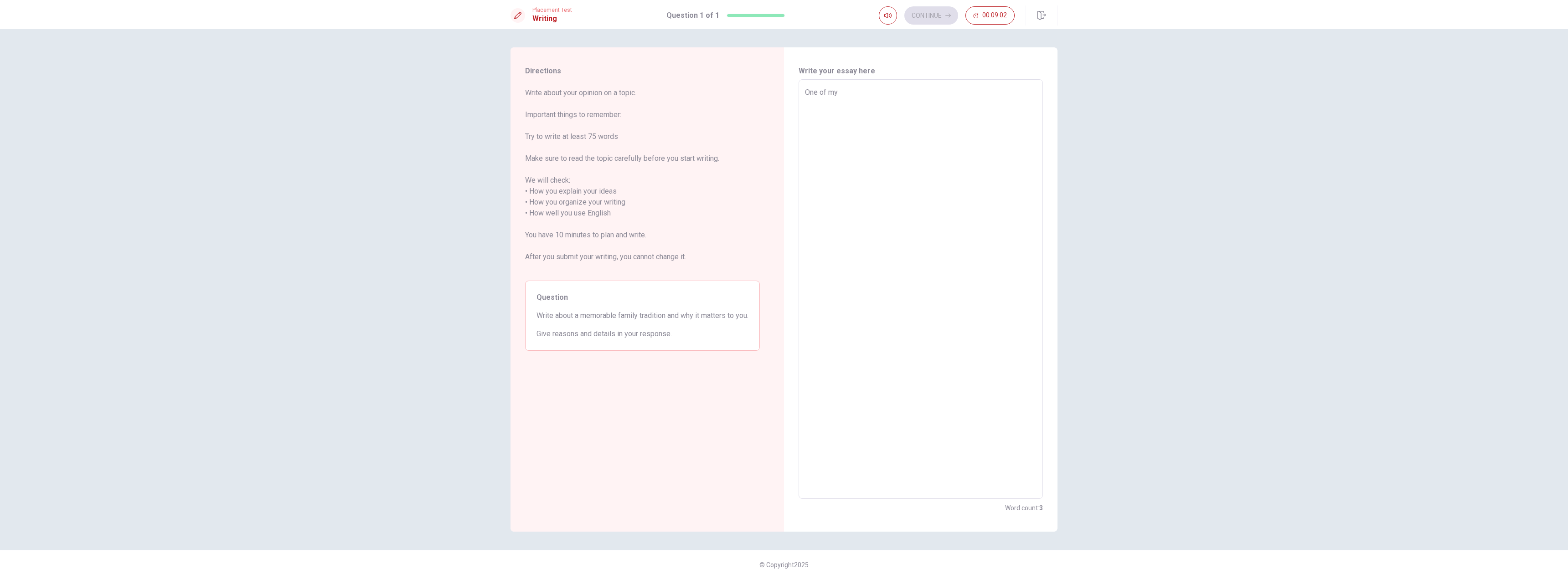
type textarea "x"
type textarea "One of my"
type textarea "x"
type textarea "One of my m"
type textarea "x"
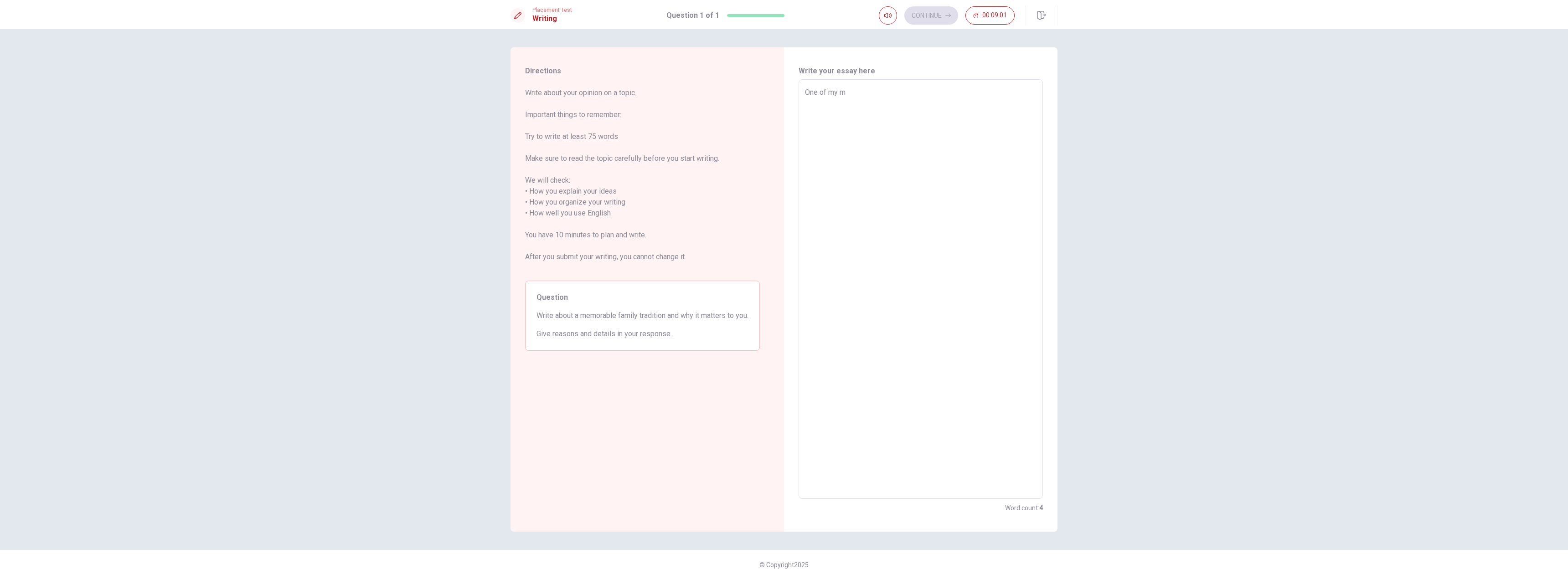
type textarea "One of my me"
type textarea "x"
type textarea "One of my mem"
type textarea "x"
type textarea "One of my memo"
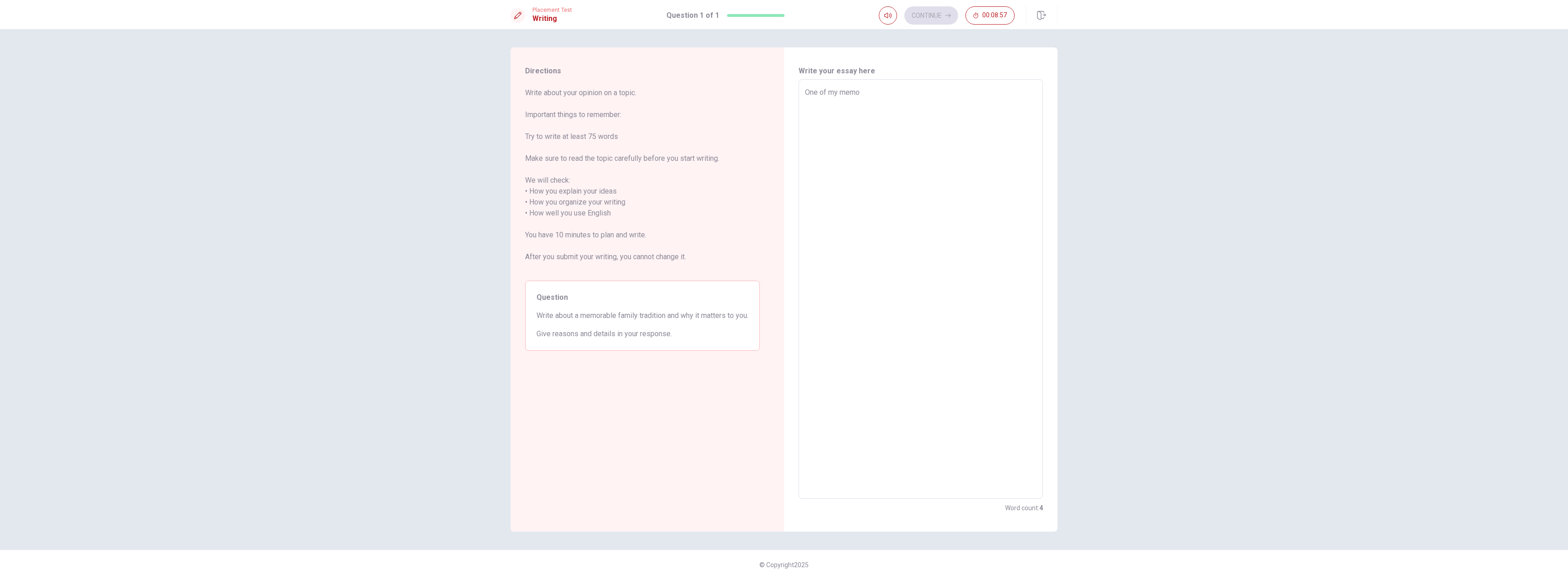
type textarea "x"
type textarea "One of my memor"
type textarea "x"
type textarea "One of my memo"
type textarea "x"
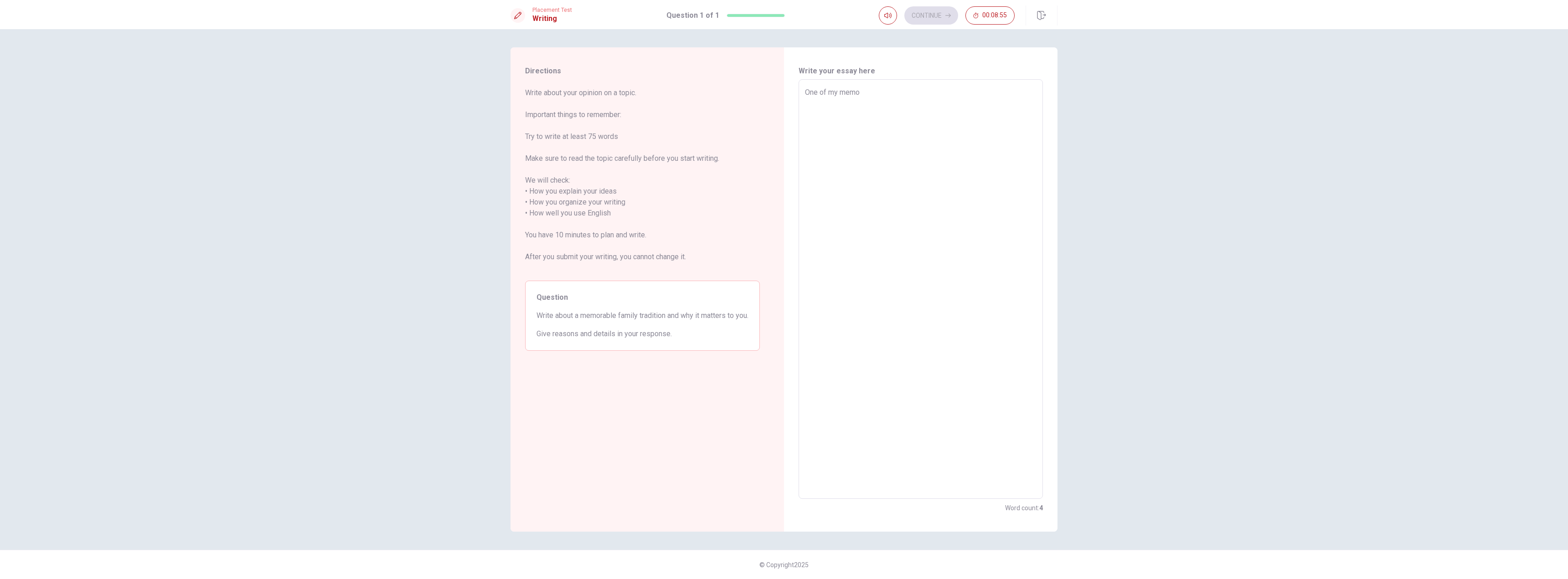
type textarea "One of my memor"
type textarea "x"
type textarea "One of my memora"
type textarea "x"
type textarea "One of my memorab"
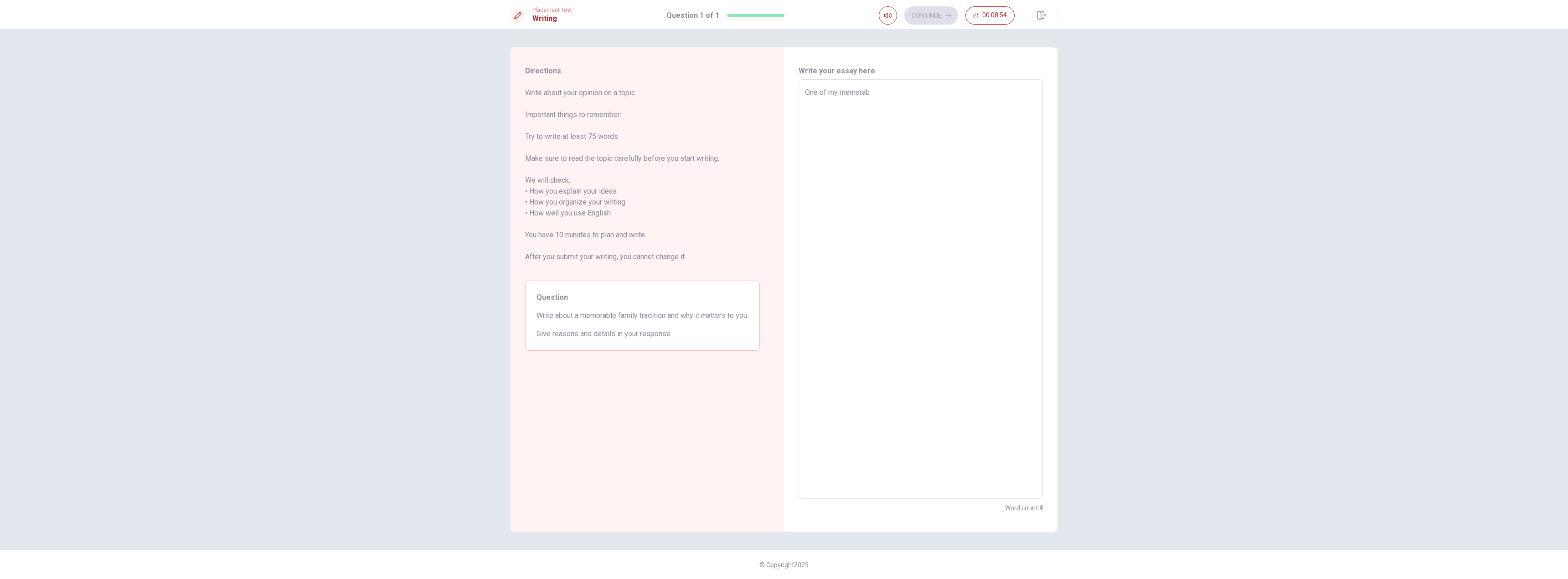
type textarea "x"
type textarea "One of my memorabl"
type textarea "x"
type textarea "One of my memorable"
type textarea "x"
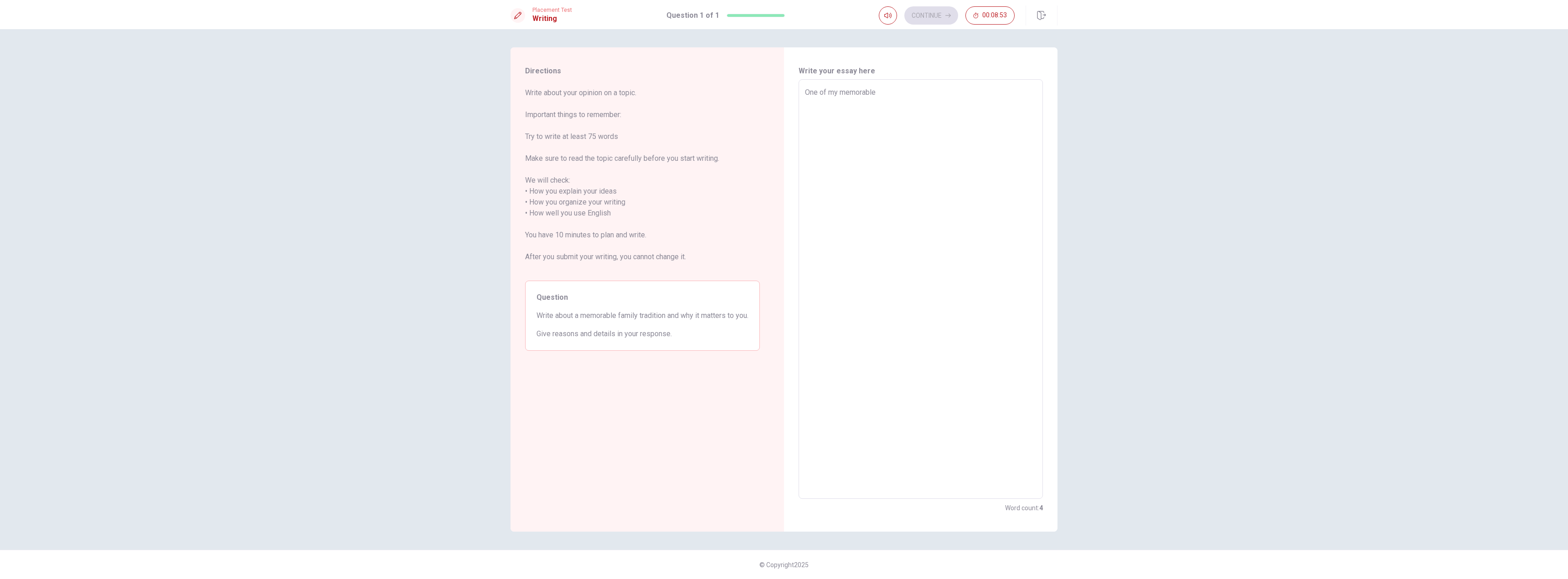
type textarea "One of my memorable"
type textarea "x"
type textarea "One of my memorable f"
type textarea "x"
type textarea "One of my memorable fa"
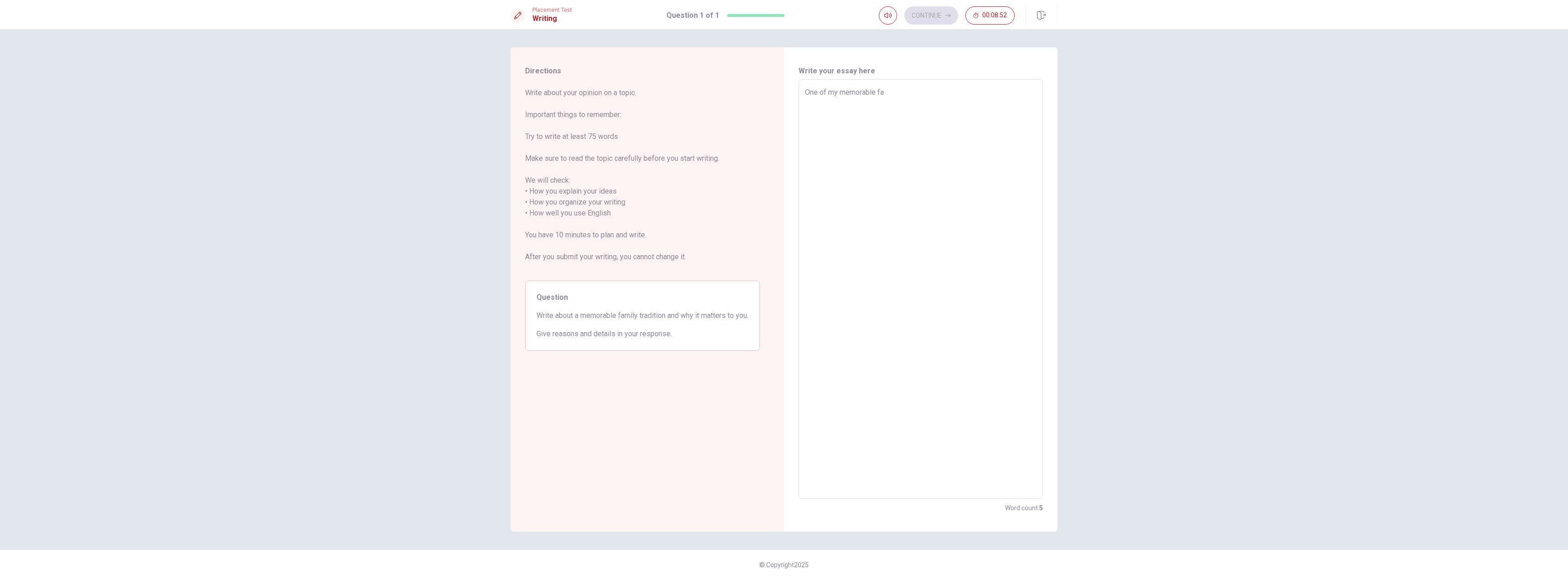
type textarea "x"
type textarea "One of my memorable fam"
type textarea "x"
type textarea "One of my memorable fami"
type textarea "x"
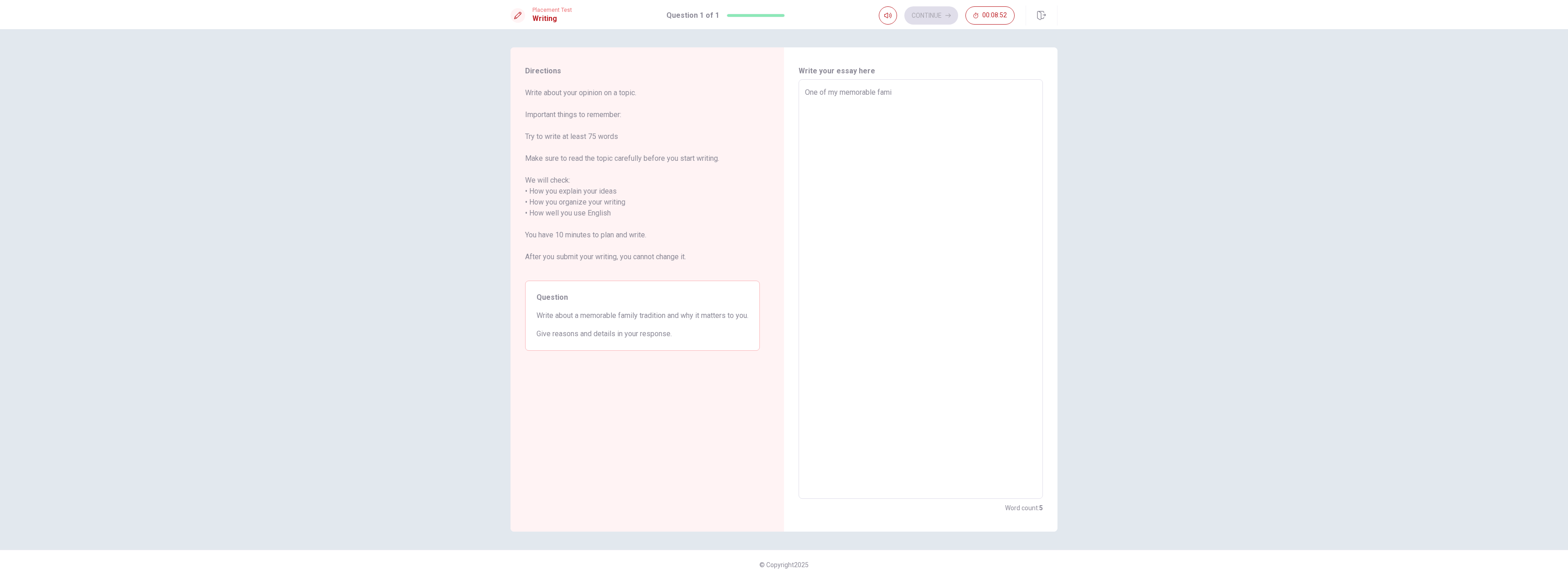
type textarea "One of my memorable famil"
type textarea "x"
type textarea "One of my memorable family"
type textarea "x"
type textarea "One of my memorable family"
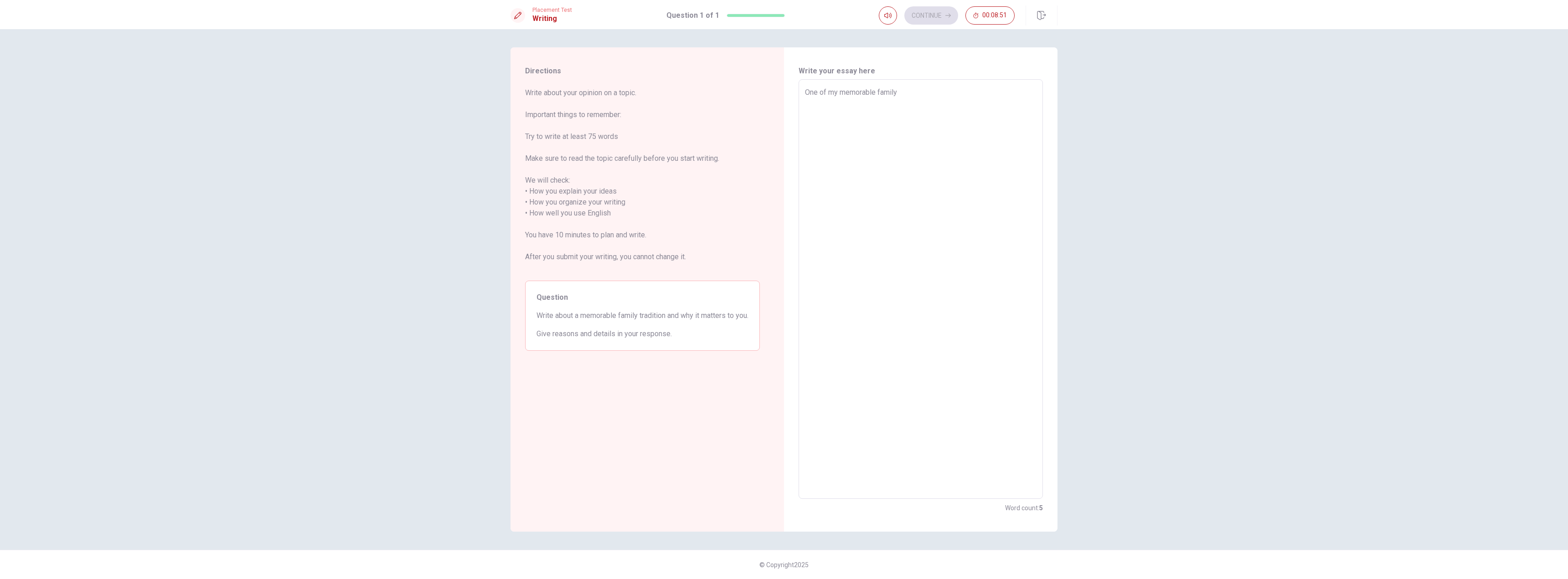
type textarea "x"
type textarea "One of my memorable family t"
type textarea "x"
type textarea "One of my memorable family tr"
type textarea "x"
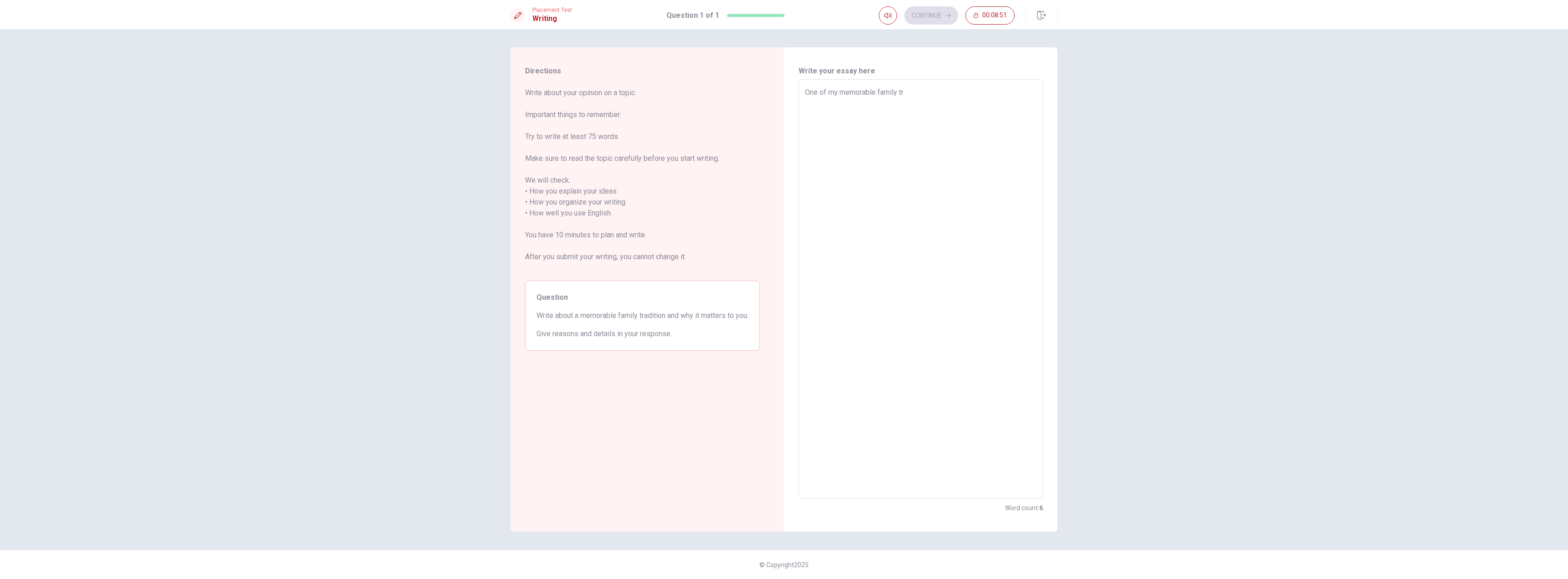
type textarea "One of my memorable family tra"
type textarea "x"
type textarea "One of my memorable family trad"
type textarea "x"
type textarea "One of my memorable family tradi"
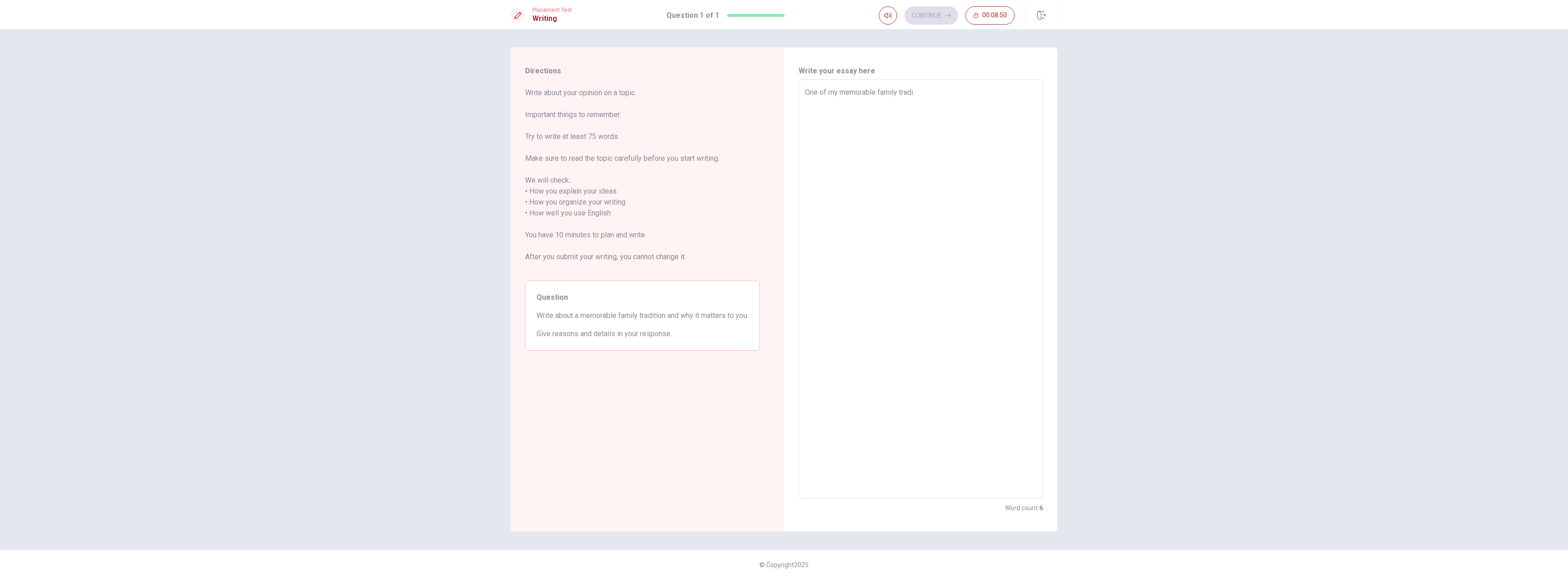
type textarea "x"
type textarea "One of my memorable family tradit"
type textarea "x"
type textarea "One of my memorable family traditi"
type textarea "x"
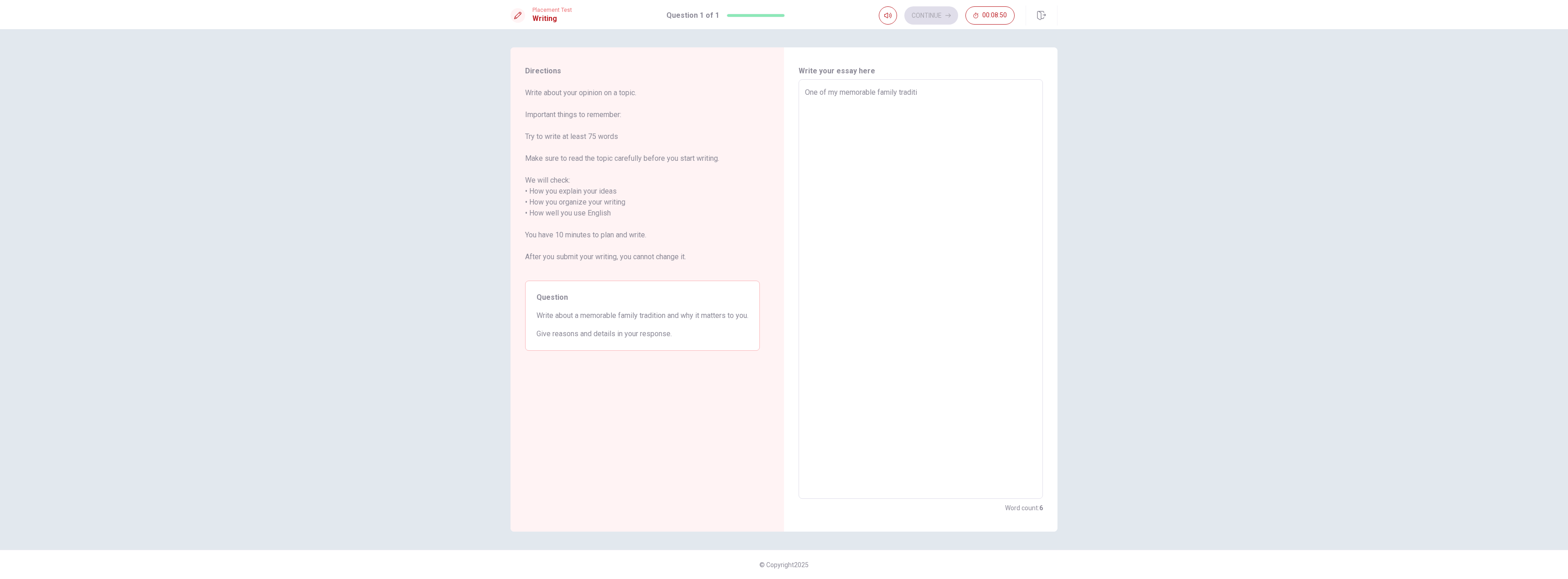
type textarea "One of my memorable family traditio"
type textarea "x"
type textarea "One of my memorable family tradition"
type textarea "x"
type textarea "One of my memorable family tradition"
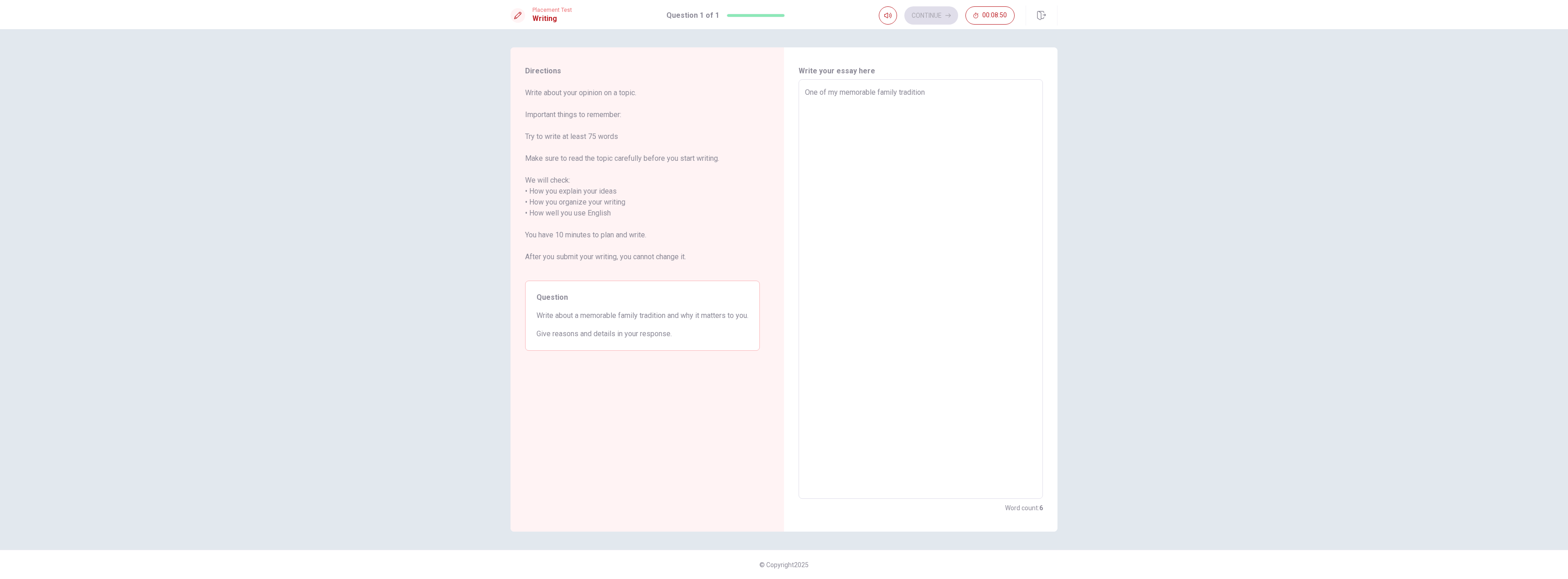
type textarea "x"
type textarea "One of my memorable family tradition i"
type textarea "x"
type textarea "One of my memorable family tradition is"
type textarea "x"
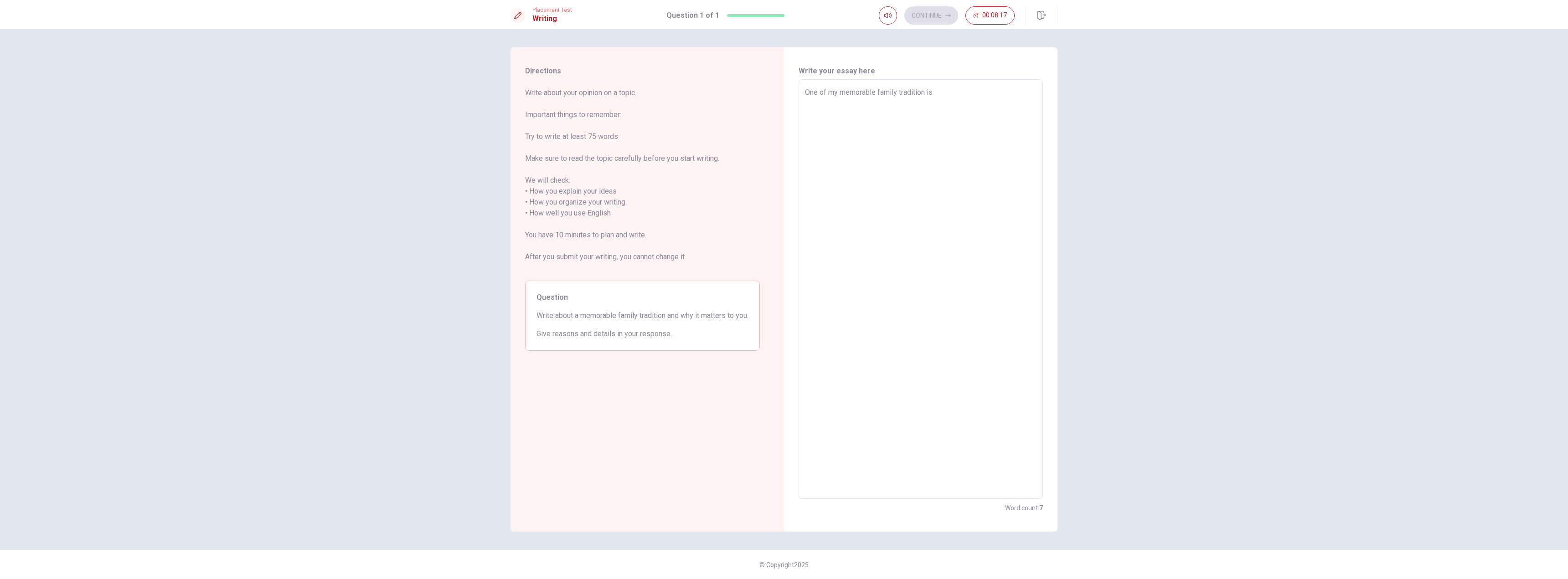
type textarea "One of my memorable family tradition is"
type textarea "x"
type textarea "One of my memorable family tradition is w"
type textarea "x"
type textarea "One of my memorable family tradition is wh"
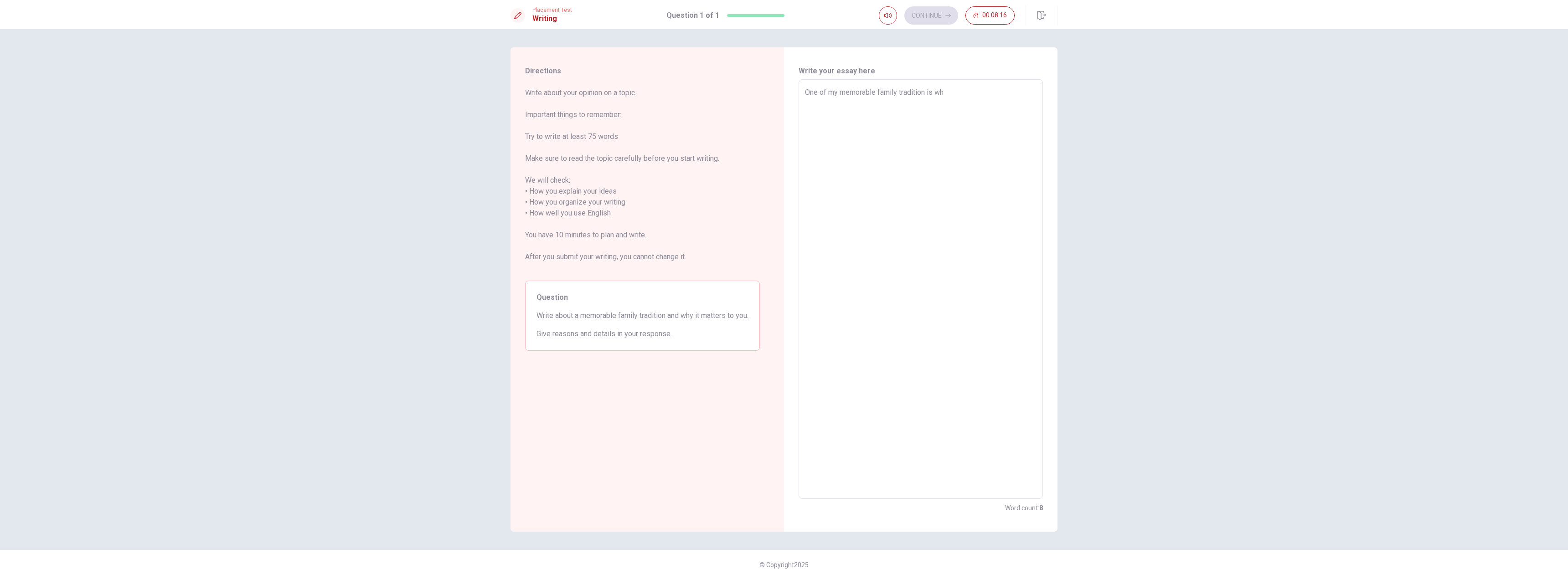
type textarea "x"
type textarea "One of my memorable family tradition is wha"
type textarea "x"
type textarea "One of my memorable family tradition is what"
type textarea "x"
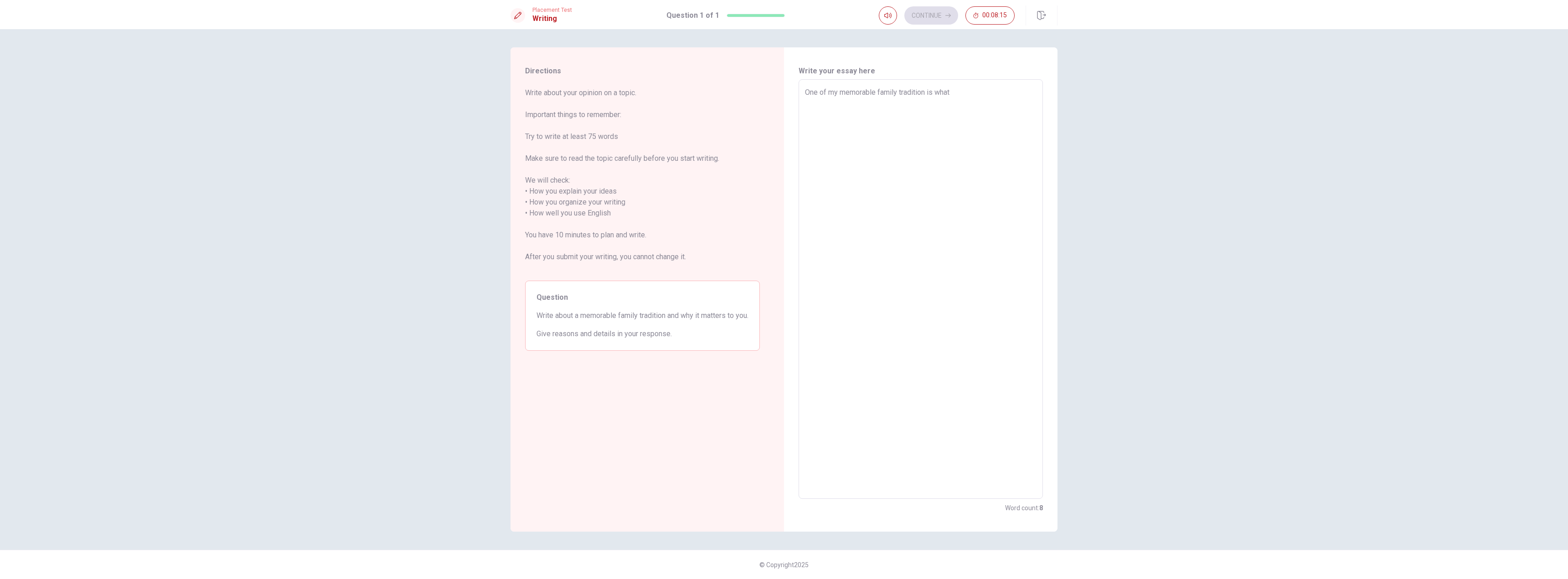
type textarea "One of my memorable family tradition is wha"
type textarea "x"
type textarea "One of my memorable family tradition is what"
type textarea "x"
type textarea "One of my memorable family tradition is whatc"
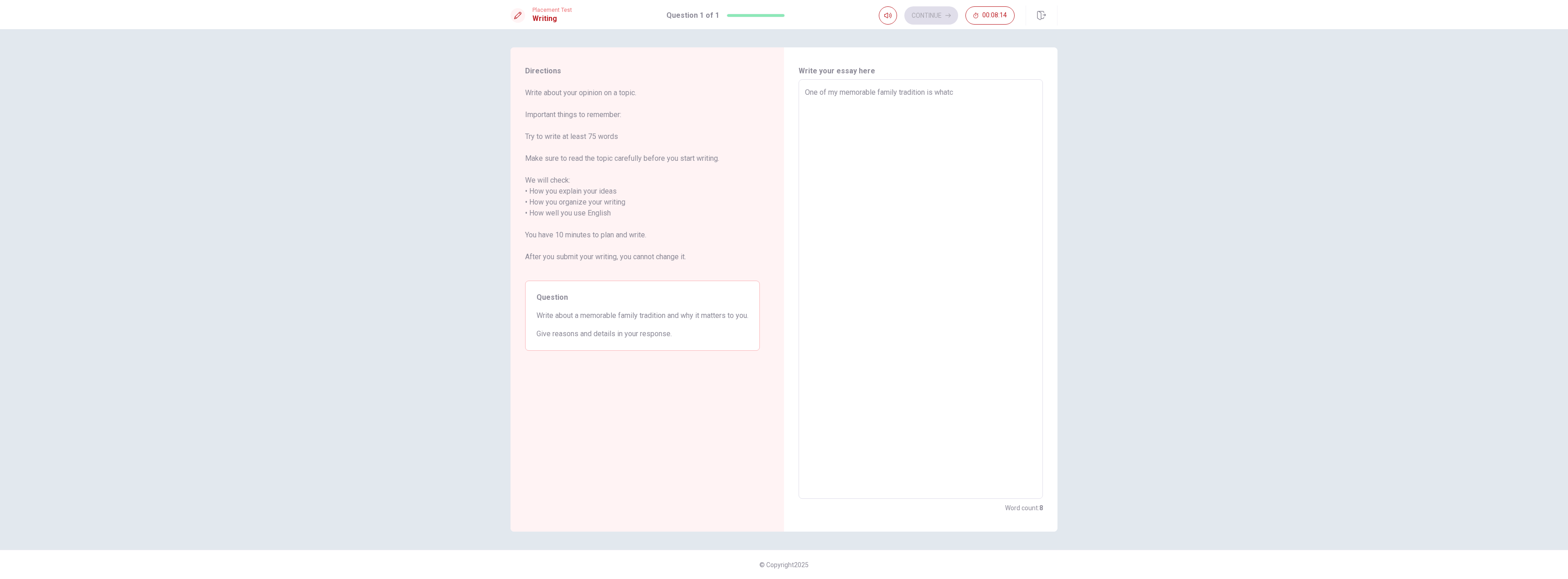
type textarea "x"
type textarea "One of my memorable family tradition is whatch"
type textarea "x"
type textarea "One of my memorable family tradition is whatchi"
type textarea "x"
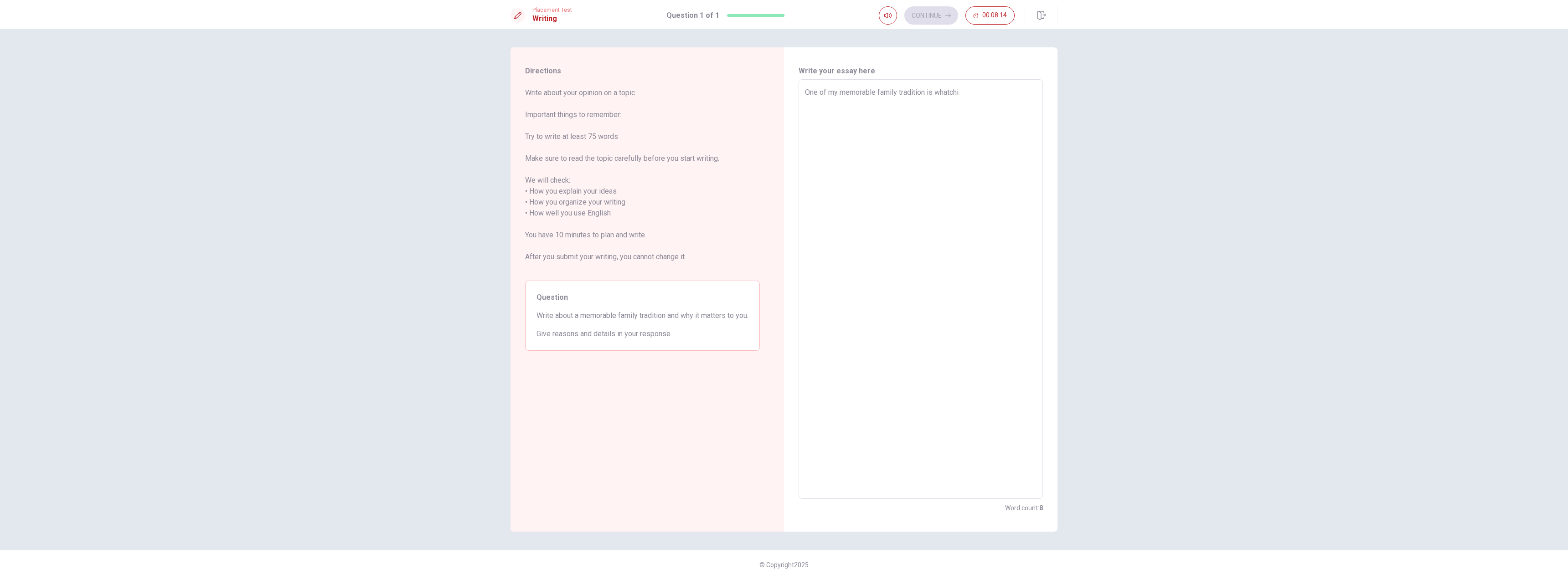
type textarea "One of my memorable family tradition is whatchin"
type textarea "x"
type textarea "One of my memorable family tradition is whatching"
type textarea "x"
type textarea "One of my memorable family tradition is whatching"
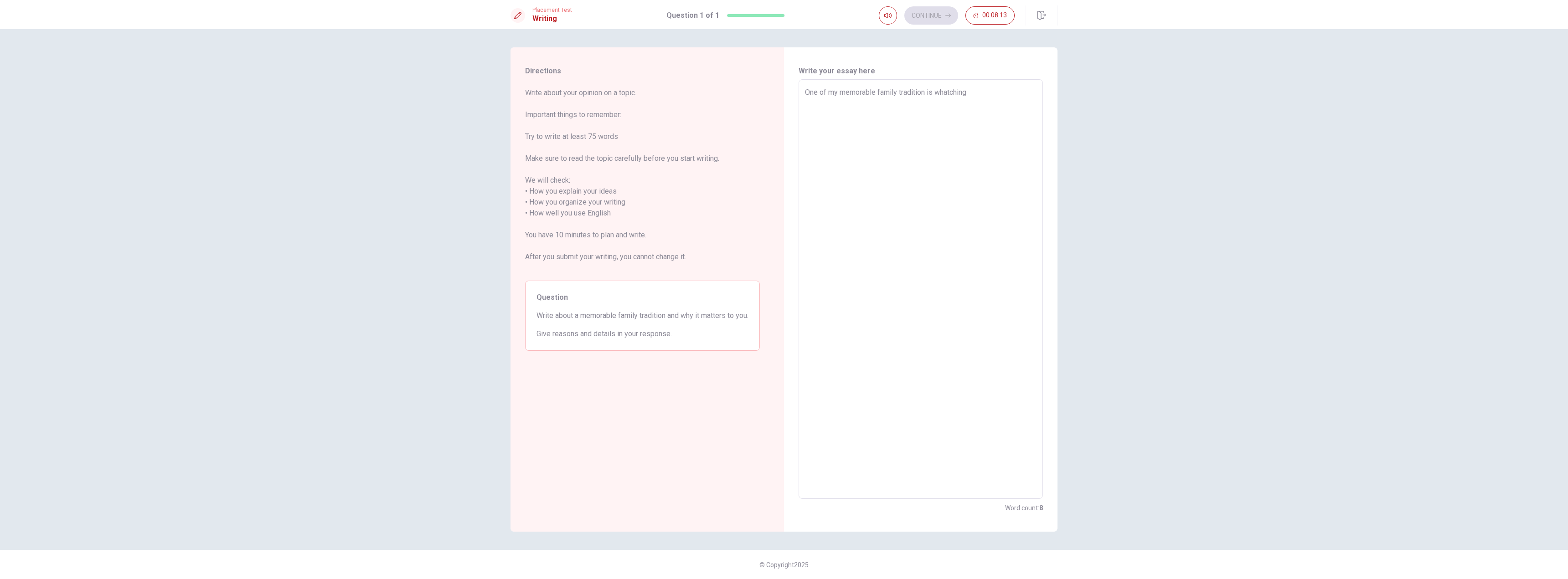
type textarea "x"
type textarea "One of my memorable family tradition is whatching v"
type textarea "x"
type textarea "One of my memorable family tradition is whatching vb"
type textarea "x"
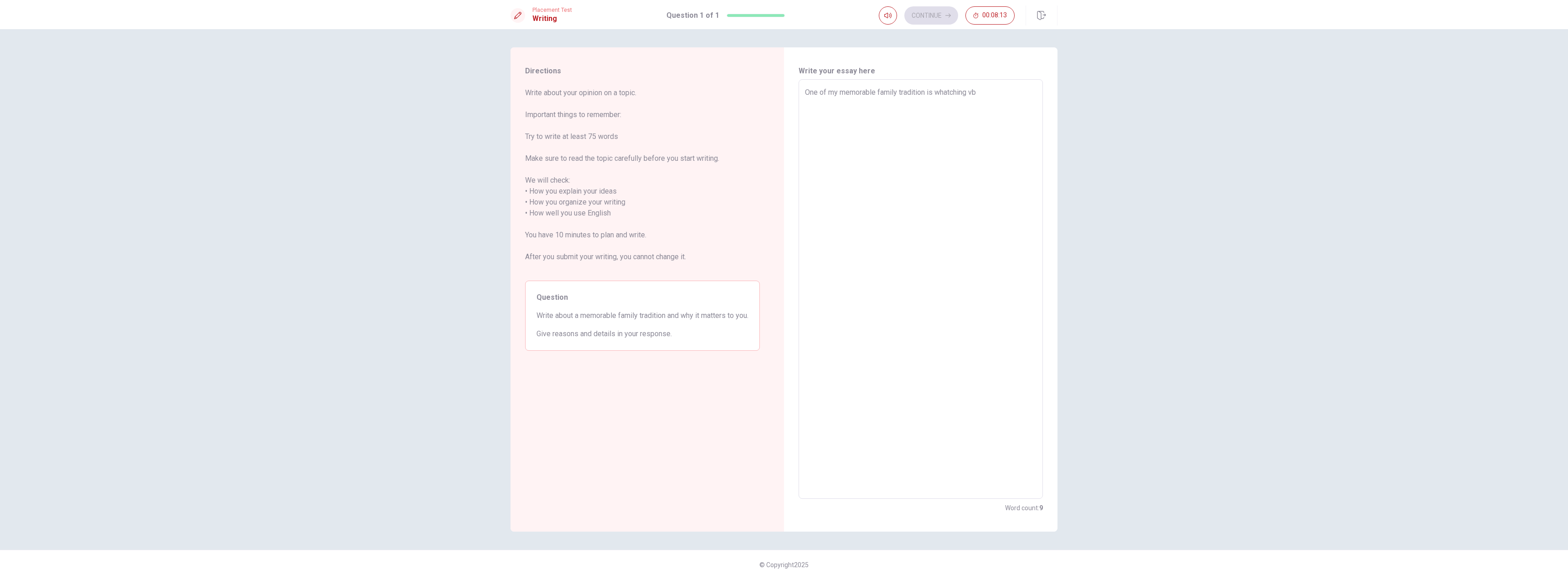
type textarea "One of my memorable family tradition is whatching v"
type textarea "x"
type textarea "One of my memorable family tradition is whatching"
type textarea "x"
type textarea "One of my memorable family tradition is whatching b"
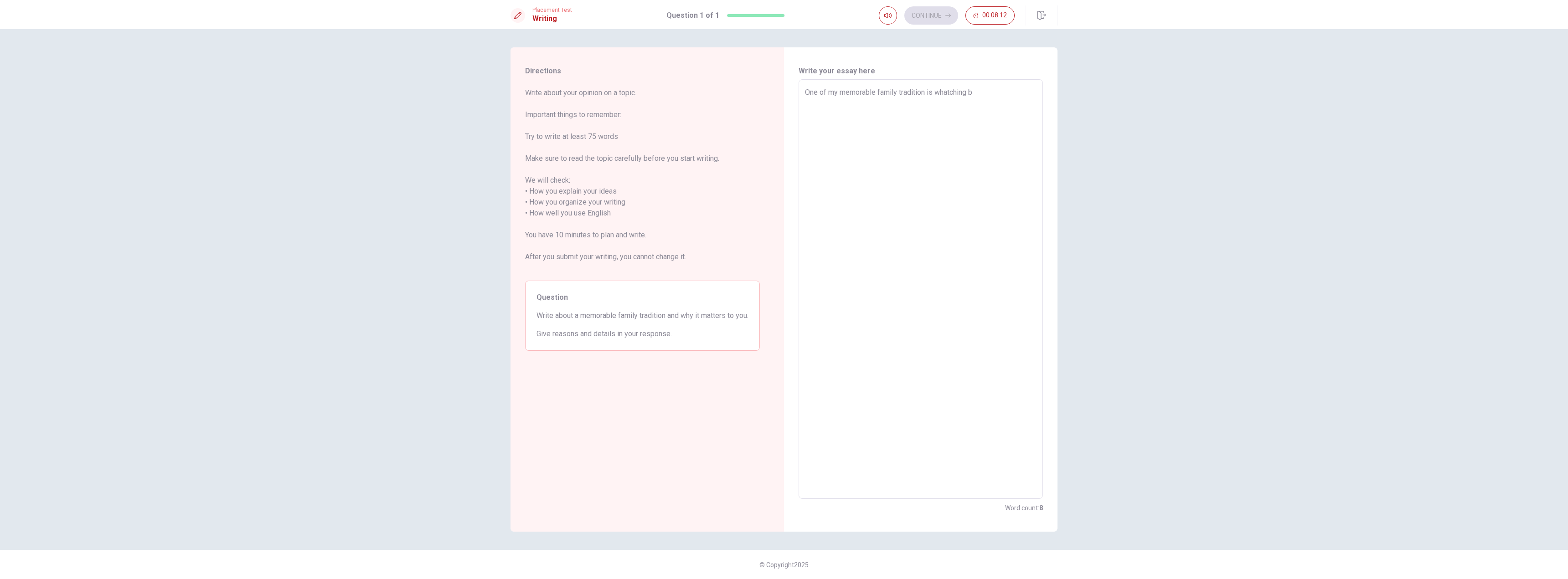
type textarea "x"
type textarea "One of my memorable family tradition is whatching ba"
type textarea "x"
type textarea "One of my memorable family tradition is whatching bas"
type textarea "x"
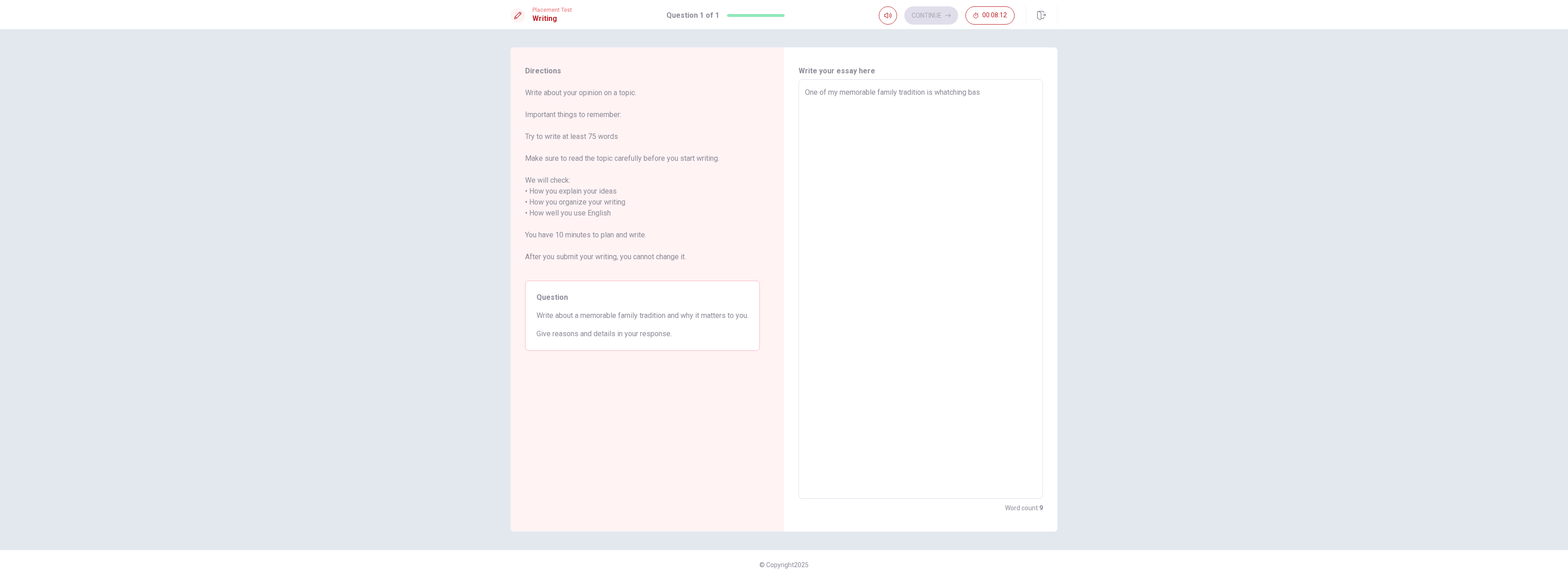
type textarea "One of my memorable family tradition is whatching base"
type textarea "x"
type textarea "One of my memorable family tradition is whatching basev"
type textarea "x"
type textarea "One of my memorable family tradition is whatching baseva"
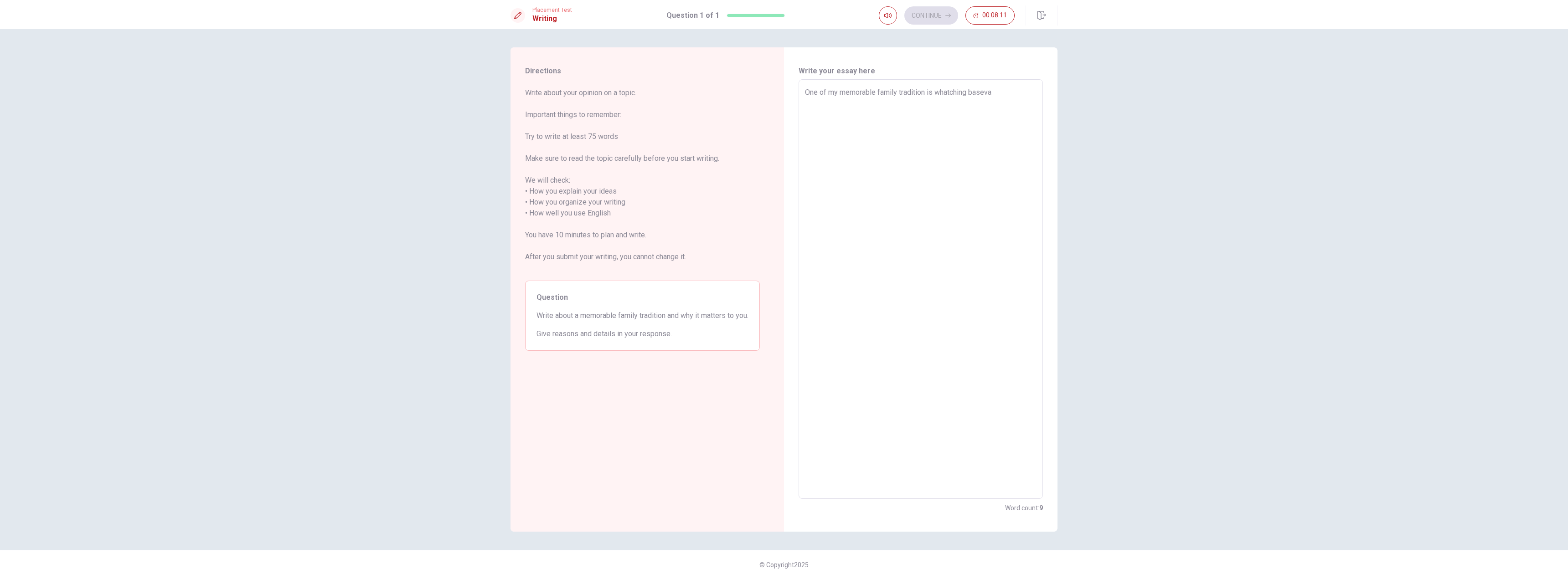
type textarea "x"
type textarea "One of my memorable family tradition is whatching basev"
type textarea "x"
type textarea "One of my memorable family tradition is whatching base"
type textarea "x"
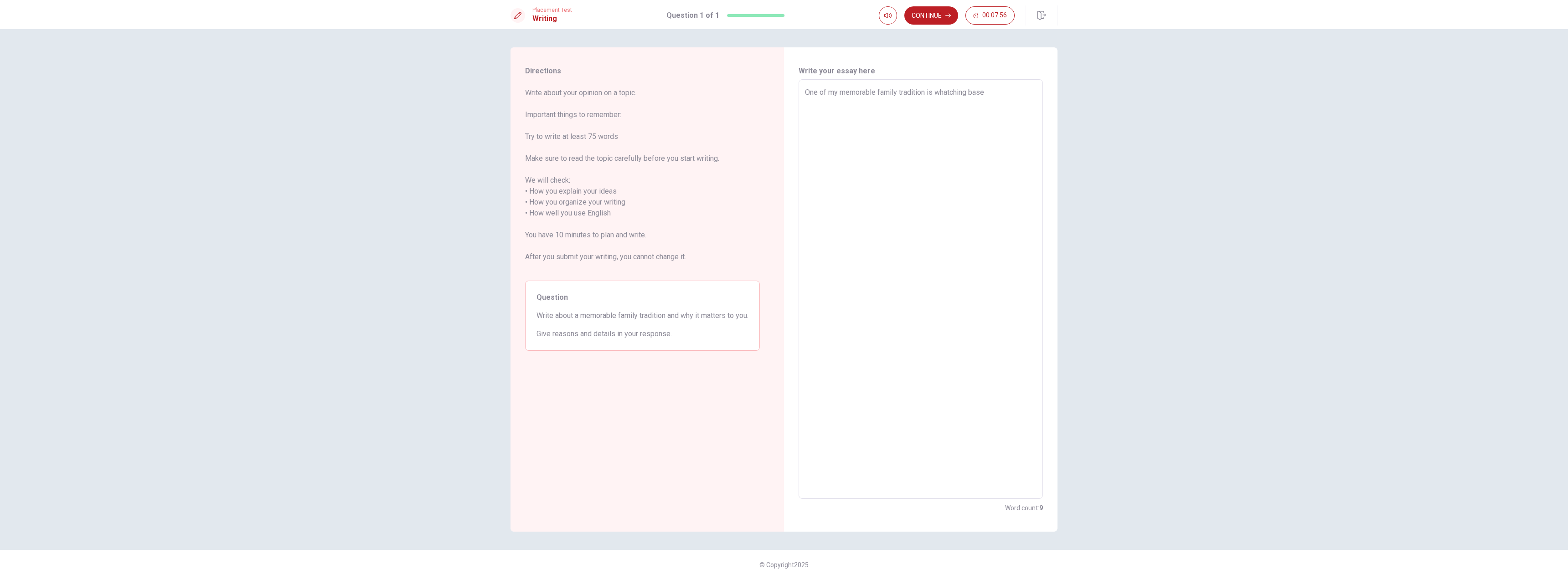
type textarea "One of my memorable family tradition is whatching baseb"
type textarea "x"
type textarea "One of my memorable family tradition is whatching baseba"
type textarea "x"
type textarea "One of my memorable family tradition is whatching basebal"
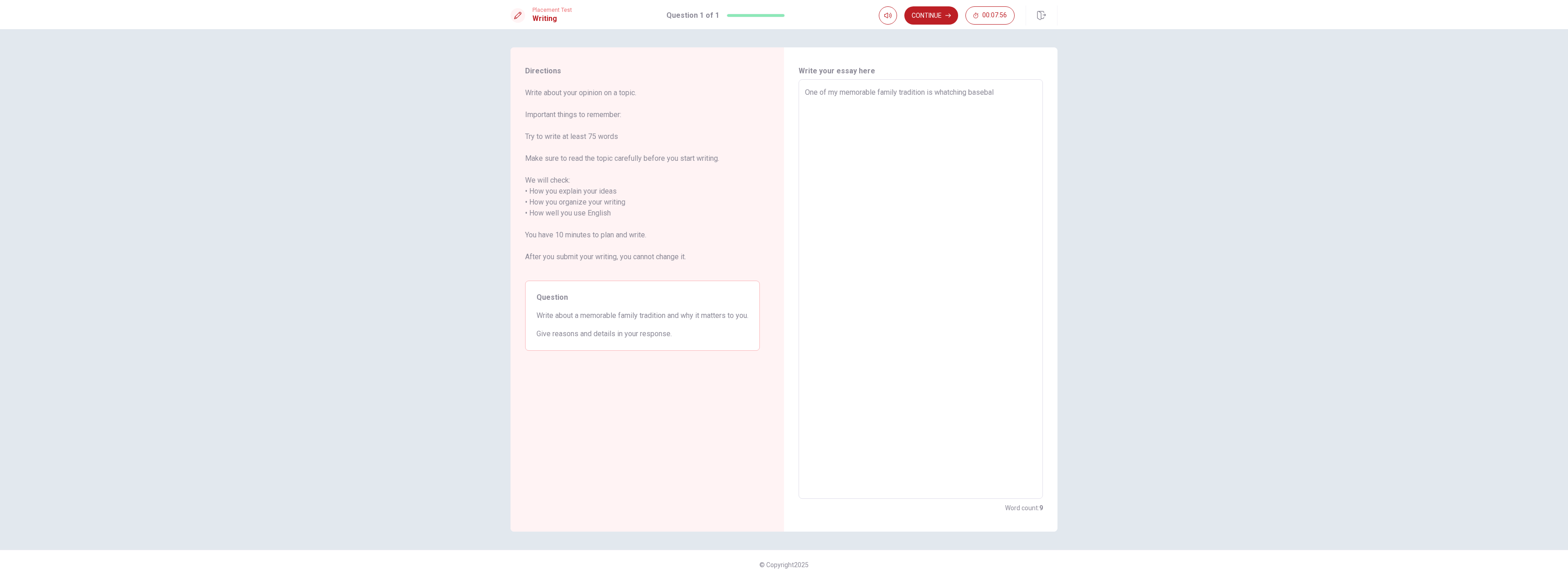
type textarea "x"
type textarea "One of my memorable family tradition is whatching baseball"
type textarea "x"
type textarea "One of my memorable family tradition is whatching baseball"
type textarea "x"
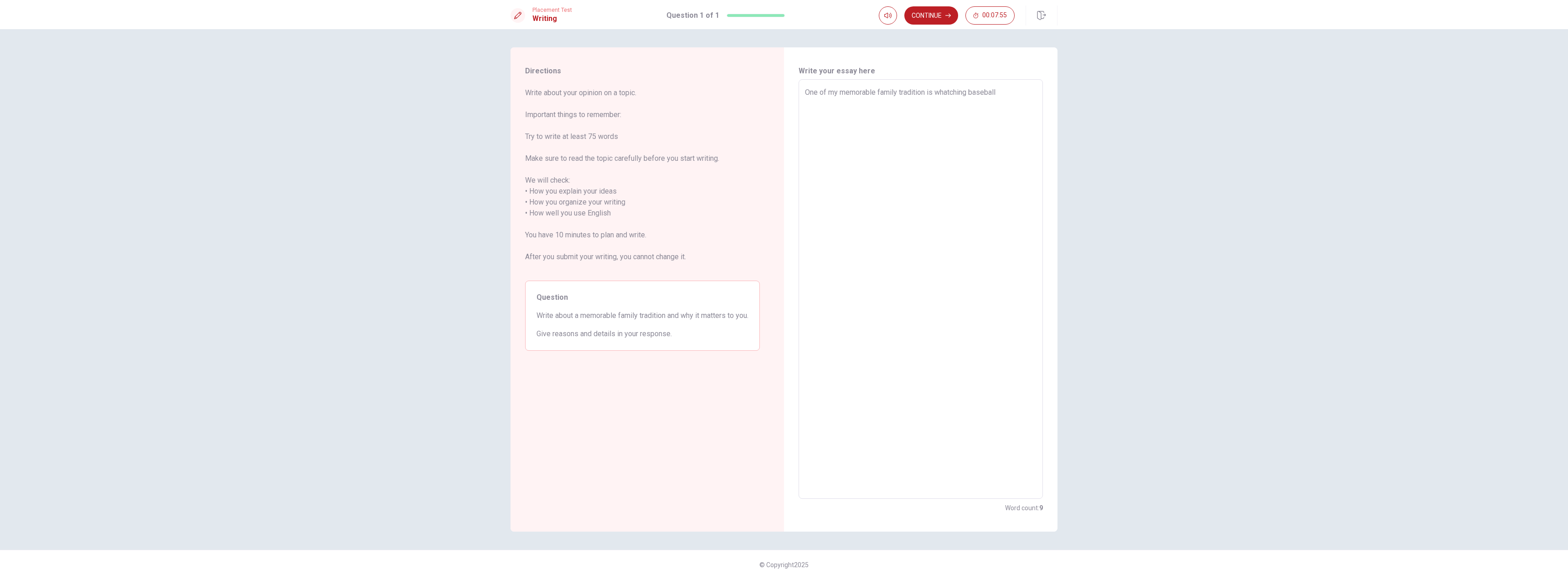
type textarea "One of my memorable family tradition is whatching baseball t"
type textarea "x"
type textarea "One of my memorable family tradition is whatching baseball to"
type textarea "x"
type textarea "One of my memorable family tradition is whatching baseball tog"
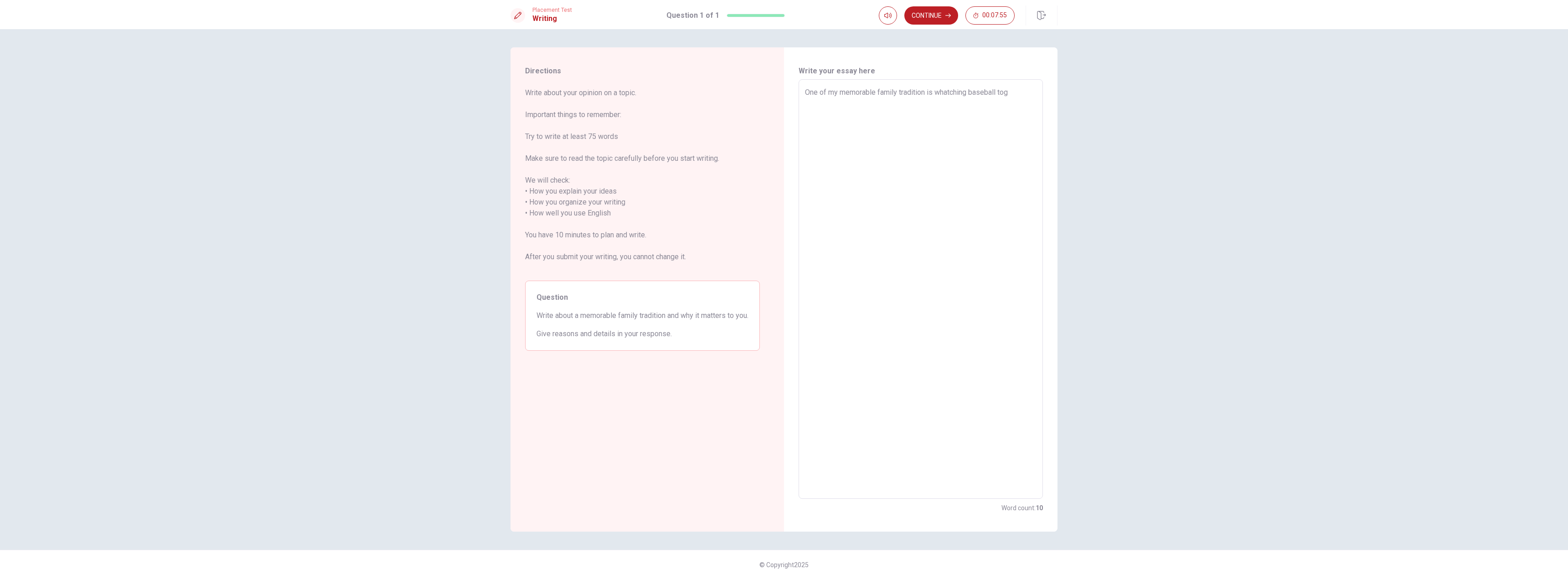
type textarea "x"
type textarea "One of my memorable family tradition is whatching baseball toge"
type textarea "x"
type textarea "One of my memorable family tradition is whatching baseball toget"
type textarea "x"
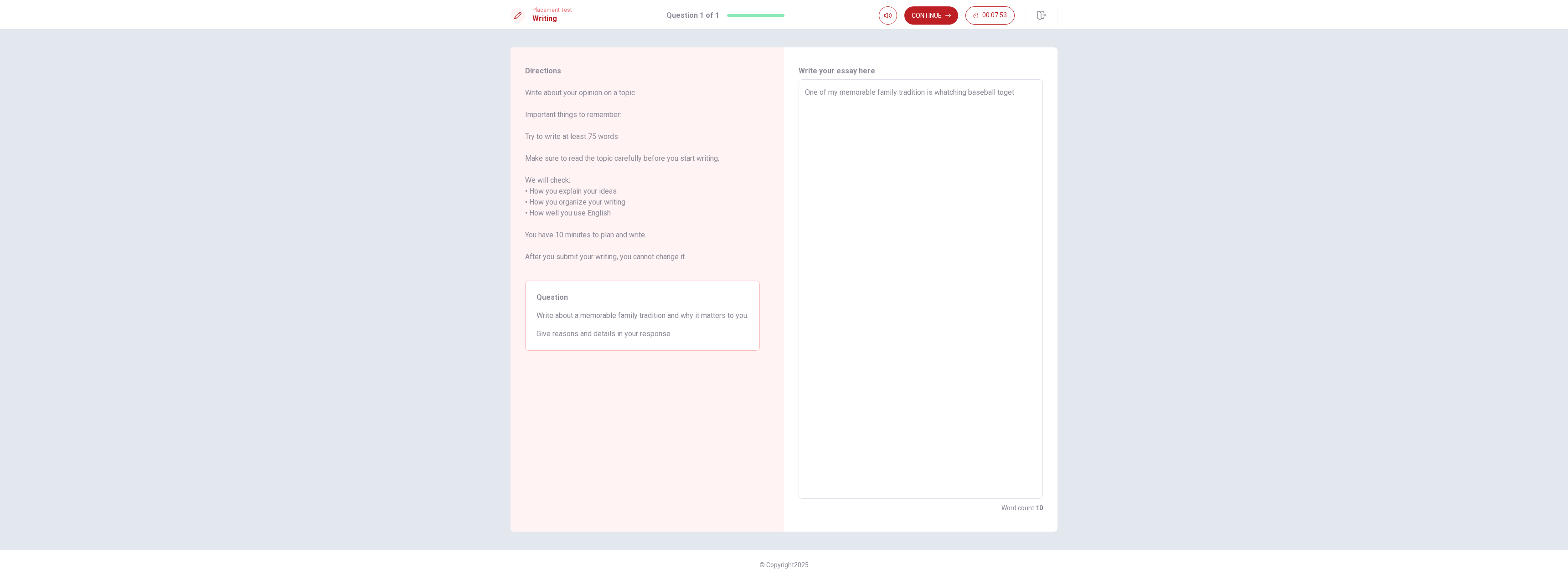
type textarea "One of my memorable family tradition is whatching baseball togeth"
type textarea "x"
type textarea "One of my memorable family tradition is whatching baseball togethe"
type textarea "x"
type textarea "One of my memorable family tradition is whatching baseball together"
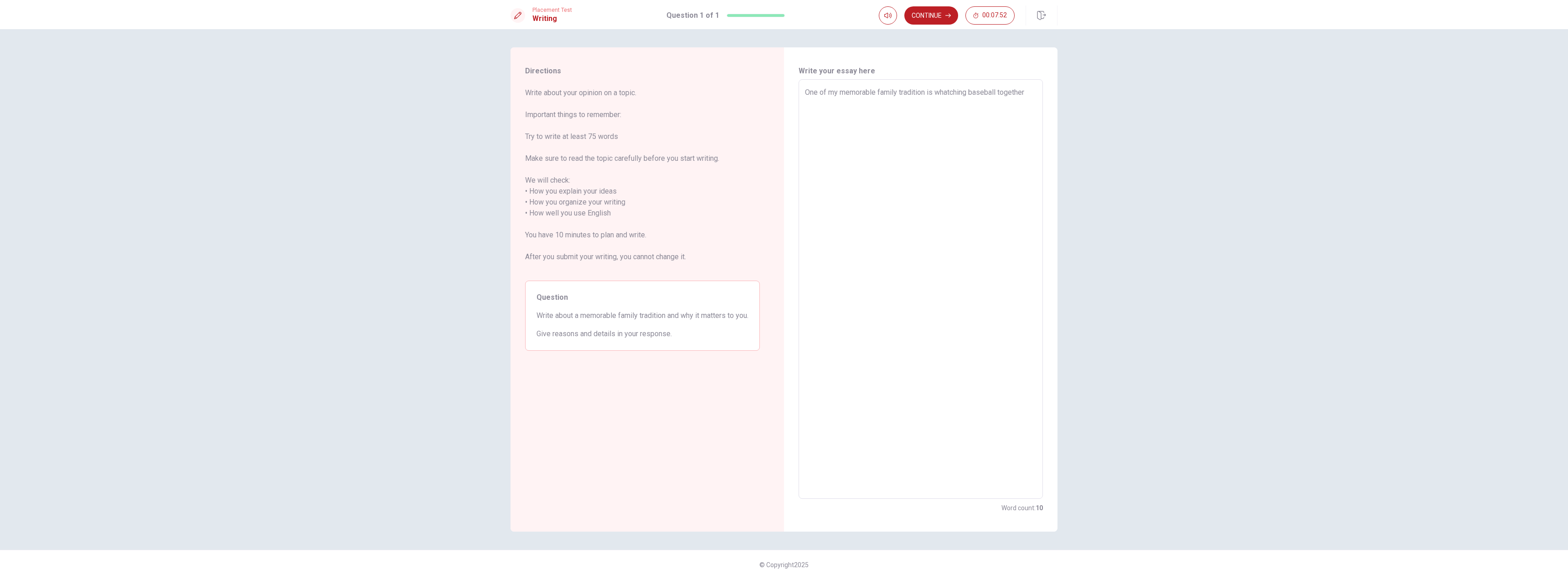
type textarea "x"
type textarea "One of my memorable family tradition is whatching baseball together."
type textarea "x"
type textarea "One of my memorable family tradition is whatching baseball together."
type textarea "x"
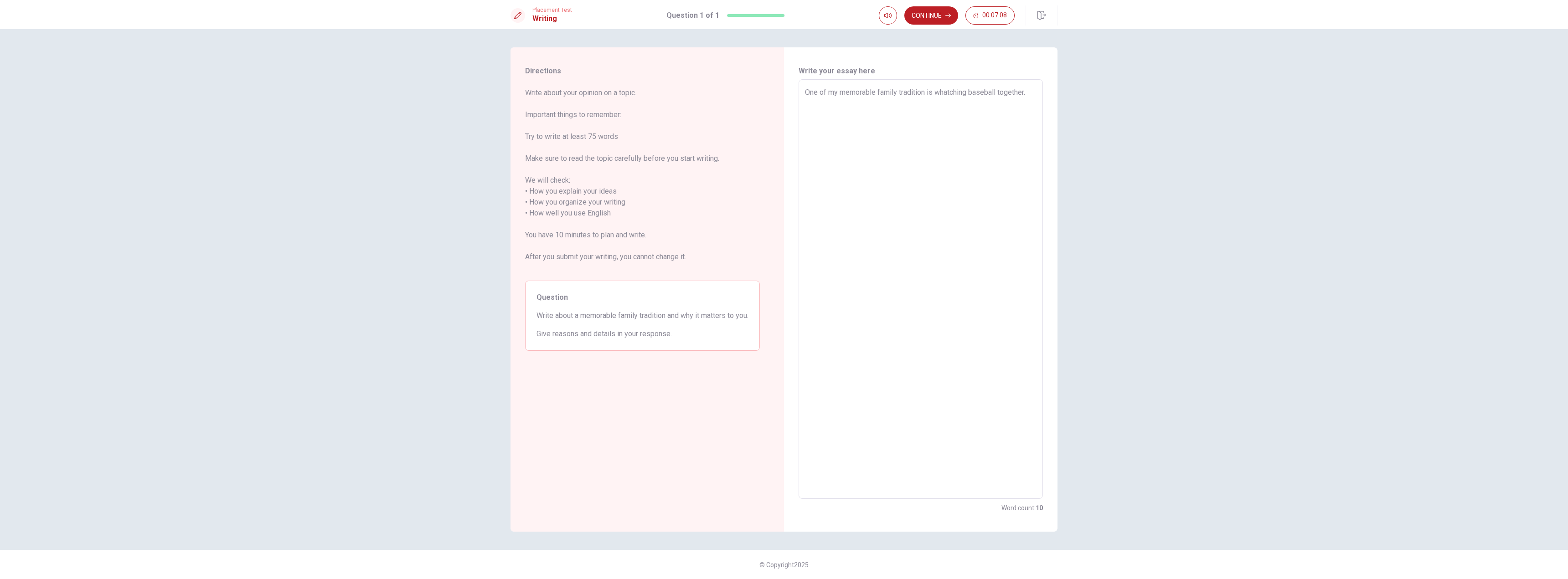
type textarea "One of my memorable family tradition is whatching baseball together. m"
type textarea "x"
type textarea "One of my memorable family tradition is whatching baseball together. my"
type textarea "x"
type textarea "One of my memorable family tradition is whatching baseball together. m"
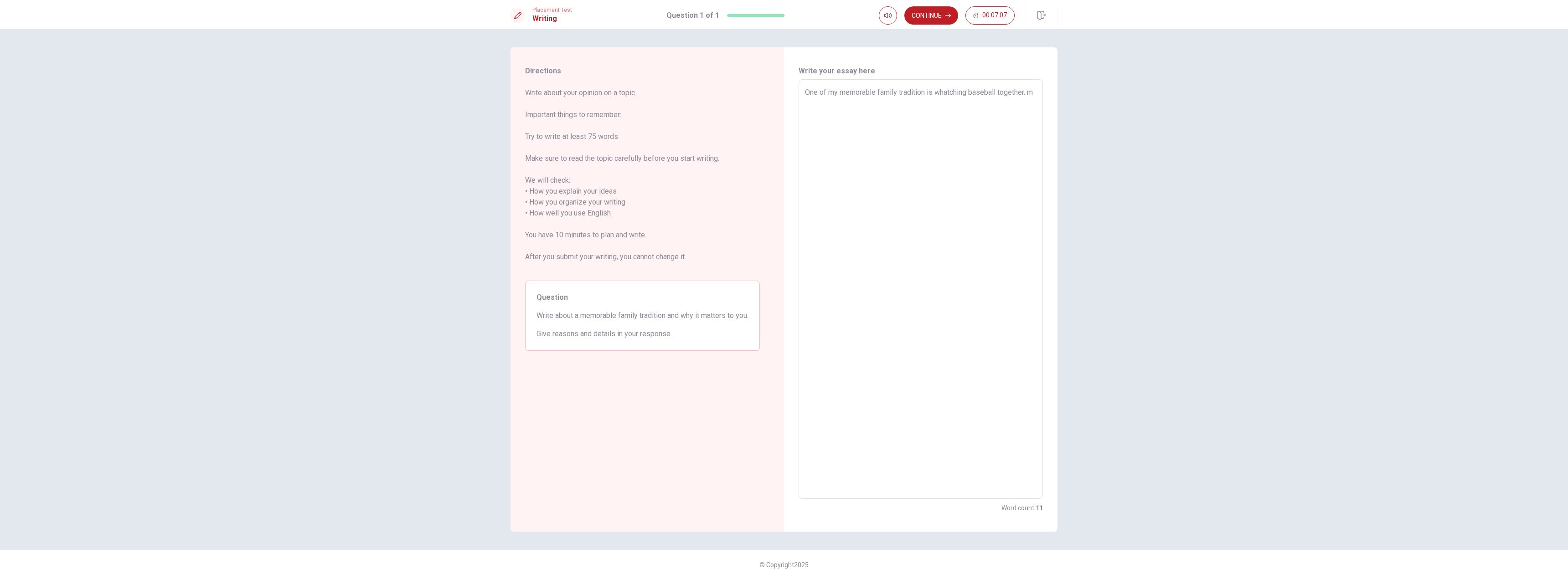
type textarea "x"
type textarea "One of my memorable family tradition is whatching baseball together."
type textarea "x"
type textarea "One of my memorable family tradition is whatching baseball together. M"
type textarea "x"
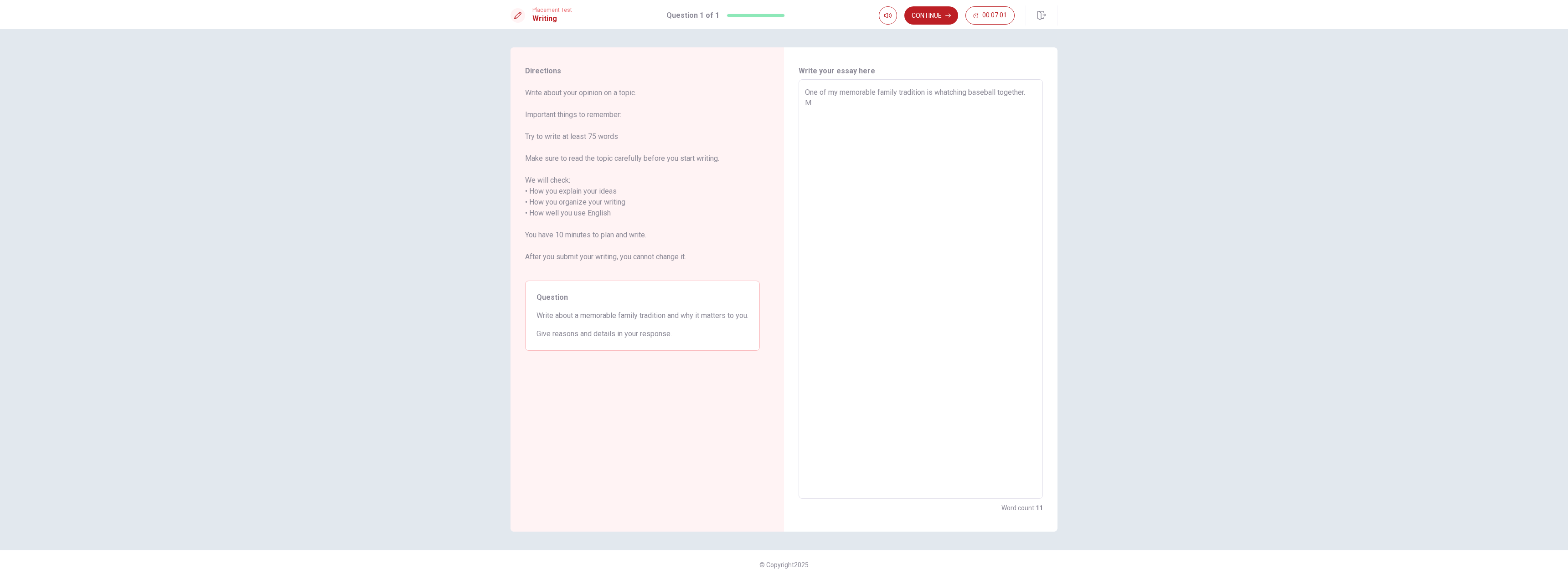
type textarea "One of my memorable family tradition is whatching baseball together. Mm"
type textarea "x"
type textarea "One of my memorable family tradition is whatching baseball together. M"
click at [897, 111] on textarea "One of my memorable family tradition is whatching baseball together. Include me…" at bounding box center [921, 289] width 232 height 404
click at [911, 145] on textarea "One of my memorable family tradition is whatching baseball together. Include me…" at bounding box center [921, 289] width 232 height 404
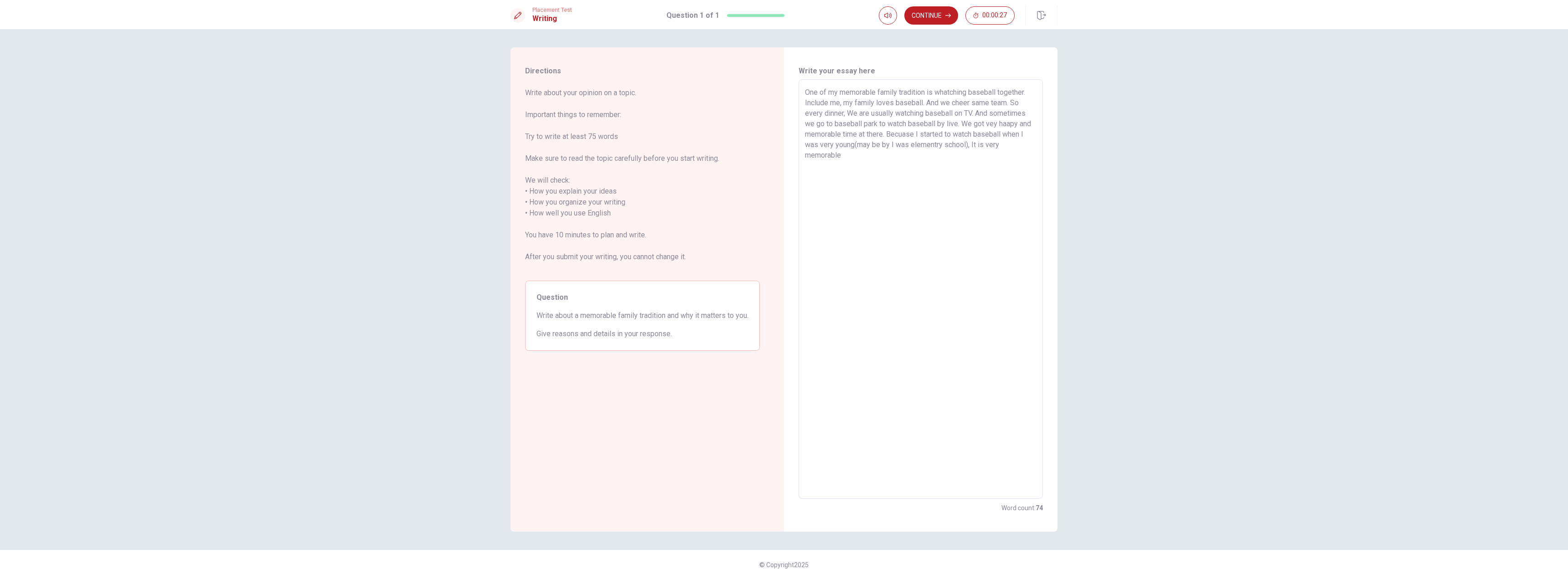
click at [886, 146] on textarea "One of my memorable family tradition is whatching baseball together. Include me…" at bounding box center [921, 289] width 232 height 404
click at [883, 146] on textarea "One of my memorable family tradition is whatching baseball together. Include me…" at bounding box center [921, 289] width 232 height 404
click at [915, 167] on textarea "One of my memorable family tradition is whatching baseball together. Include me…" at bounding box center [921, 289] width 232 height 404
click at [912, 158] on textarea "One of my memorable family tradition is whatching baseball together. Include me…" at bounding box center [921, 289] width 232 height 404
click at [845, 152] on textarea "One of my memorable family tradition is whatching baseball together. Include me…" at bounding box center [921, 289] width 232 height 404
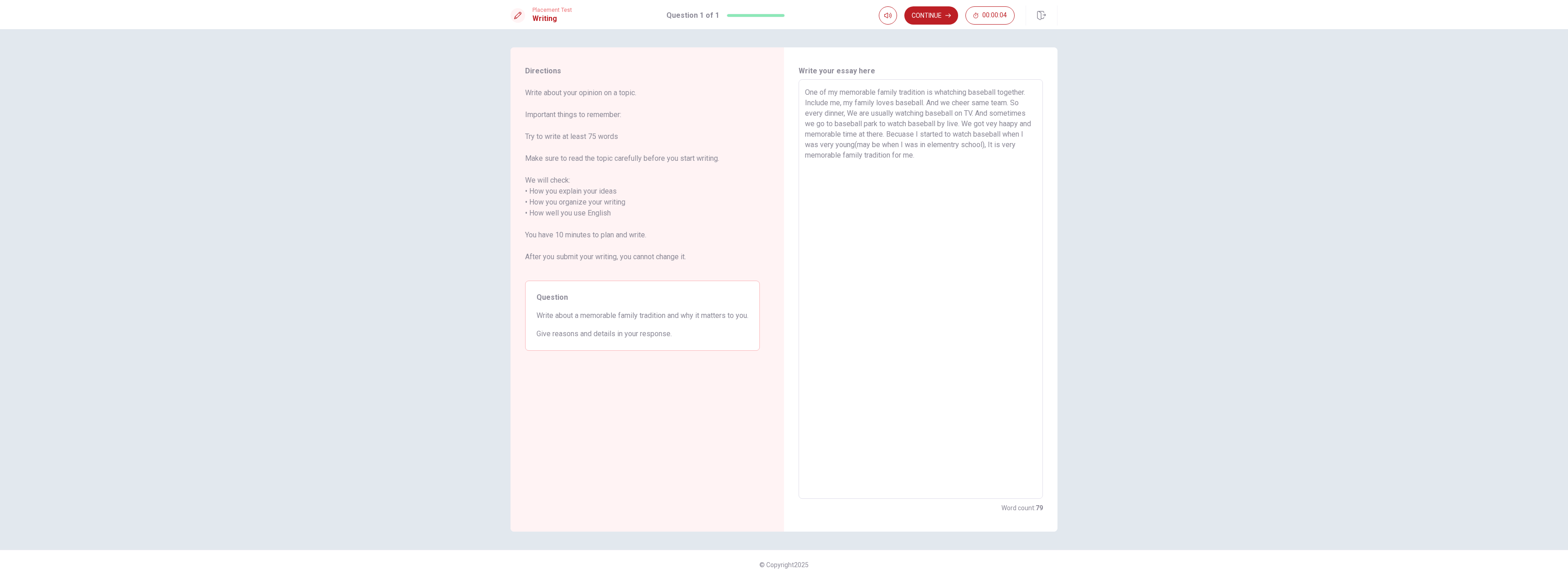
click at [927, 155] on textarea "One of my memorable family tradition is whatching baseball together. Include me…" at bounding box center [921, 289] width 232 height 404
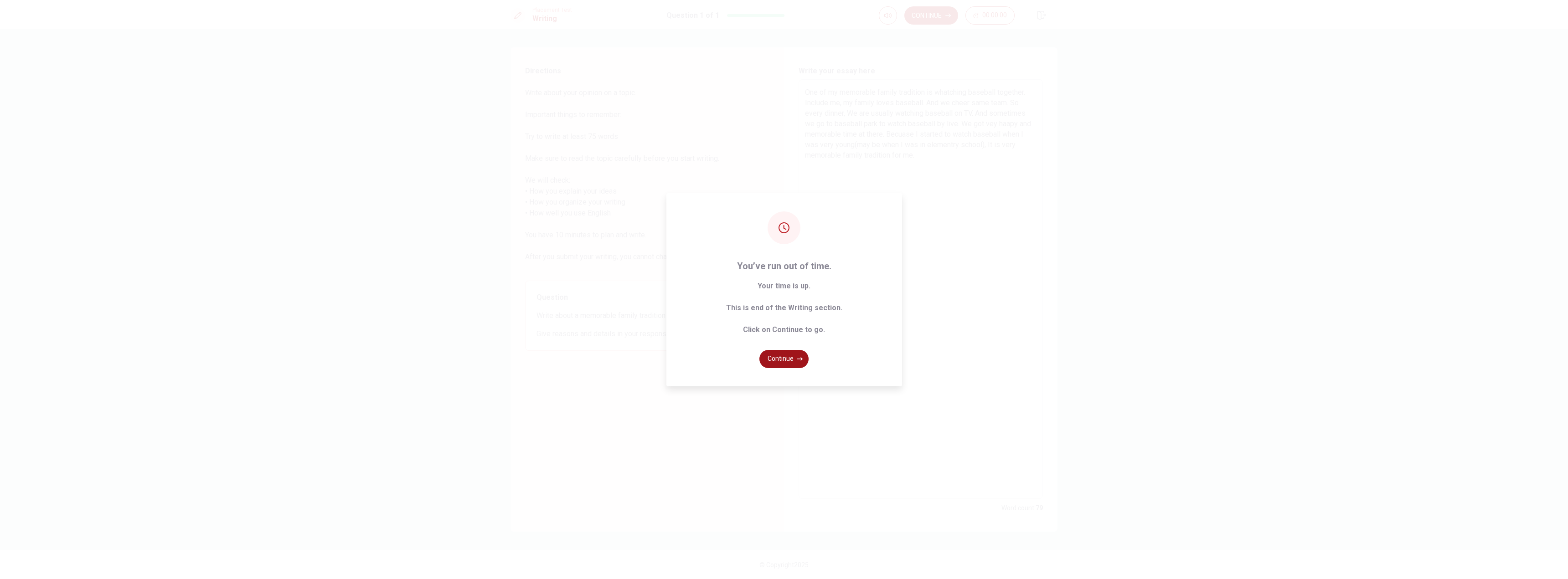
click at [796, 360] on button "Continue" at bounding box center [783, 359] width 49 height 18
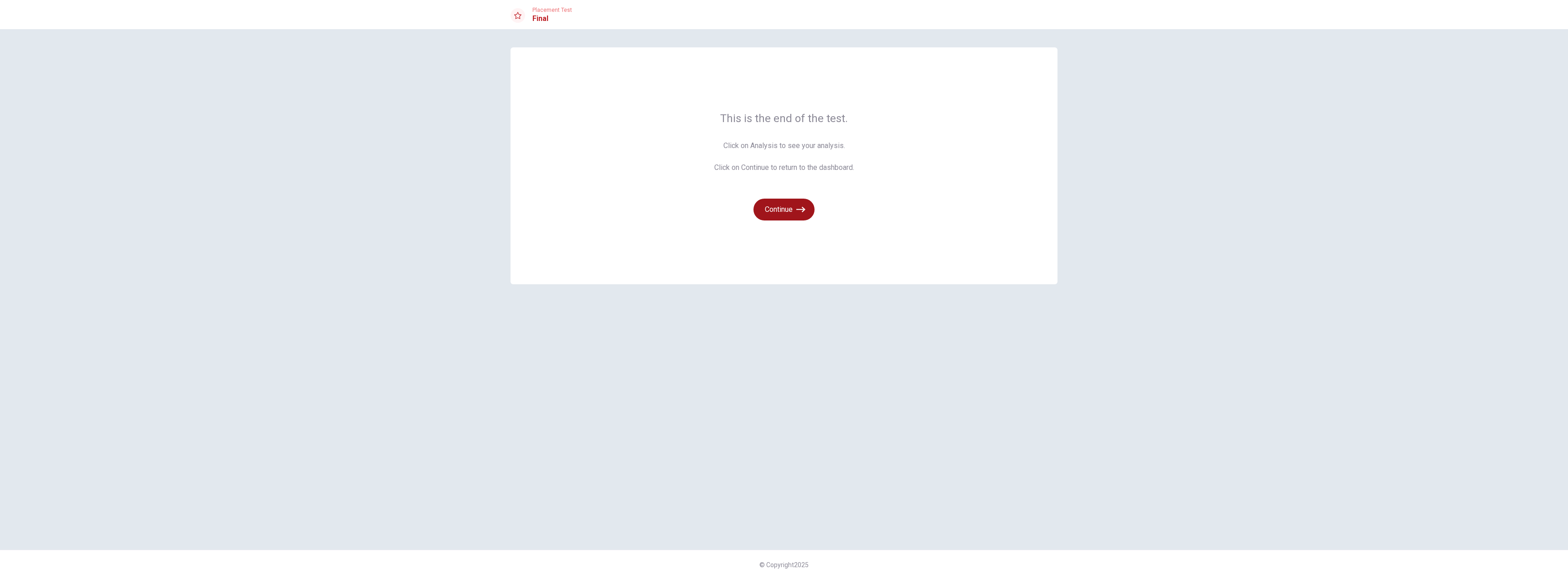
click at [792, 215] on button "Continue" at bounding box center [784, 209] width 61 height 22
